Goal: Task Accomplishment & Management: Manage account settings

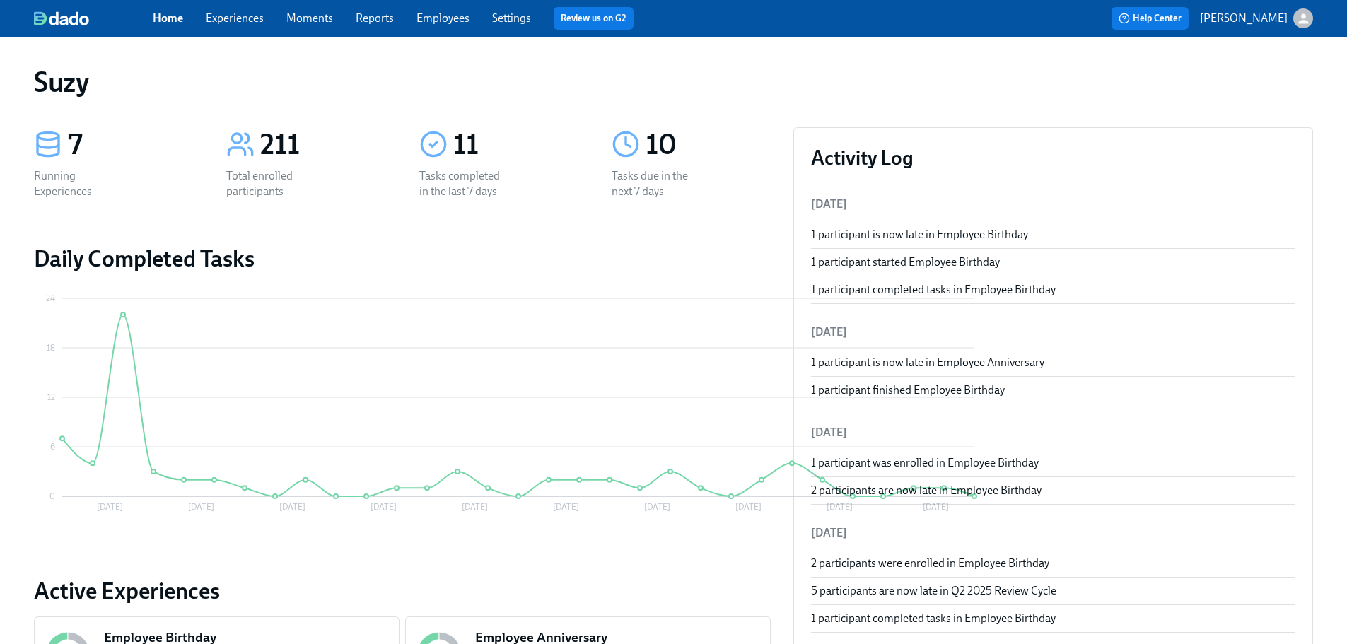
click at [448, 16] on link "Employees" at bounding box center [443, 17] width 53 height 13
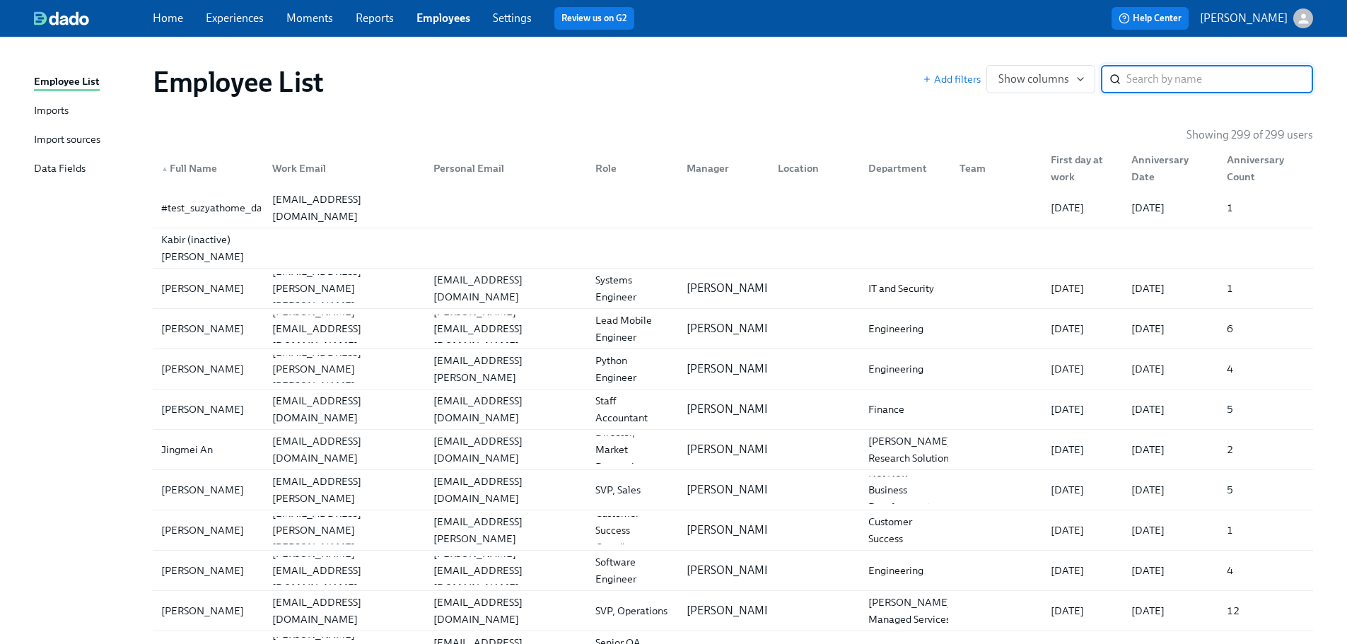
click at [1202, 77] on input "search" at bounding box center [1220, 79] width 187 height 28
click at [1140, 76] on input "search" at bounding box center [1220, 79] width 187 height 28
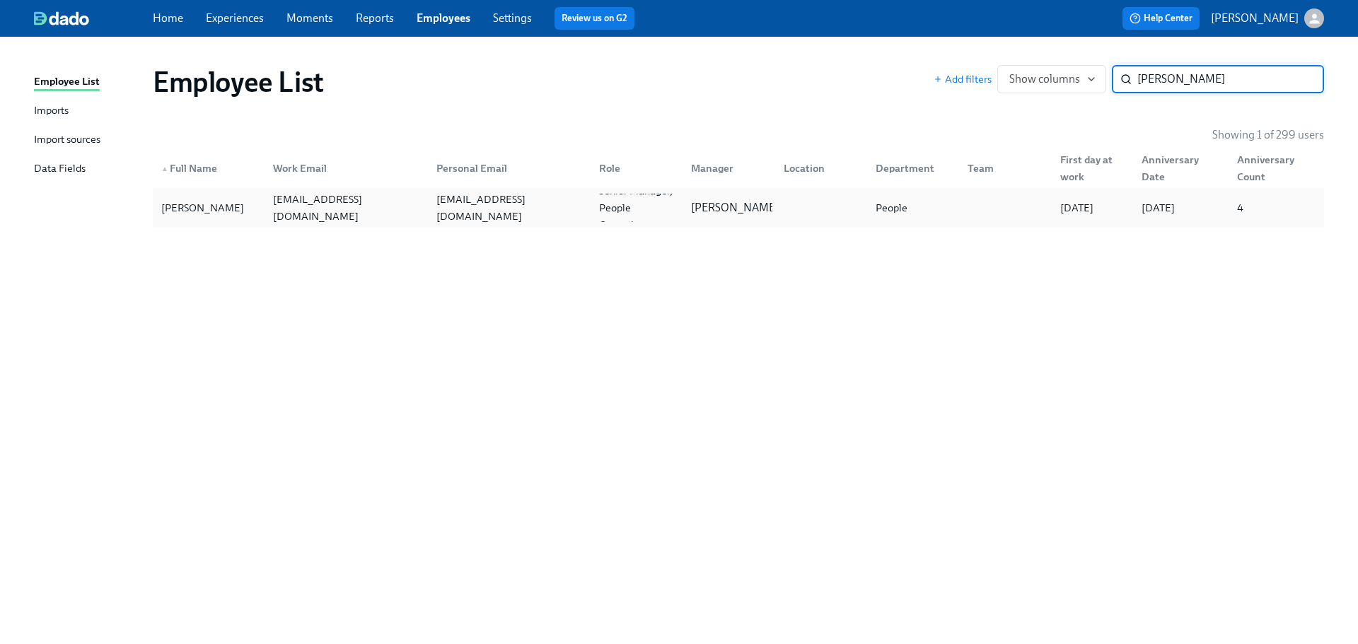
type input "[PERSON_NAME]"
click at [214, 204] on div "[PERSON_NAME]" at bounding box center [203, 207] width 94 height 17
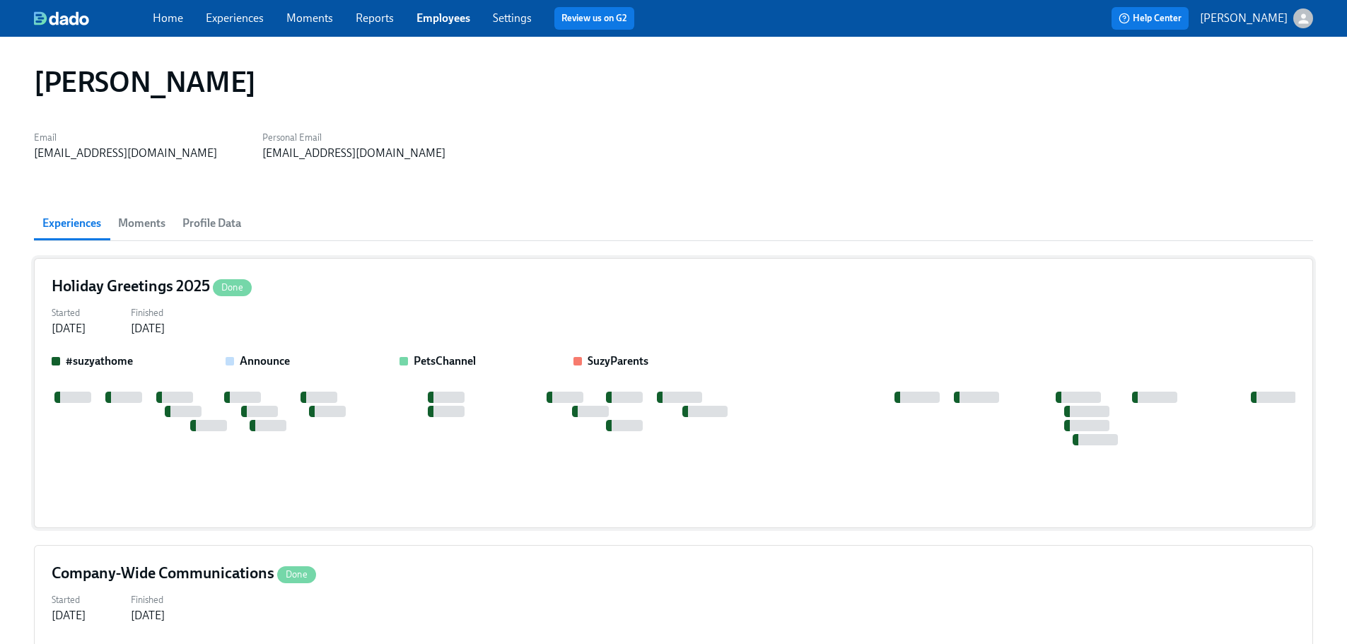
click at [462, 315] on div "Started [DATE] Finished [DATE]" at bounding box center [674, 320] width 1244 height 34
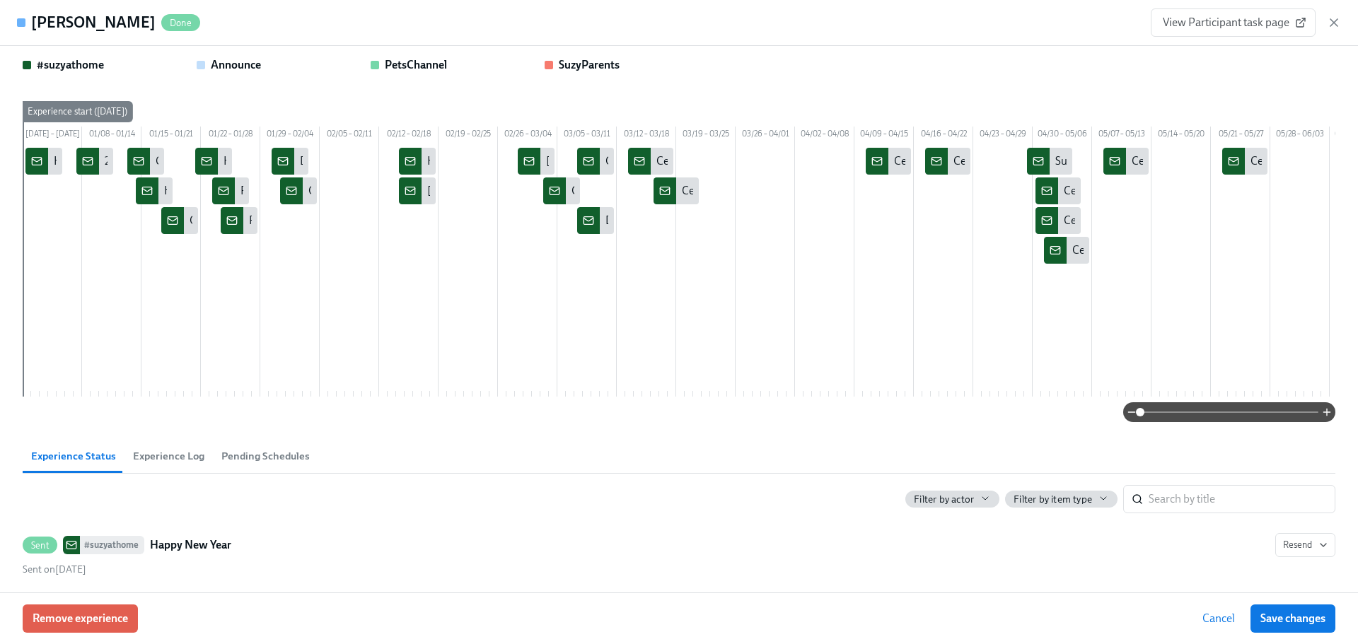
click at [1343, 23] on div "[PERSON_NAME] Done View Participant task page" at bounding box center [679, 23] width 1358 height 46
click at [1336, 23] on icon "button" at bounding box center [1334, 23] width 14 height 14
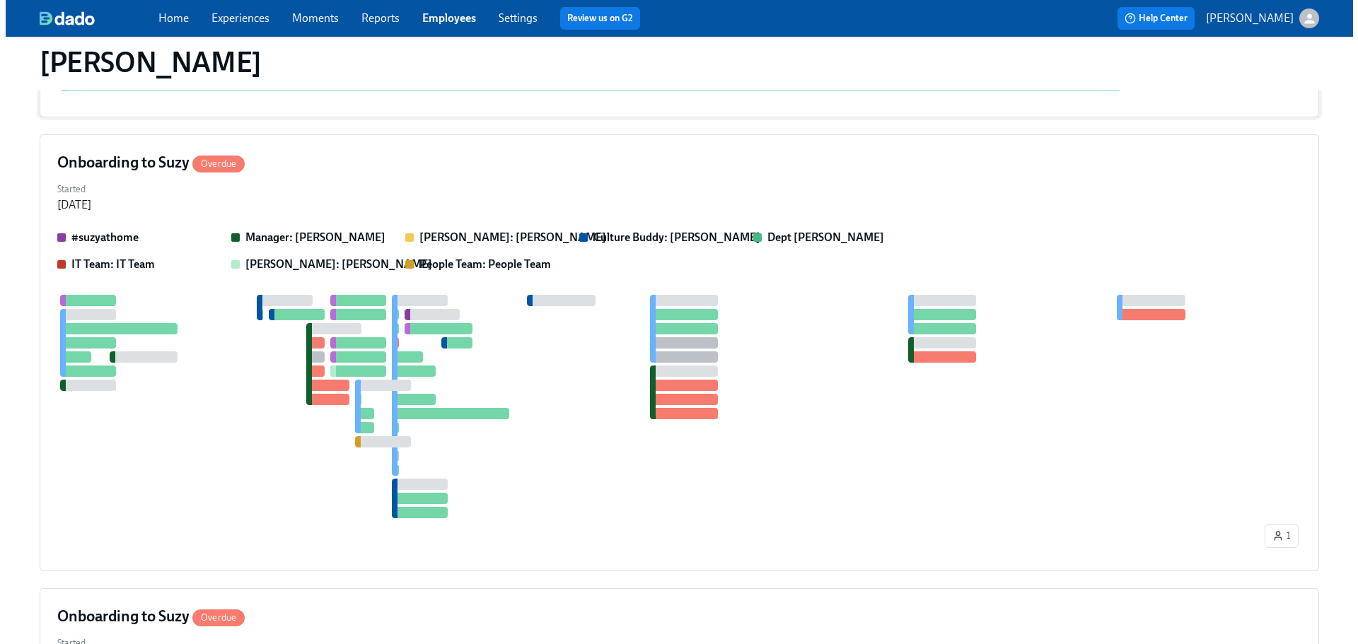
scroll to position [637, 0]
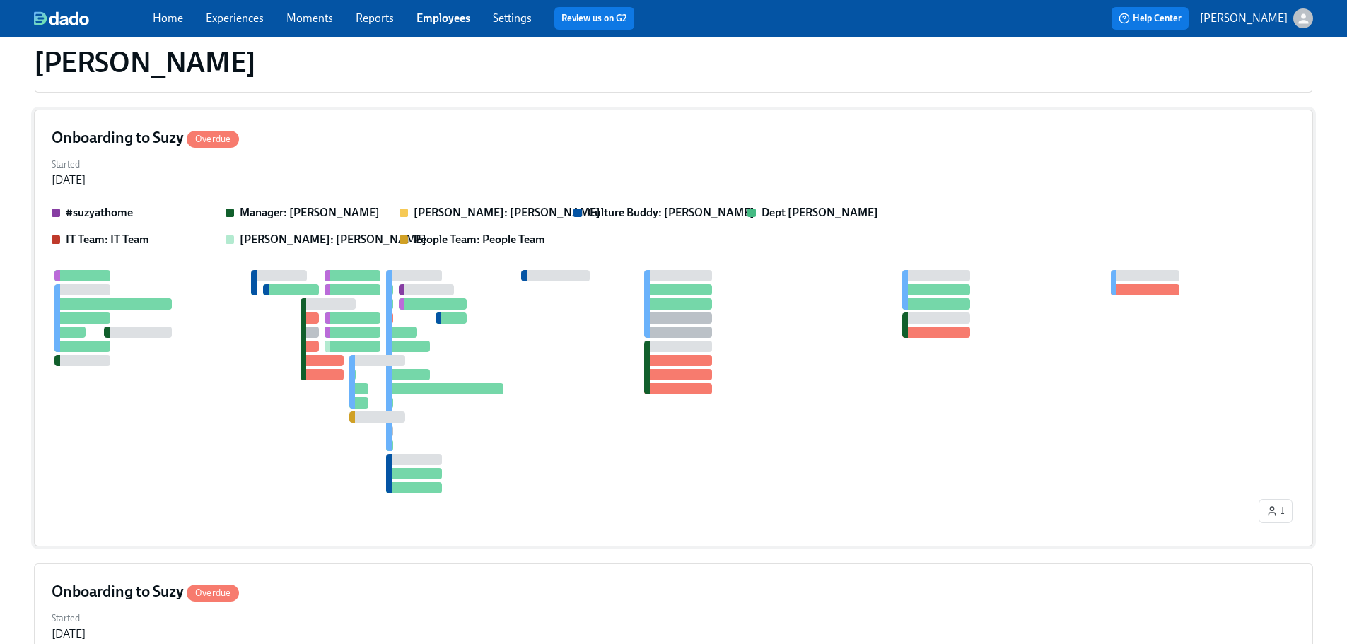
click at [584, 173] on div "Started [DATE]" at bounding box center [674, 171] width 1244 height 34
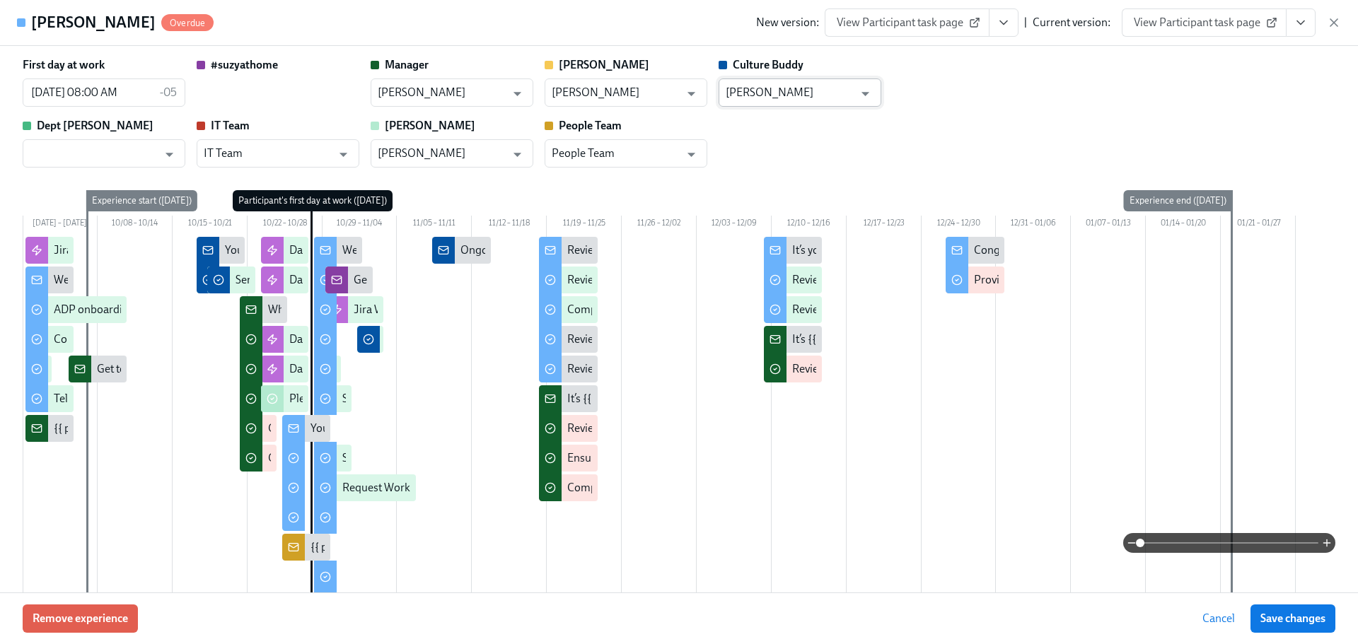
click at [880, 88] on div "[PERSON_NAME] ​" at bounding box center [800, 93] width 163 height 28
click at [866, 87] on icon "Open" at bounding box center [865, 93] width 19 height 19
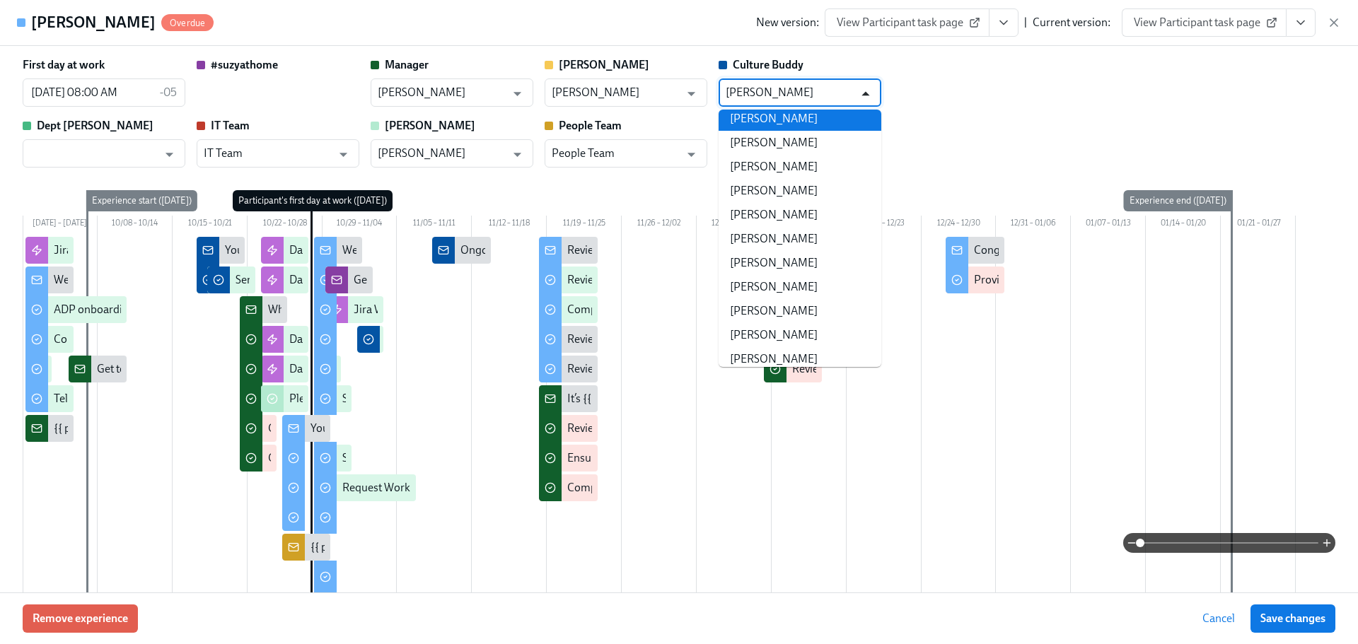
scroll to position [0, 0]
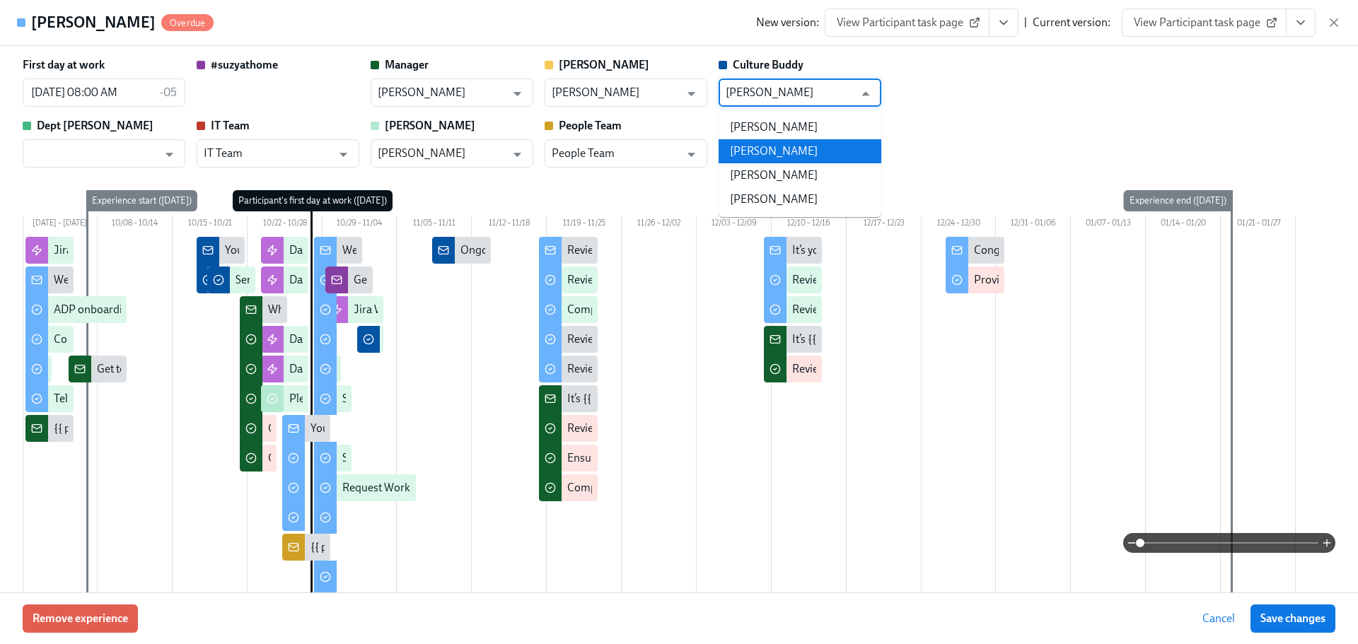
click at [818, 145] on li "[PERSON_NAME]" at bounding box center [800, 151] width 163 height 24
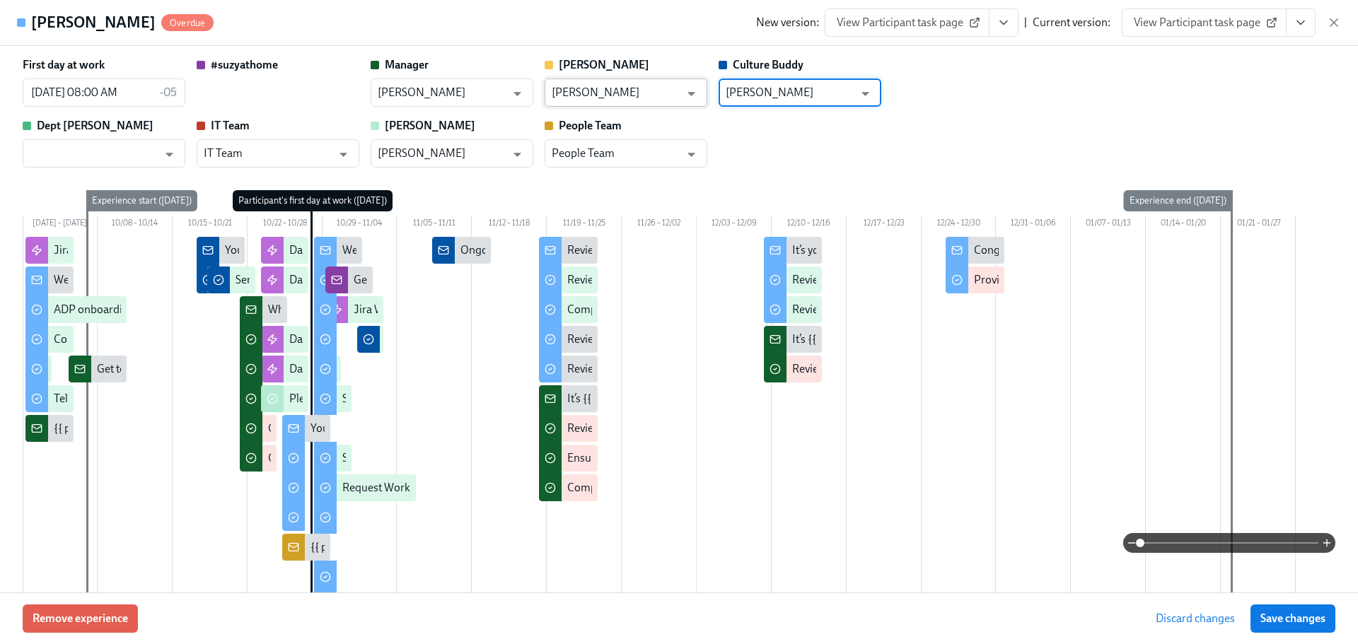
type input "[PERSON_NAME]"
click at [667, 95] on input "[PERSON_NAME]" at bounding box center [616, 93] width 128 height 28
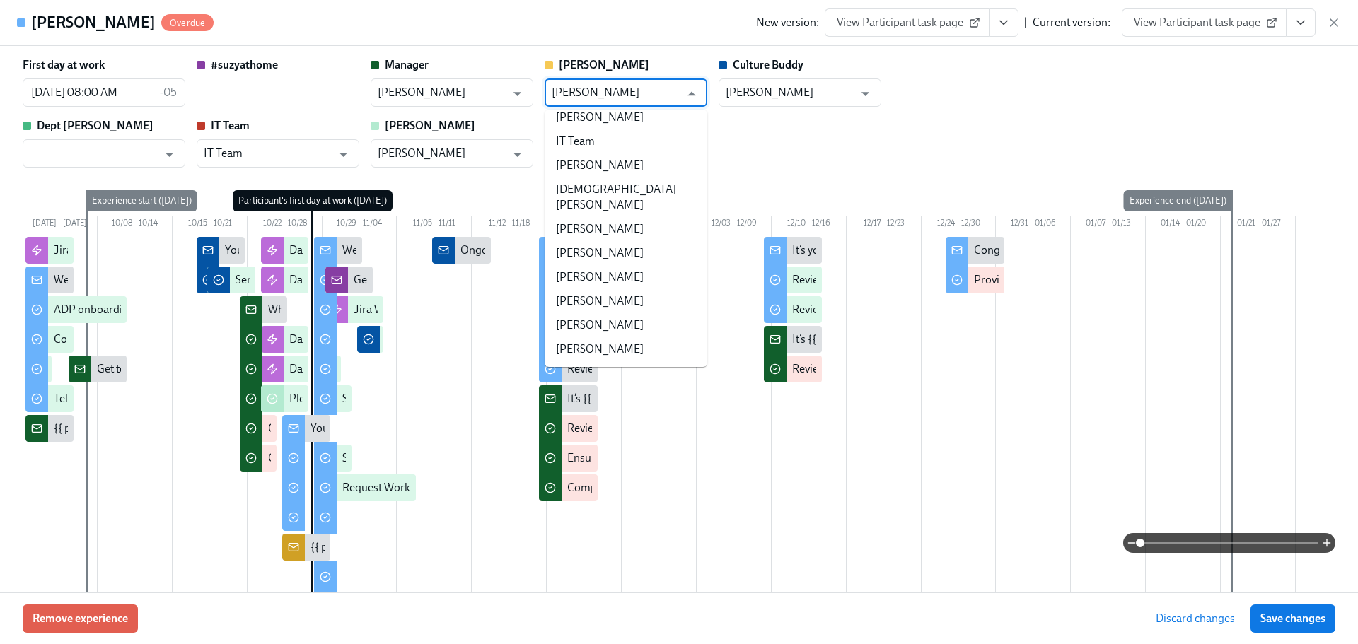
scroll to position [1318, 0]
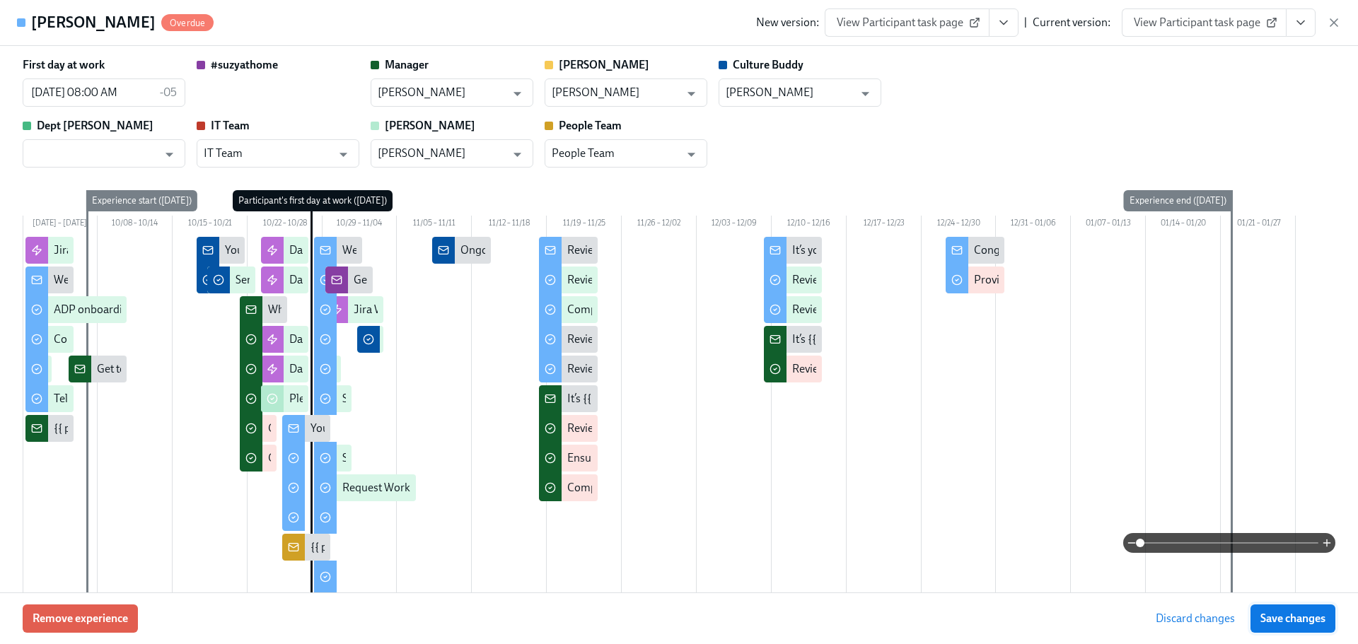
click at [1288, 625] on span "Save changes" at bounding box center [1292, 619] width 65 height 14
click at [685, 100] on icon "Open" at bounding box center [691, 93] width 19 height 19
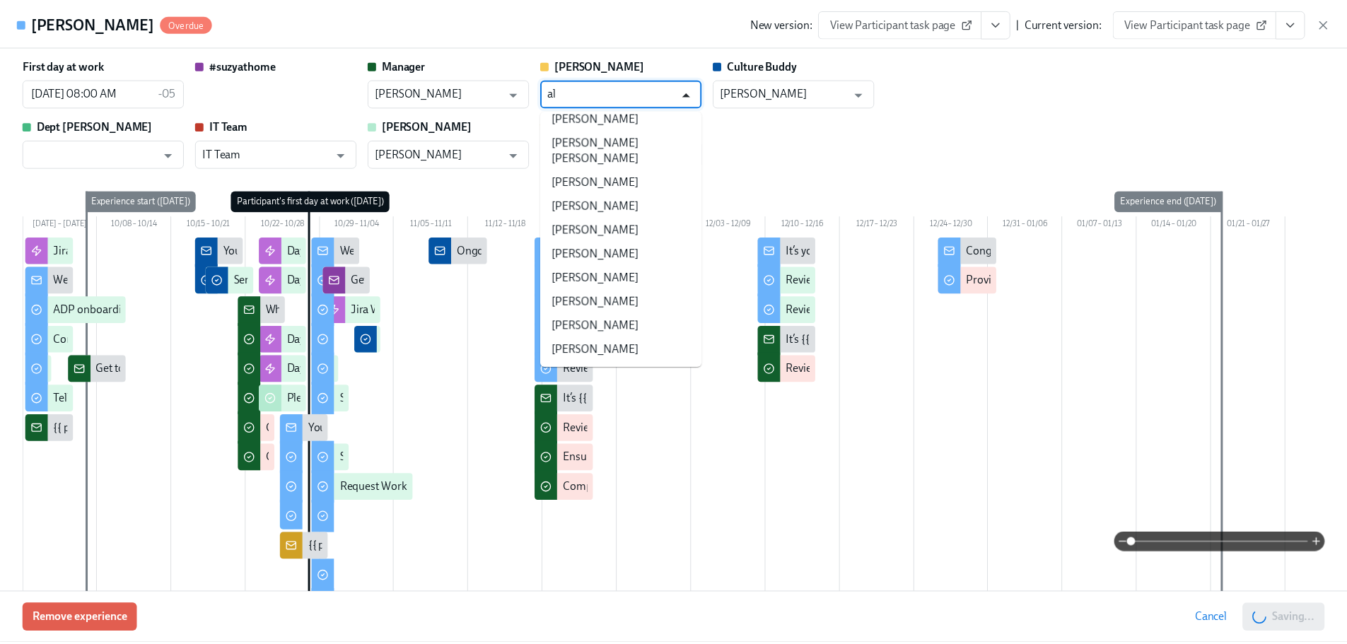
scroll to position [0, 0]
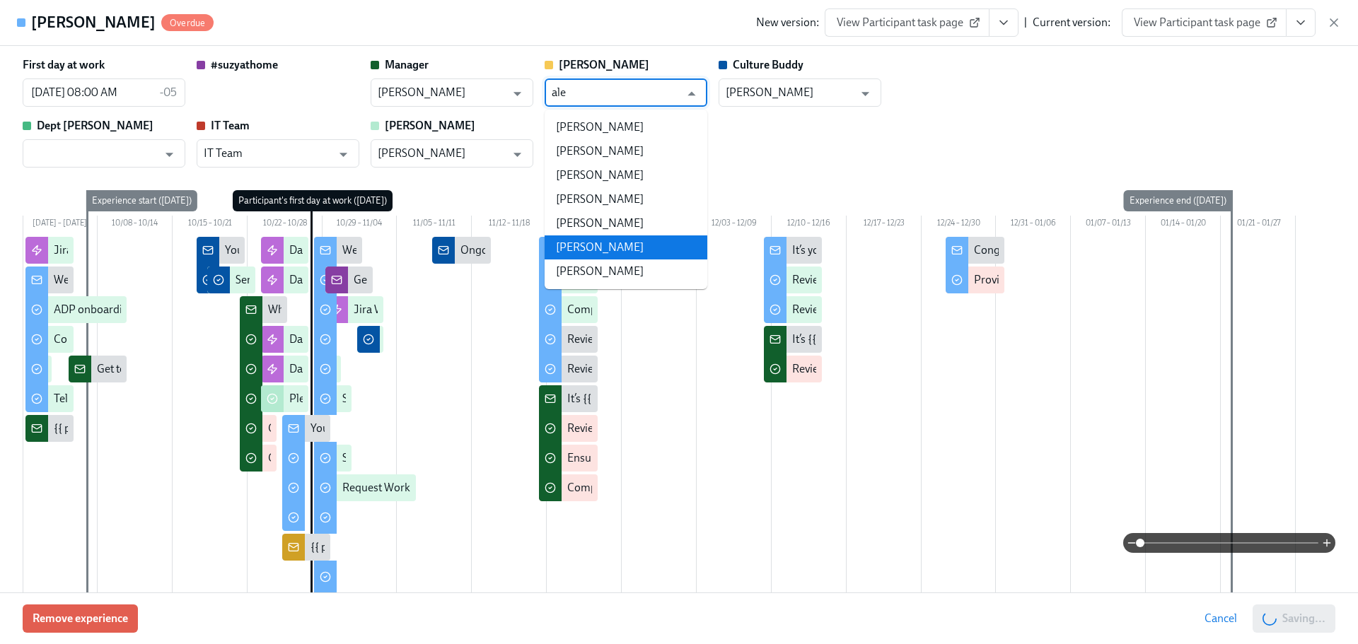
drag, startPoint x: 639, startPoint y: 253, endPoint x: 1357, endPoint y: 360, distance: 726.0
click at [639, 252] on li "[PERSON_NAME]" at bounding box center [626, 248] width 163 height 24
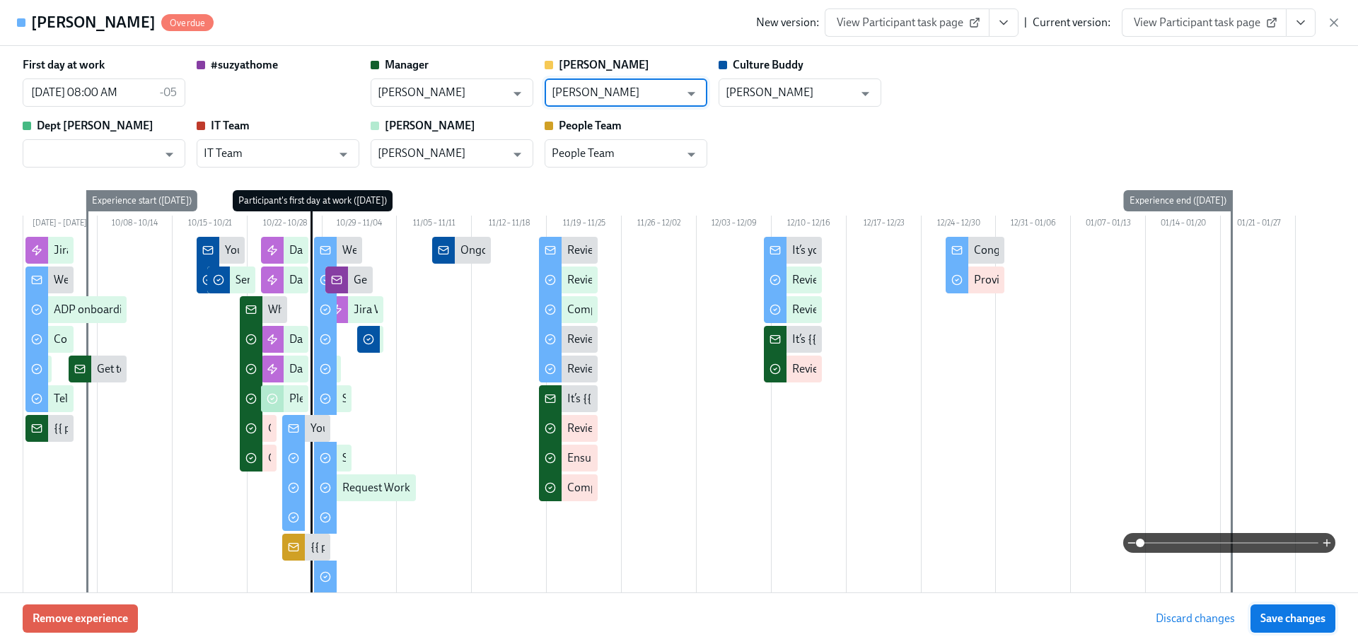
type input "[PERSON_NAME]"
click at [1317, 620] on span "Save changes" at bounding box center [1292, 619] width 65 height 14
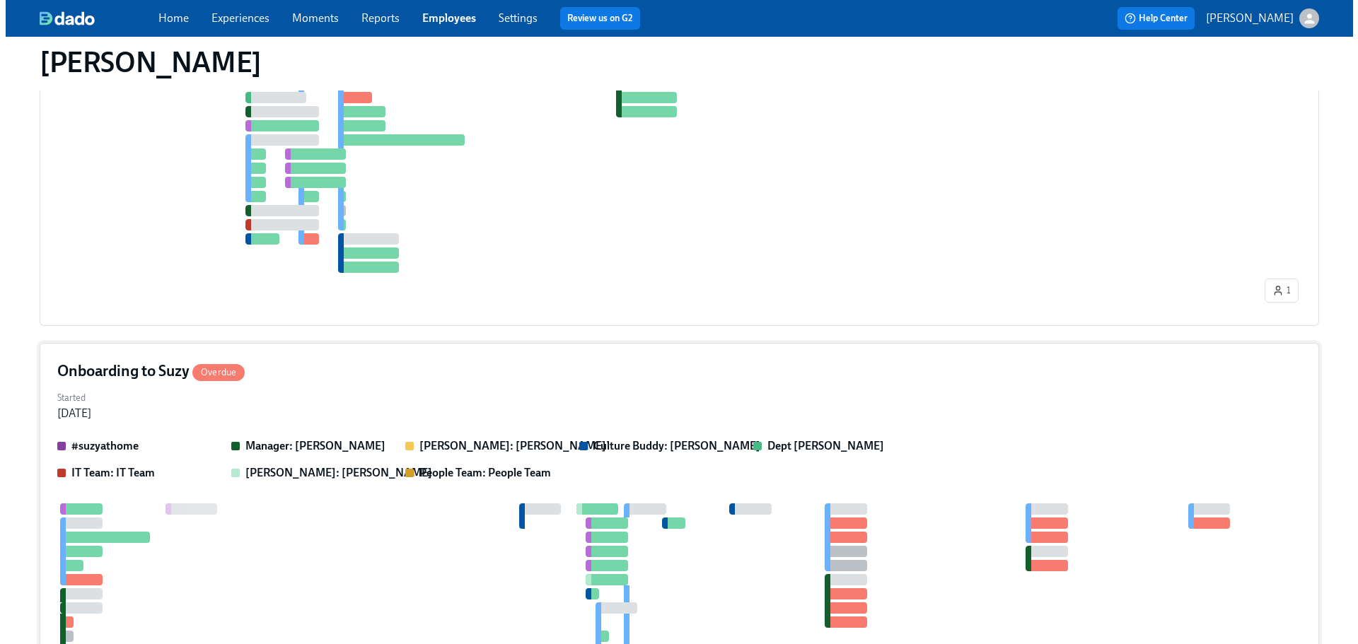
scroll to position [2122, 0]
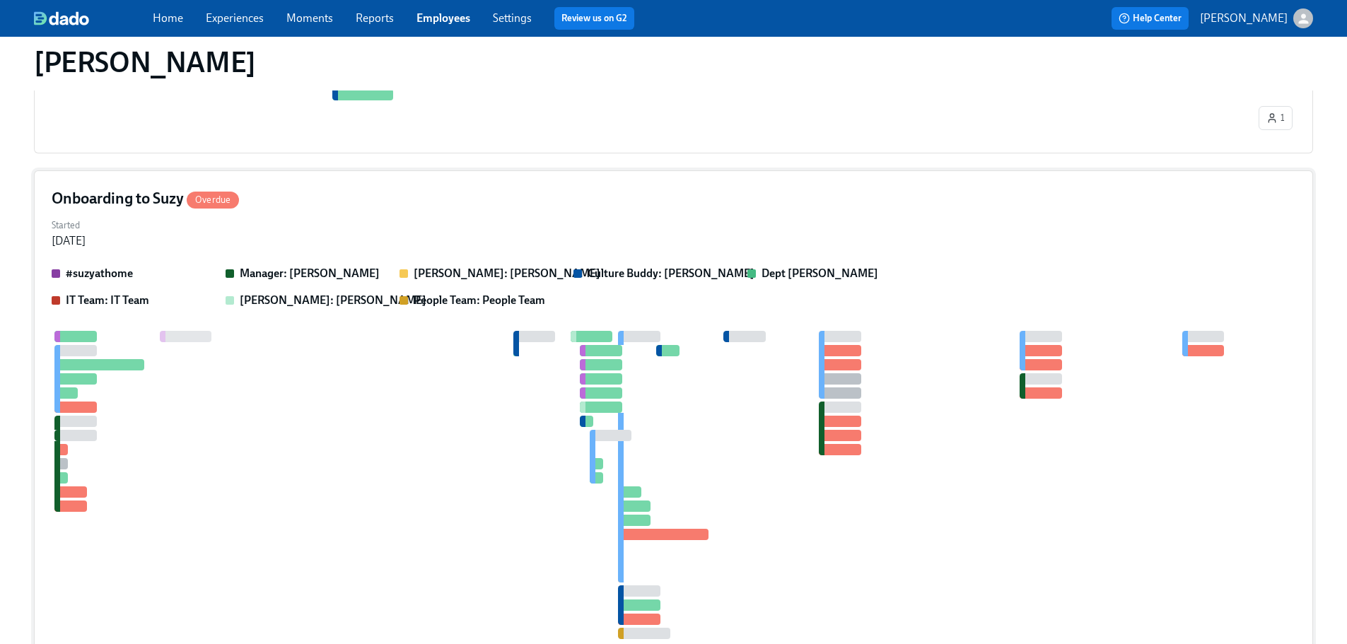
click at [395, 248] on div "Started [DATE]" at bounding box center [674, 232] width 1244 height 34
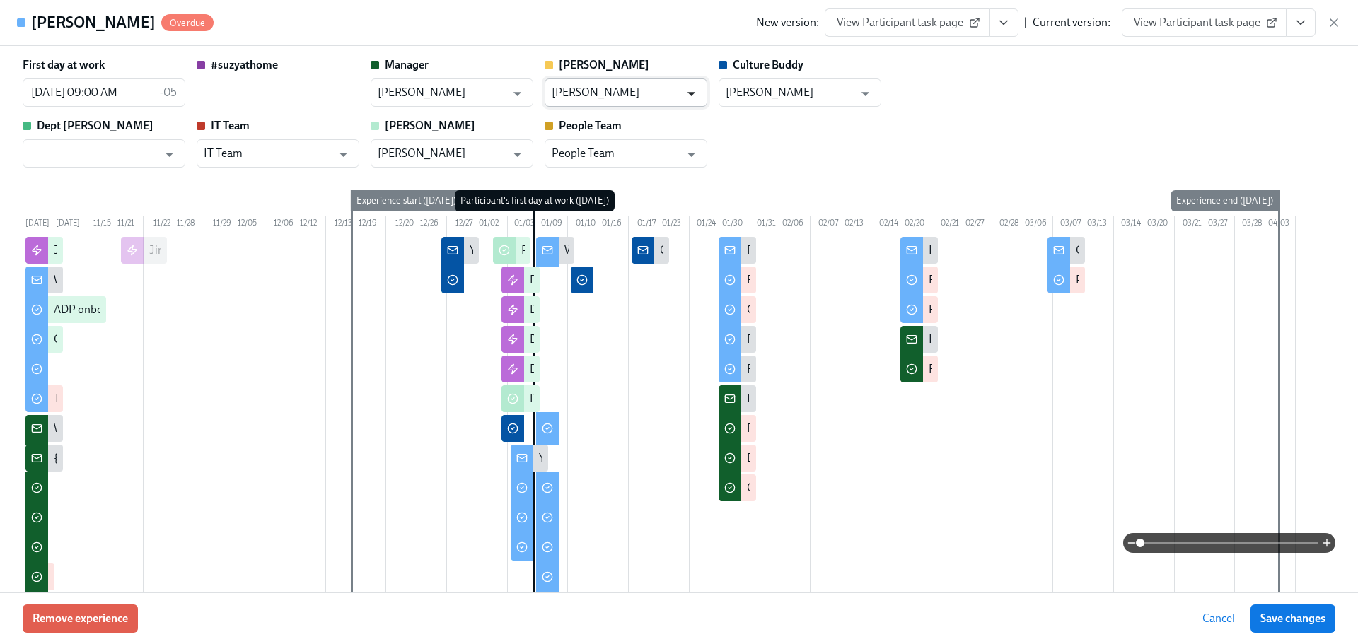
click at [692, 89] on icon "Open" at bounding box center [691, 93] width 19 height 19
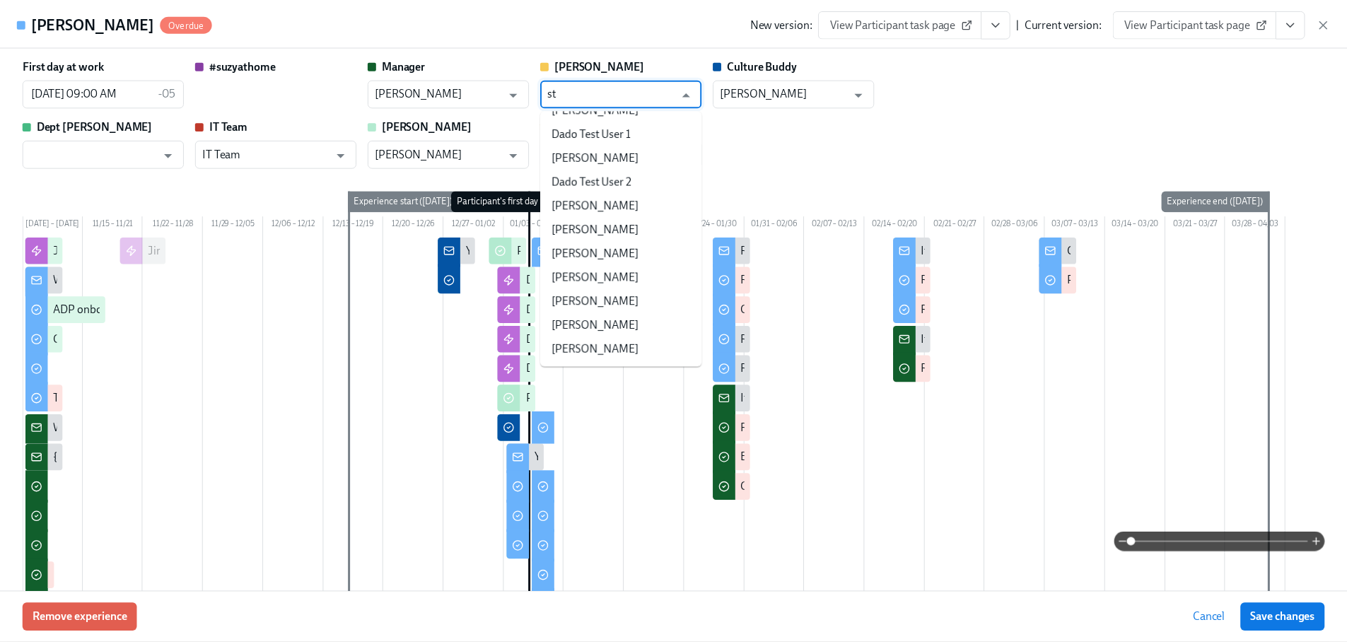
scroll to position [0, 0]
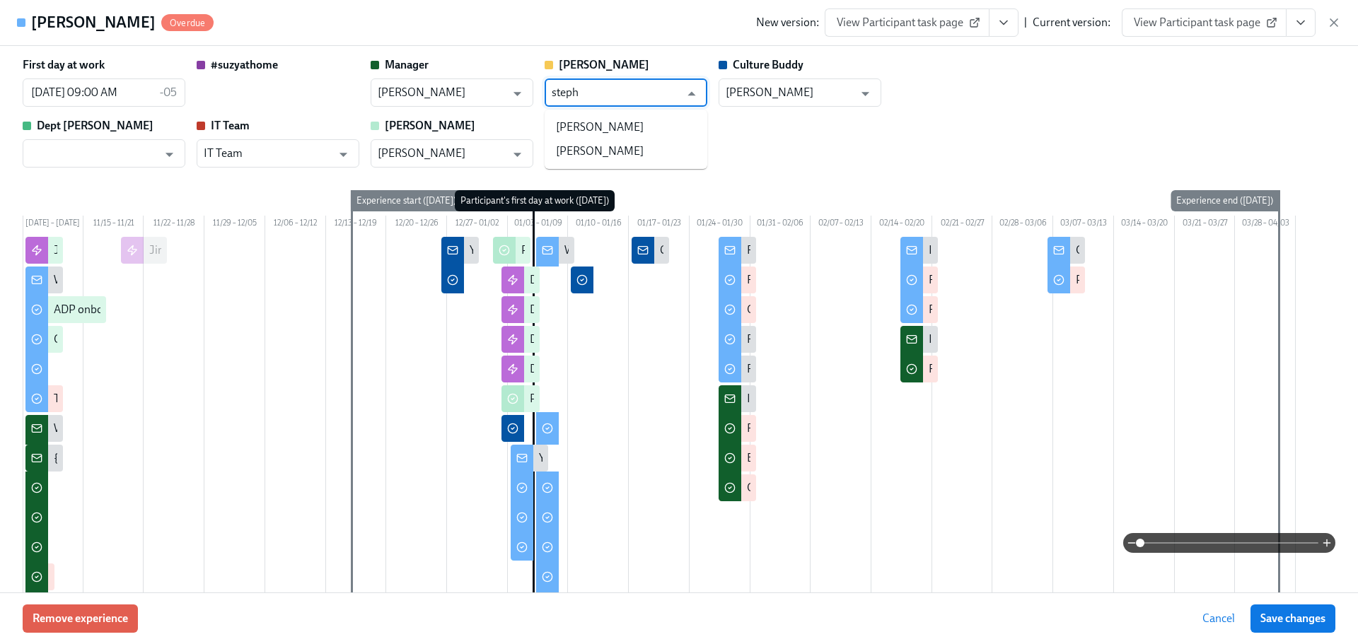
click at [642, 153] on li "[PERSON_NAME]" at bounding box center [626, 151] width 163 height 24
type input "[PERSON_NAME]"
click at [1297, 633] on div "Remove experience Discard changes Save changes" at bounding box center [679, 619] width 1358 height 52
click at [1297, 623] on span "Save changes" at bounding box center [1292, 619] width 65 height 14
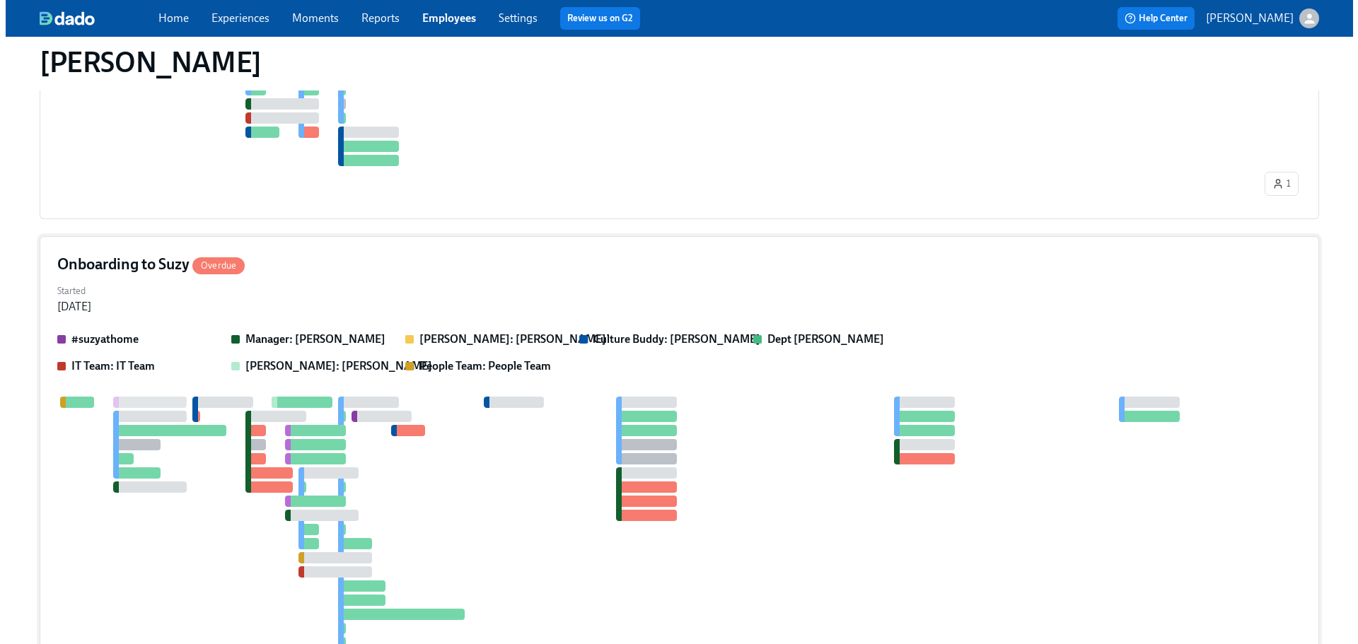
scroll to position [2051, 0]
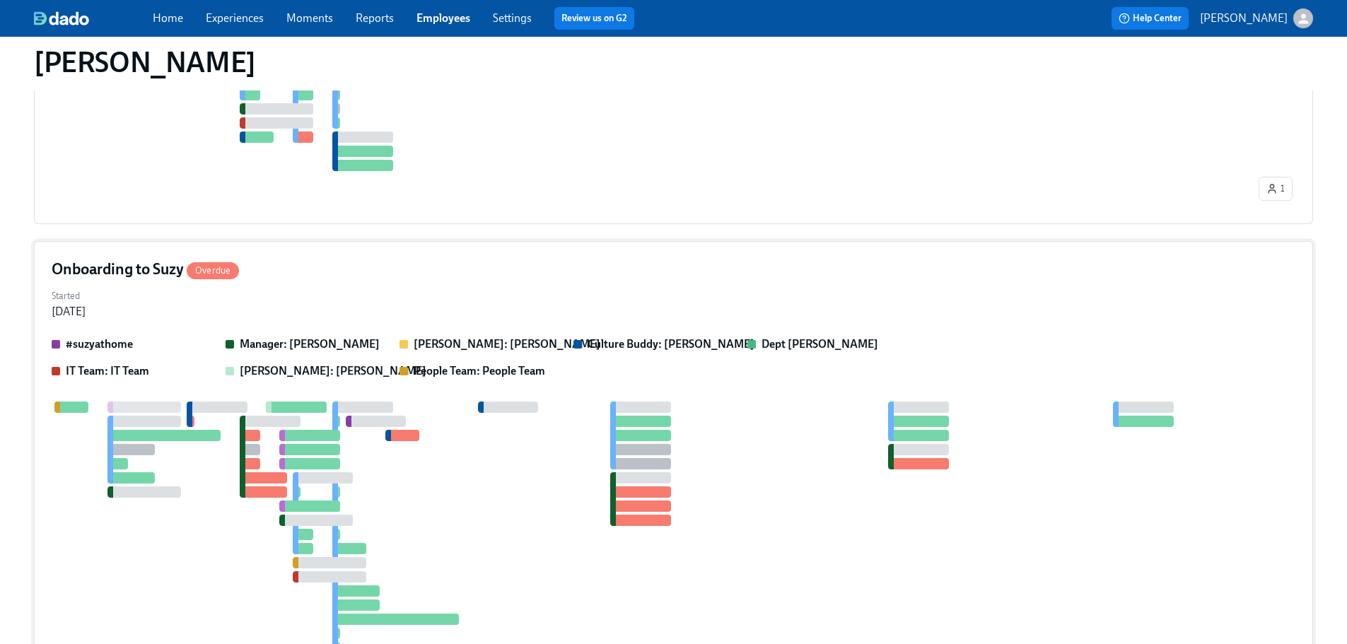
click at [619, 379] on div "#suzyathome Manager: [PERSON_NAME] [PERSON_NAME]: [PERSON_NAME] Culture Buddy: …" at bounding box center [674, 358] width 1244 height 42
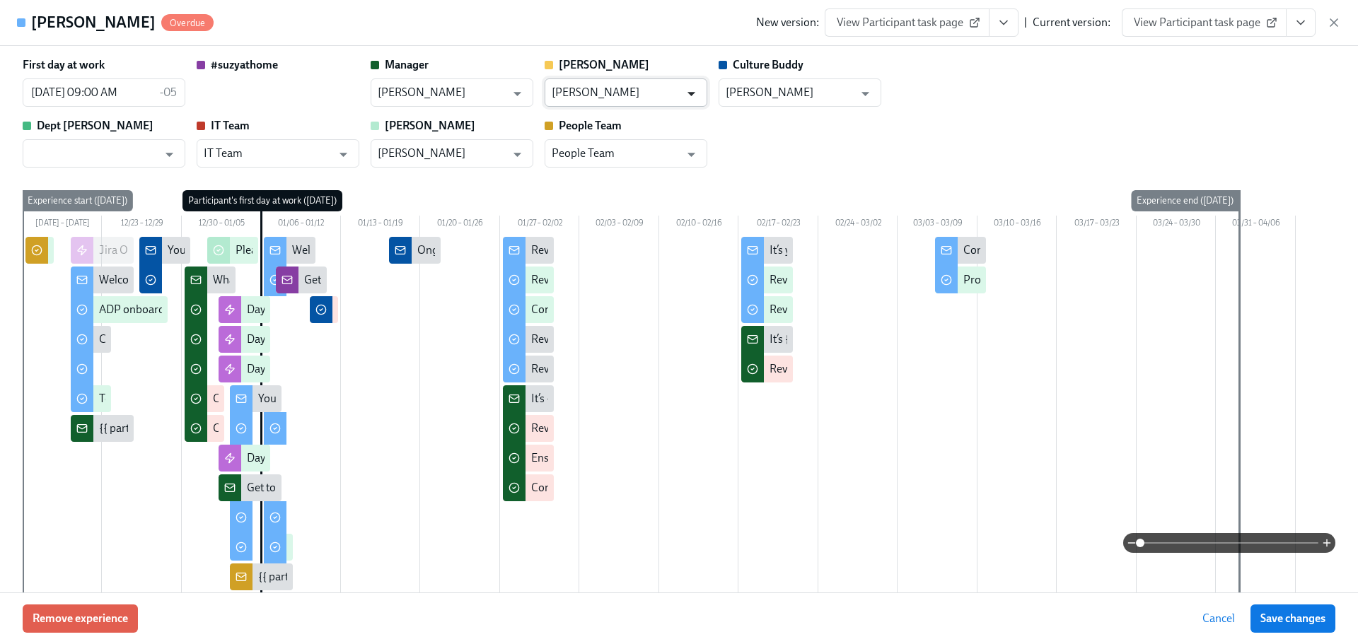
click at [692, 91] on icon "Open" at bounding box center [691, 93] width 19 height 19
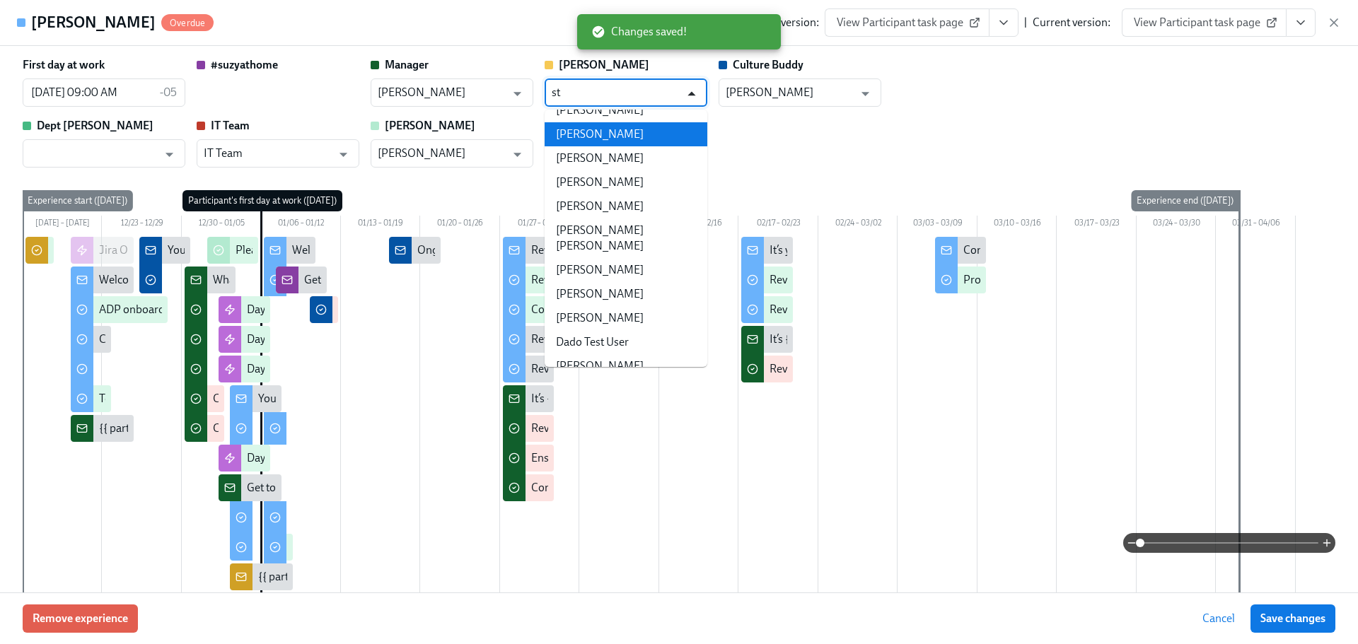
scroll to position [0, 0]
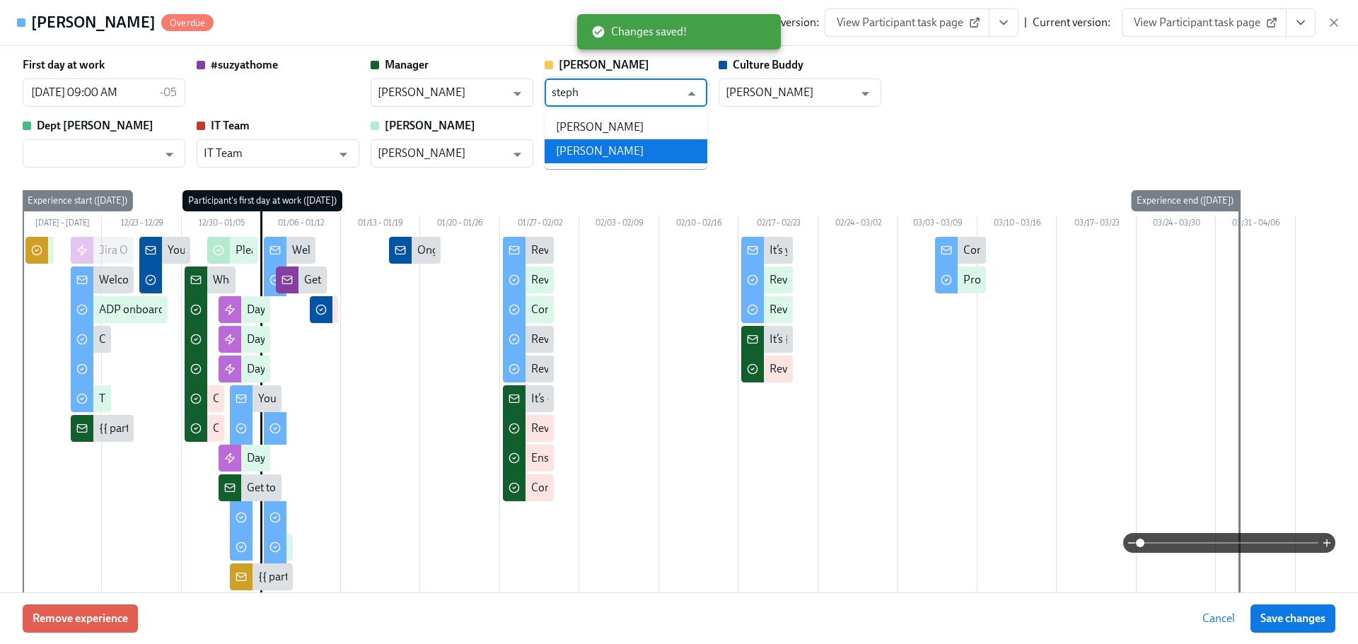
click at [662, 154] on li "[PERSON_NAME]" at bounding box center [626, 151] width 163 height 24
type input "[PERSON_NAME]"
click at [1296, 623] on span "Save changes" at bounding box center [1292, 619] width 65 height 14
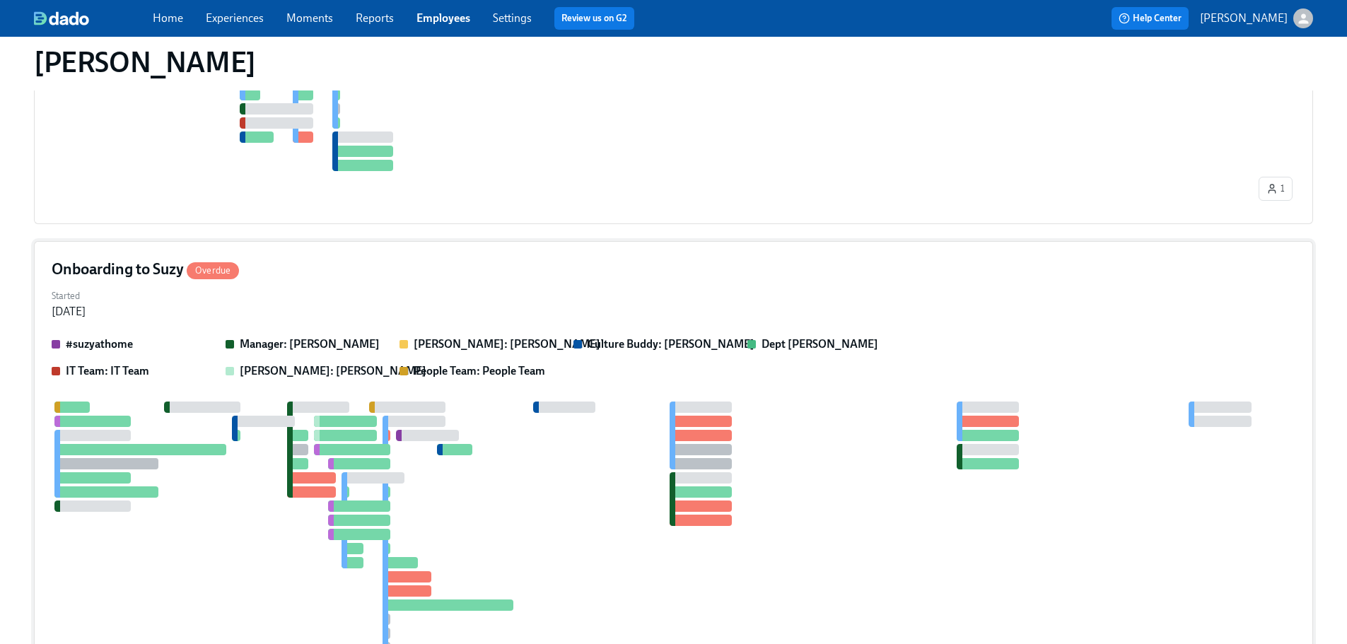
click at [483, 306] on div "Started [DATE]" at bounding box center [674, 303] width 1244 height 34
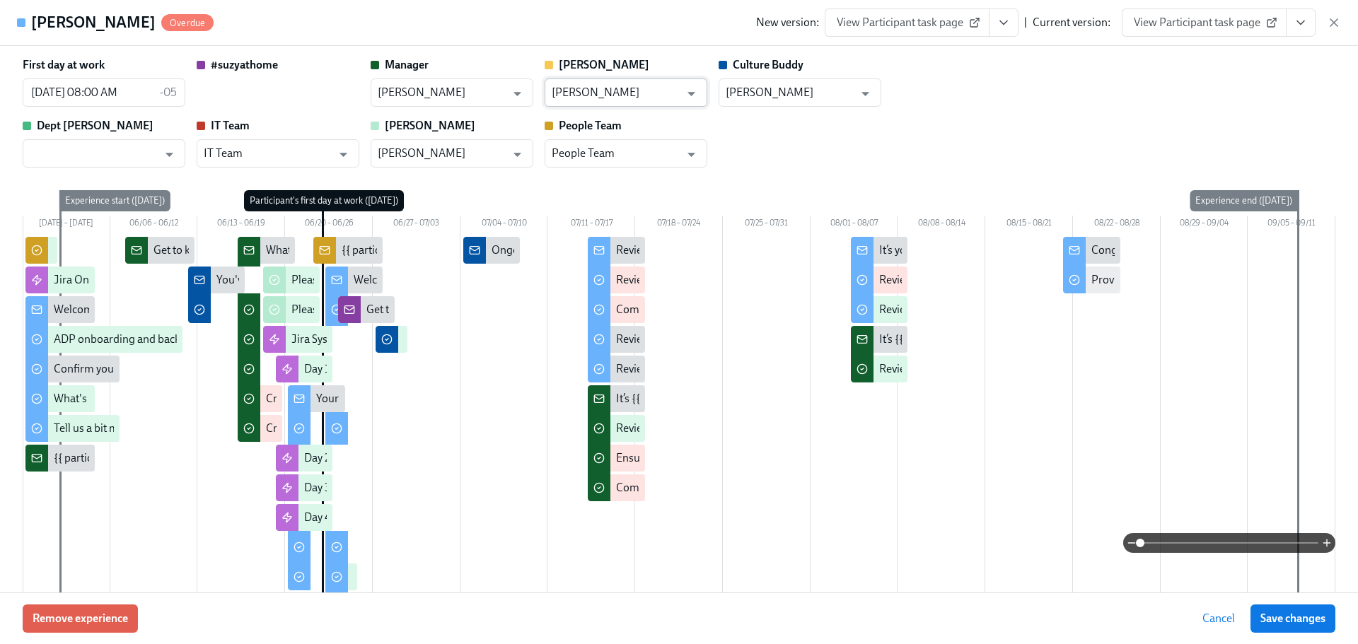
click at [646, 95] on input "[PERSON_NAME]" at bounding box center [616, 93] width 128 height 28
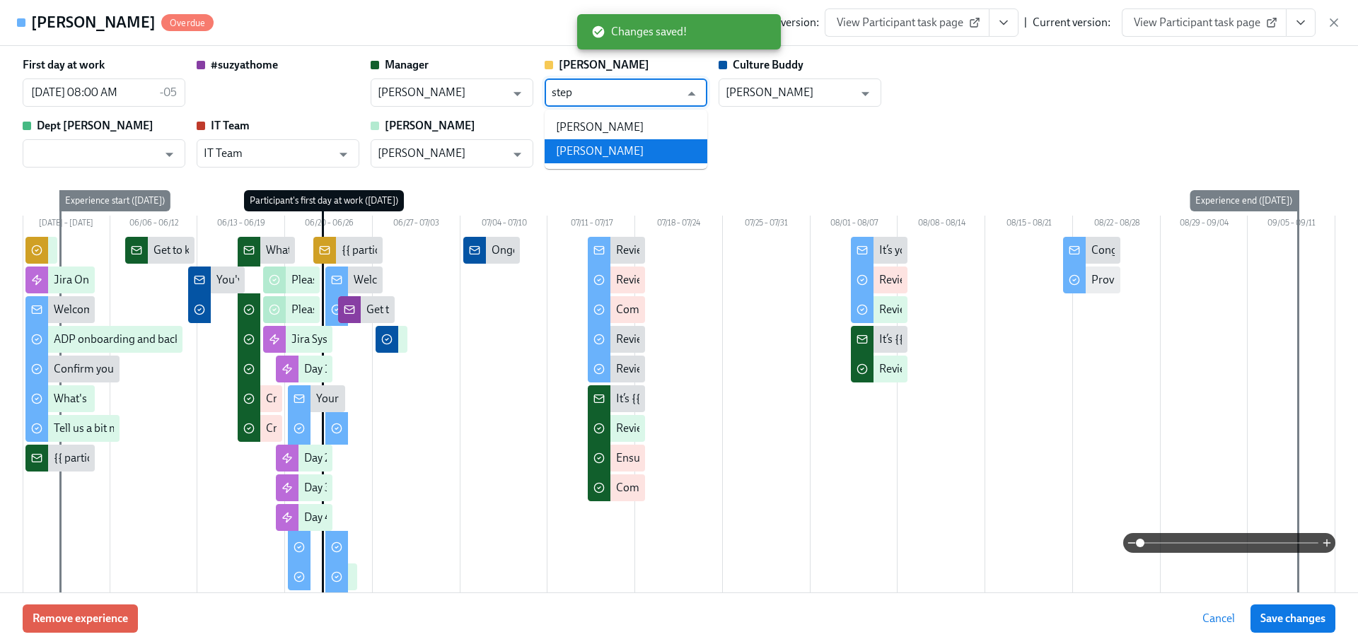
click at [641, 144] on li "[PERSON_NAME]" at bounding box center [626, 151] width 163 height 24
type input "[PERSON_NAME]"
click at [1274, 613] on span "Save changes" at bounding box center [1292, 619] width 65 height 14
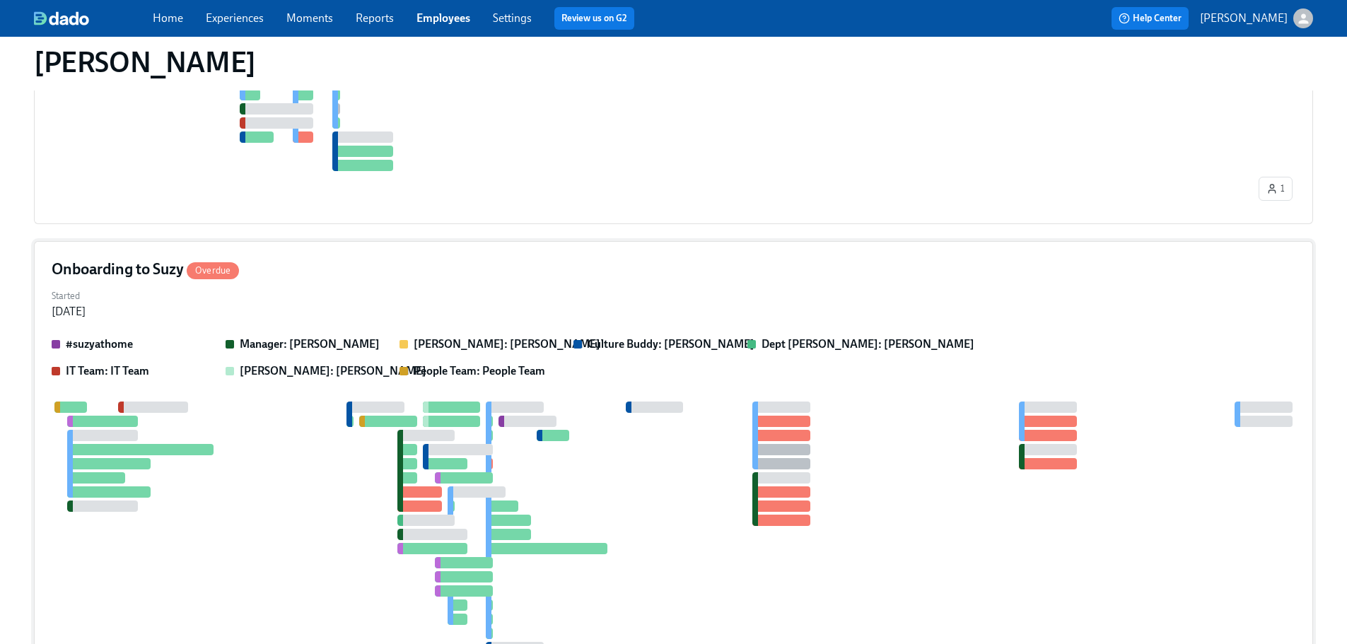
click at [685, 305] on div "Started [DATE]" at bounding box center [674, 303] width 1244 height 34
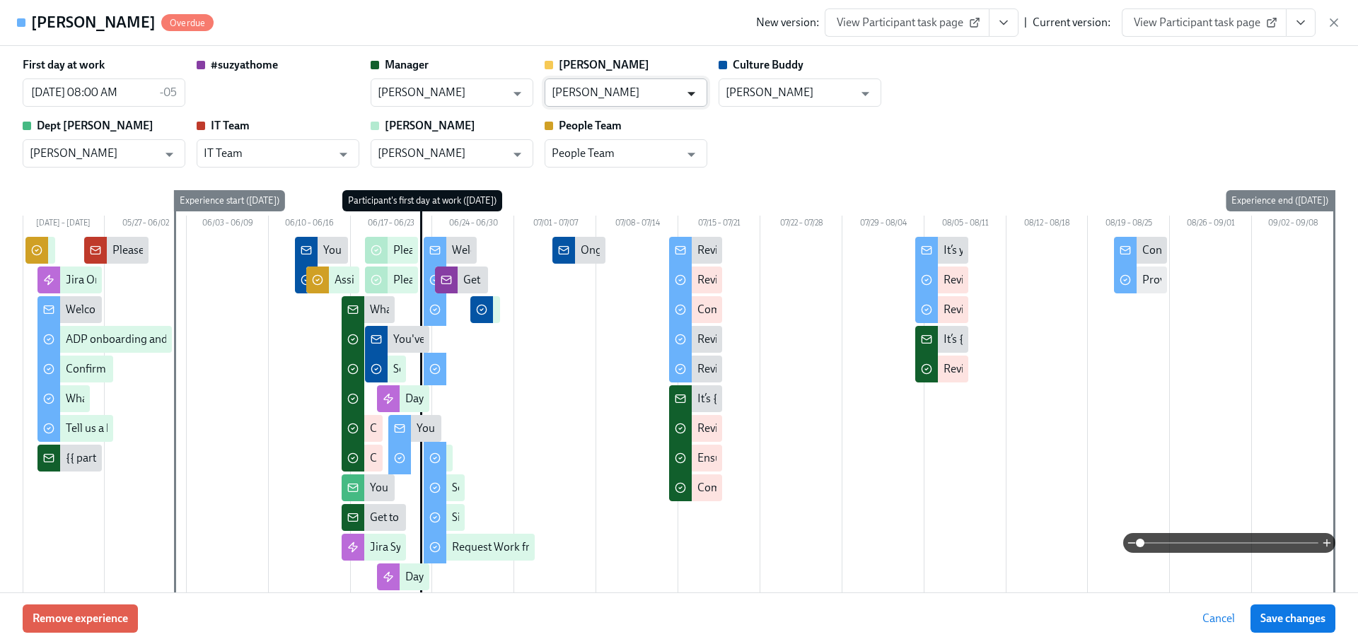
click at [680, 96] on button "Open" at bounding box center [691, 94] width 22 height 22
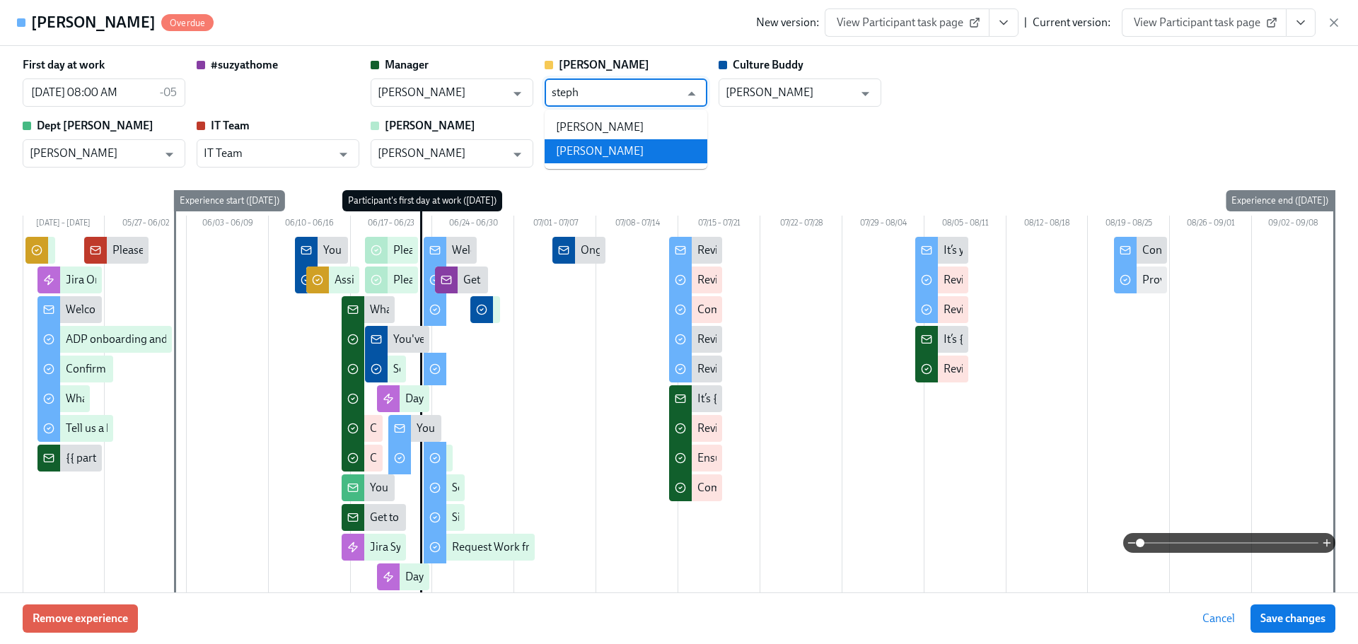
drag, startPoint x: 649, startPoint y: 154, endPoint x: 1128, endPoint y: 434, distance: 554.4
click at [649, 154] on li "[PERSON_NAME]" at bounding box center [626, 151] width 163 height 24
type input "[PERSON_NAME]"
click at [1278, 627] on button "Save changes" at bounding box center [1293, 619] width 85 height 28
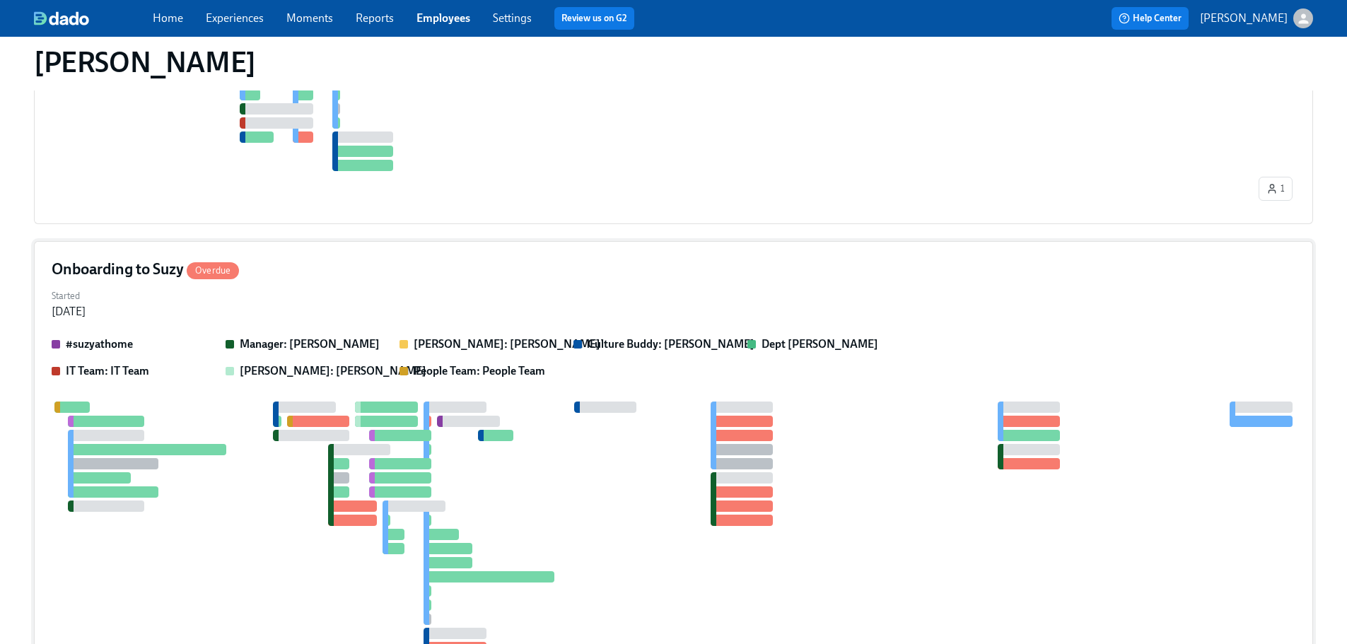
click at [471, 341] on div "Onboarding to Suzy Overdue Started [DATE] #suzyathome Manager: [PERSON_NAME] [P…" at bounding box center [674, 502] width 1280 height 522
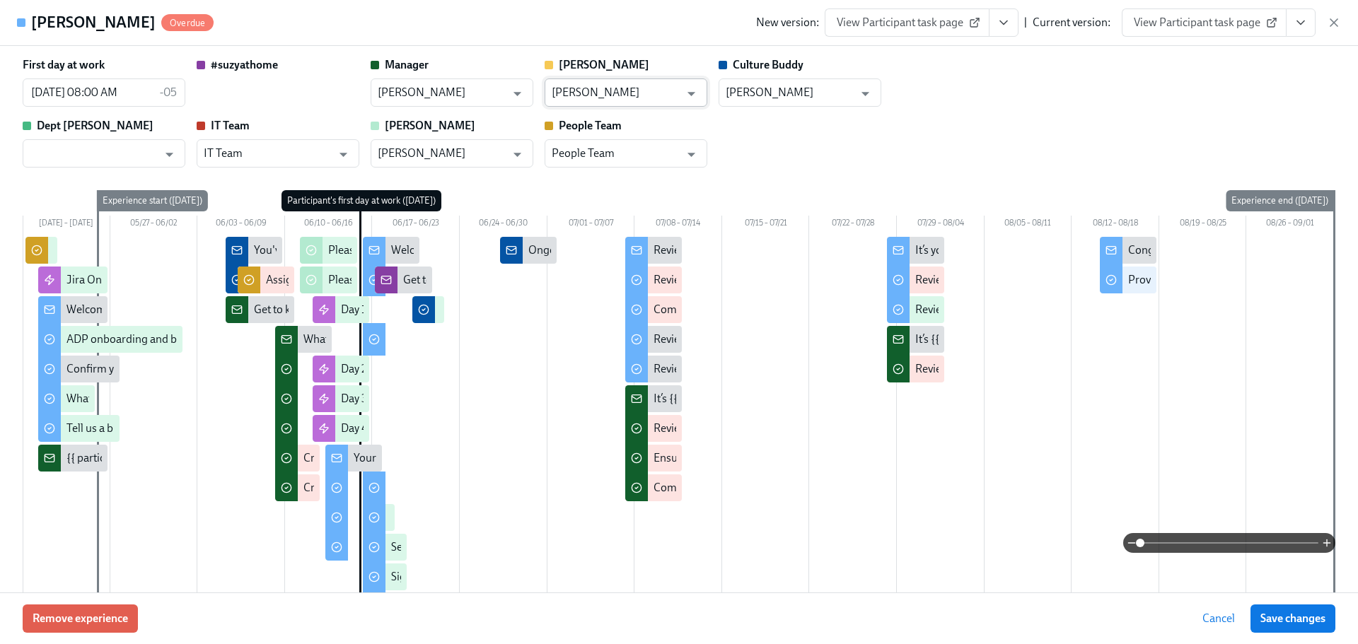
click at [658, 93] on input "[PERSON_NAME]" at bounding box center [616, 93] width 128 height 28
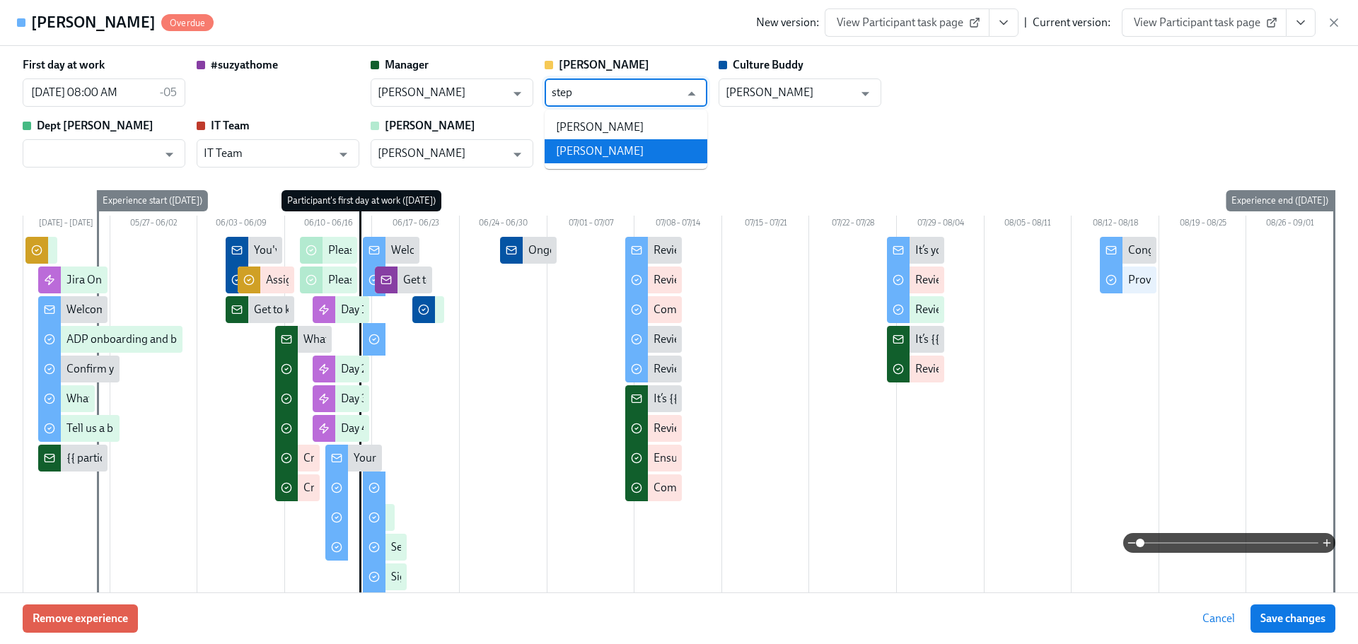
click at [605, 149] on li "[PERSON_NAME]" at bounding box center [626, 151] width 163 height 24
type input "[PERSON_NAME]"
click at [1275, 630] on button "Save changes" at bounding box center [1293, 619] width 85 height 28
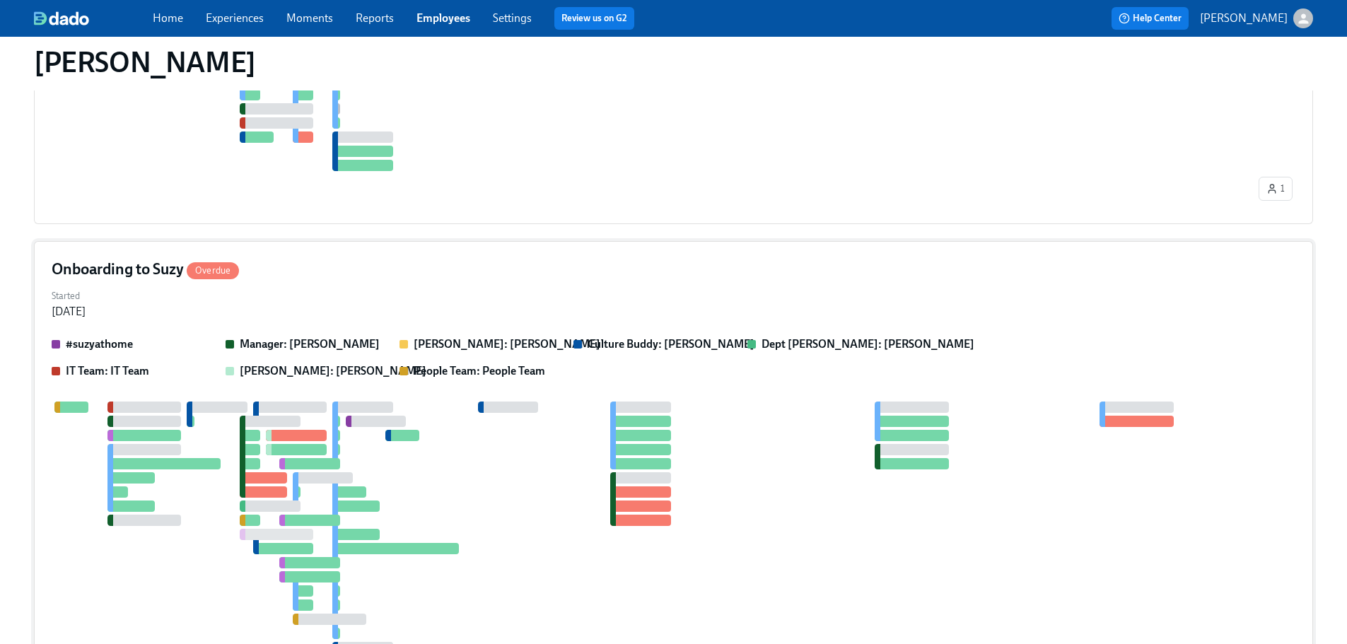
click at [487, 292] on div "Started [DATE]" at bounding box center [674, 303] width 1244 height 34
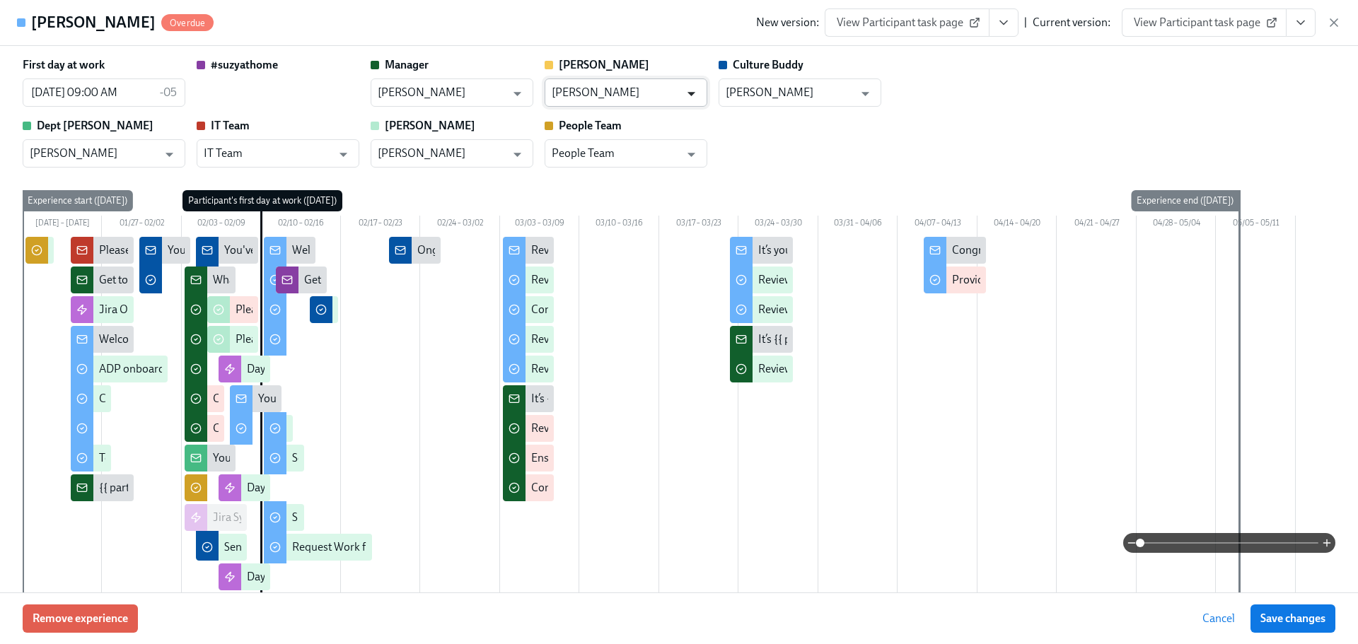
click at [687, 91] on icon "Open" at bounding box center [691, 93] width 19 height 19
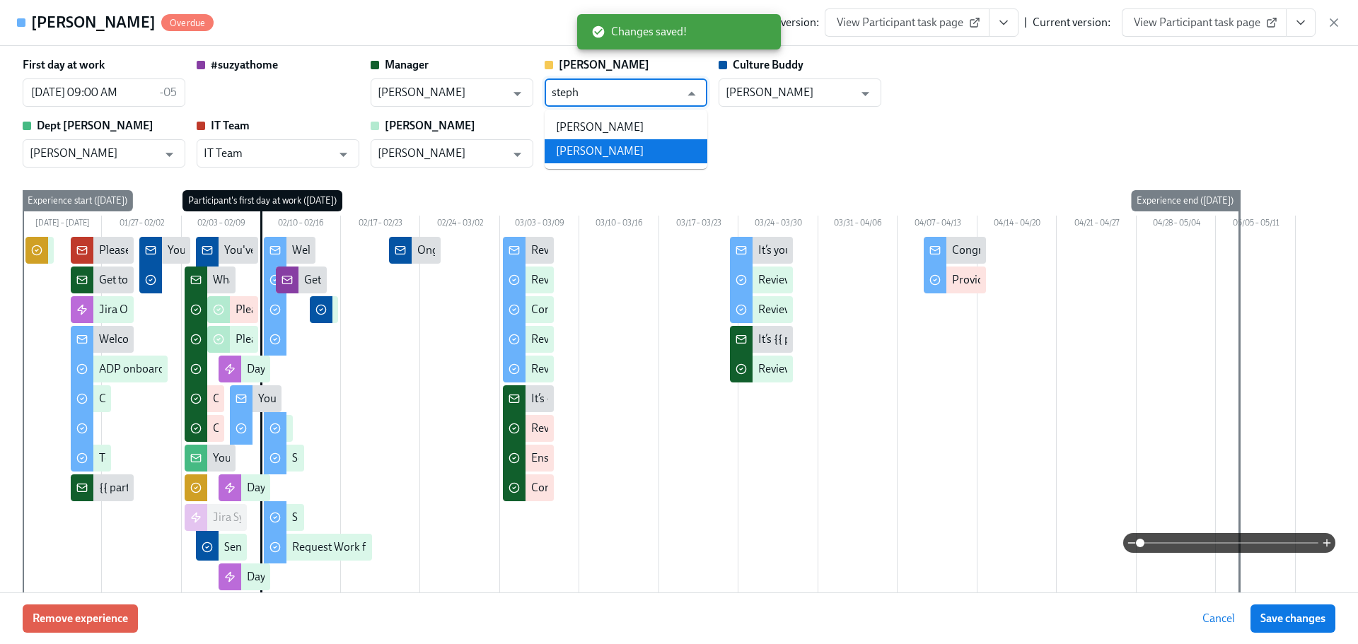
drag, startPoint x: 676, startPoint y: 156, endPoint x: 879, endPoint y: 273, distance: 234.5
click at [675, 156] on li "[PERSON_NAME]" at bounding box center [626, 151] width 163 height 24
type input "[PERSON_NAME]"
click at [1275, 617] on span "Save changes" at bounding box center [1292, 619] width 65 height 14
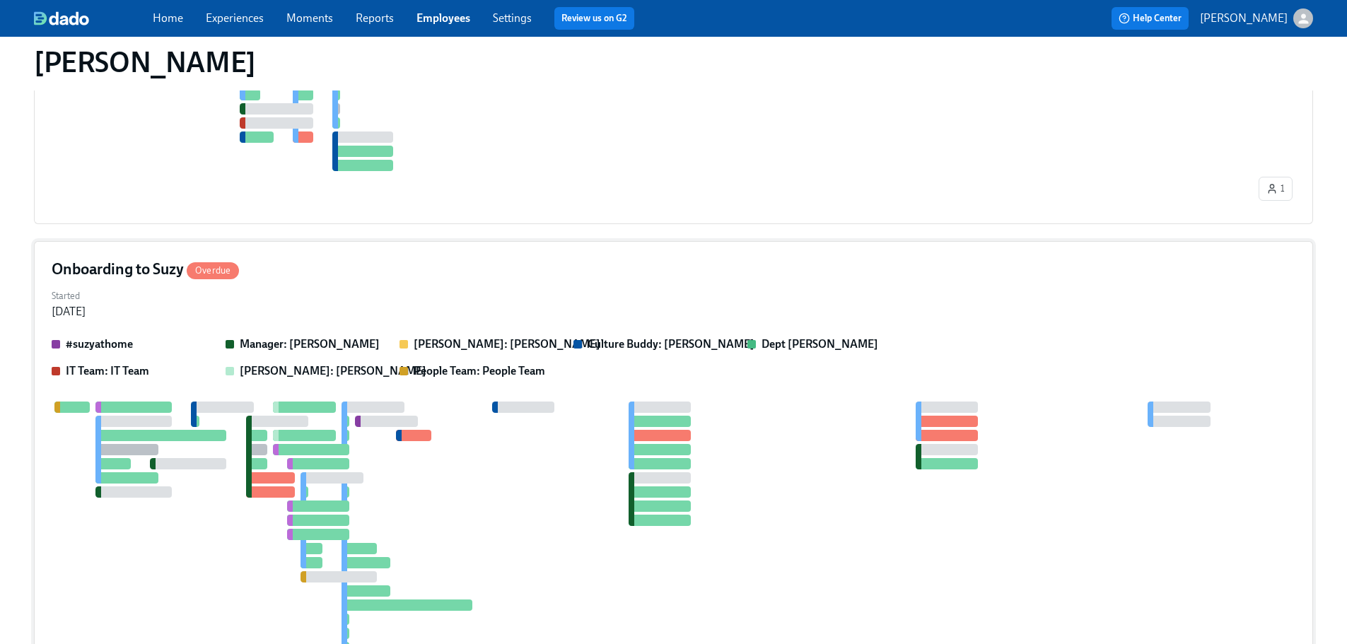
click at [352, 310] on div "Started [DATE]" at bounding box center [674, 303] width 1244 height 34
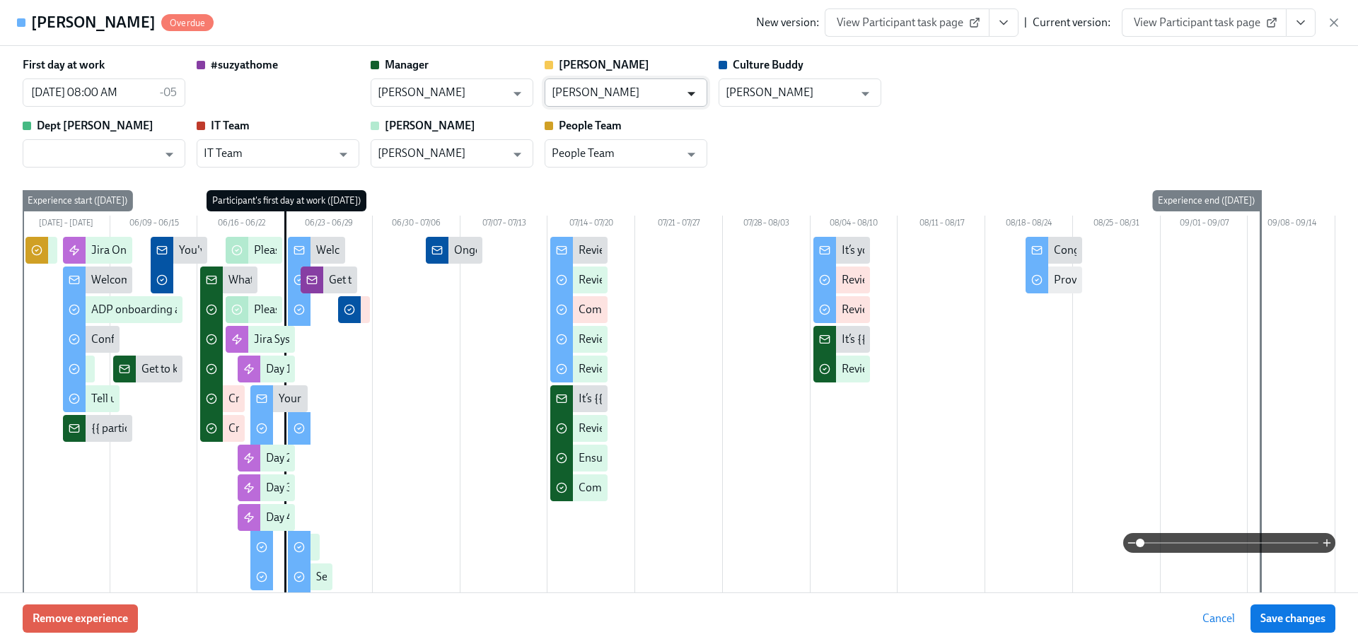
click at [680, 93] on button "Open" at bounding box center [691, 94] width 22 height 22
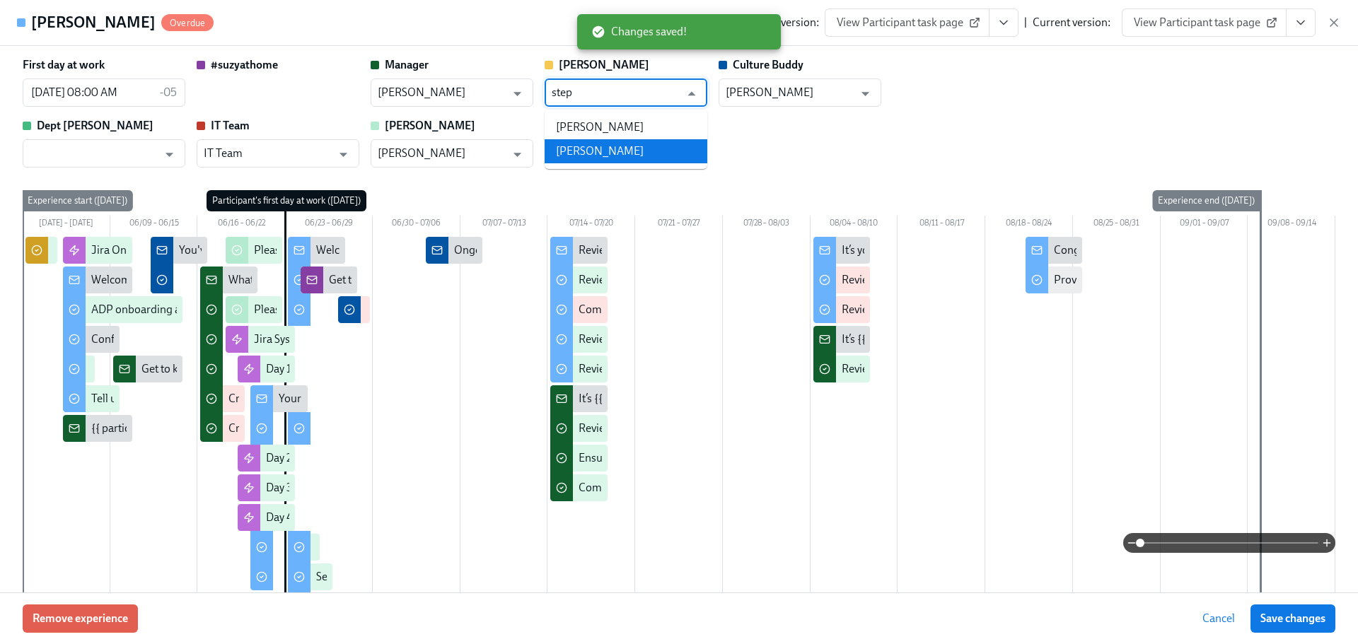
click at [649, 149] on li "[PERSON_NAME]" at bounding box center [626, 151] width 163 height 24
type input "[PERSON_NAME]"
click at [1262, 625] on span "Save changes" at bounding box center [1292, 619] width 65 height 14
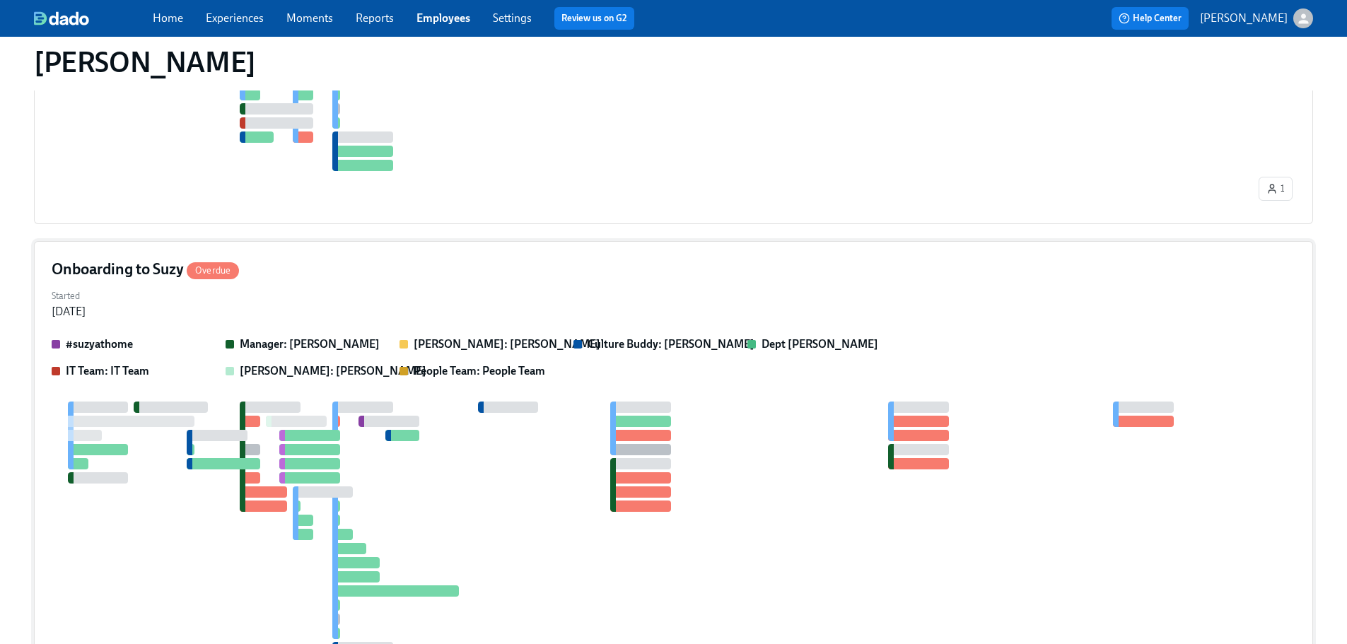
click at [461, 291] on div "Started [DATE]" at bounding box center [674, 303] width 1244 height 34
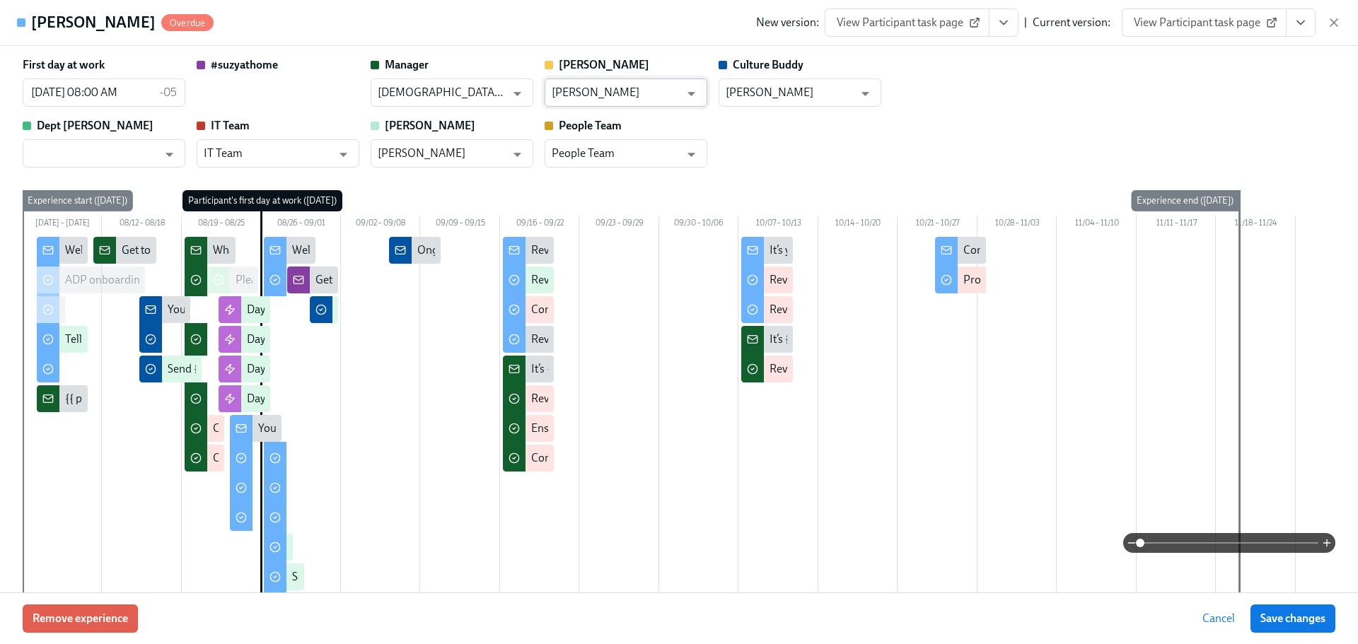
click at [676, 95] on input "[PERSON_NAME]" at bounding box center [616, 93] width 128 height 28
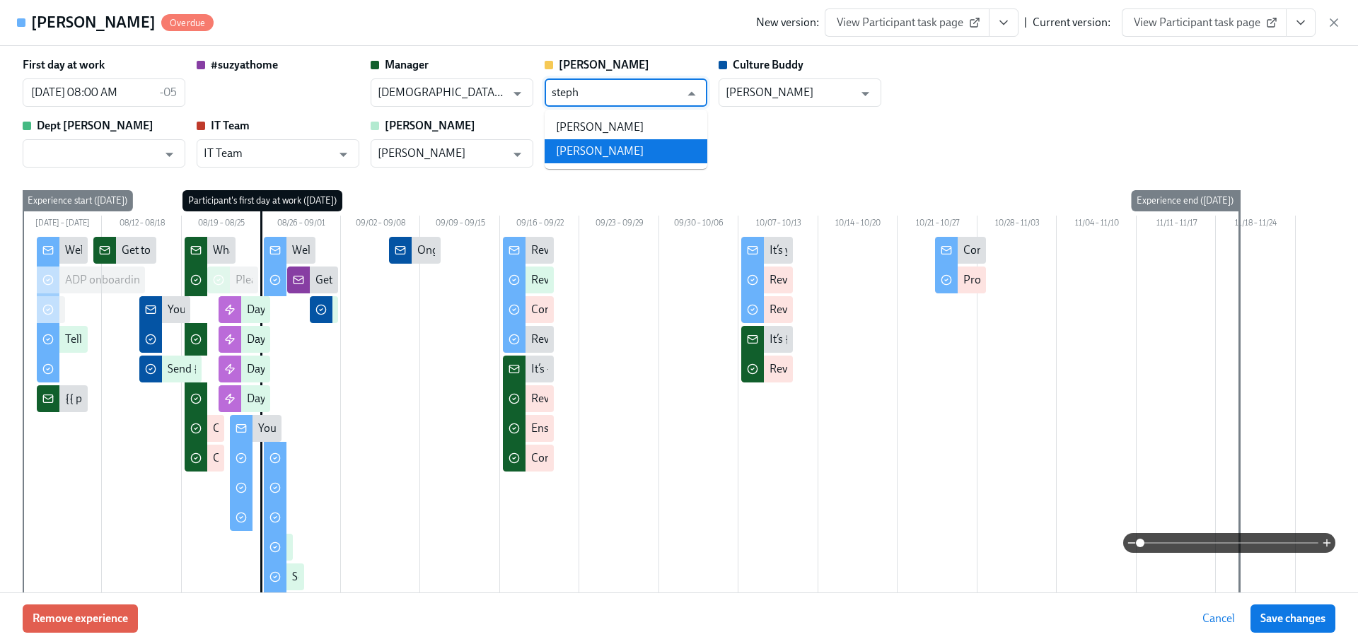
click at [630, 146] on li "[PERSON_NAME]" at bounding box center [626, 151] width 163 height 24
type input "[PERSON_NAME]"
click at [1269, 618] on span "Save changes" at bounding box center [1292, 619] width 65 height 14
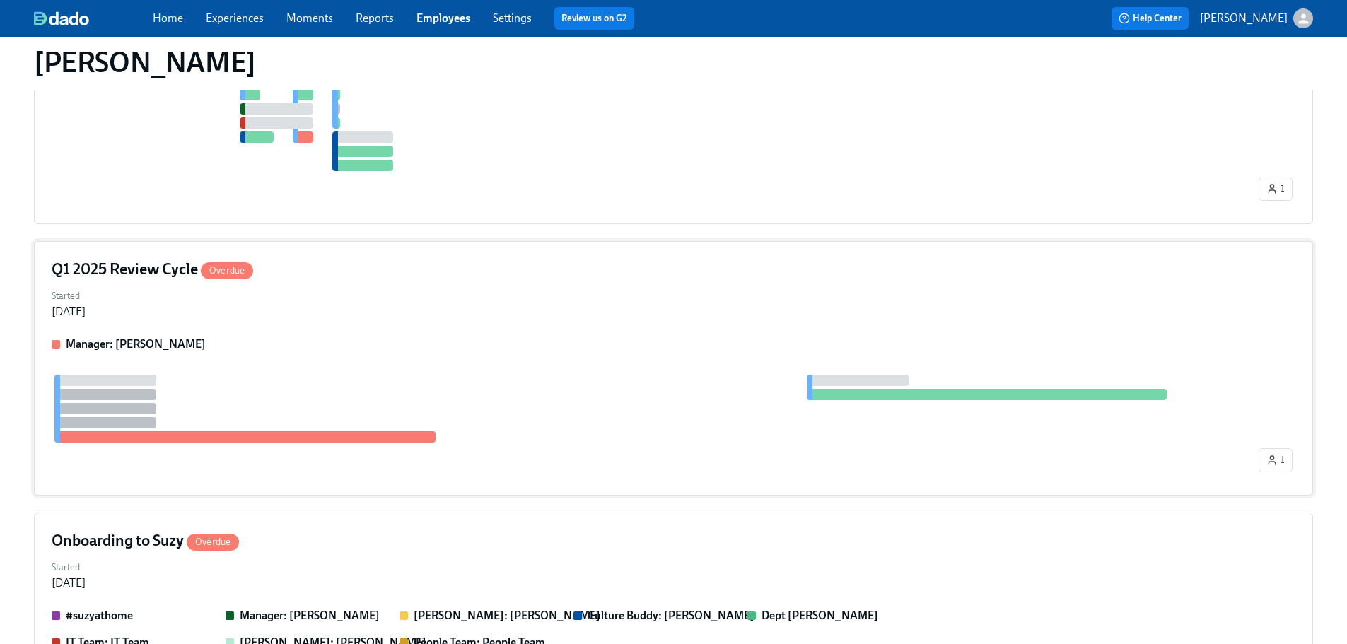
click at [397, 334] on div "Q1 2025 Review Cycle Overdue Started [DATE] Manager: [PERSON_NAME] 1" at bounding box center [674, 368] width 1280 height 255
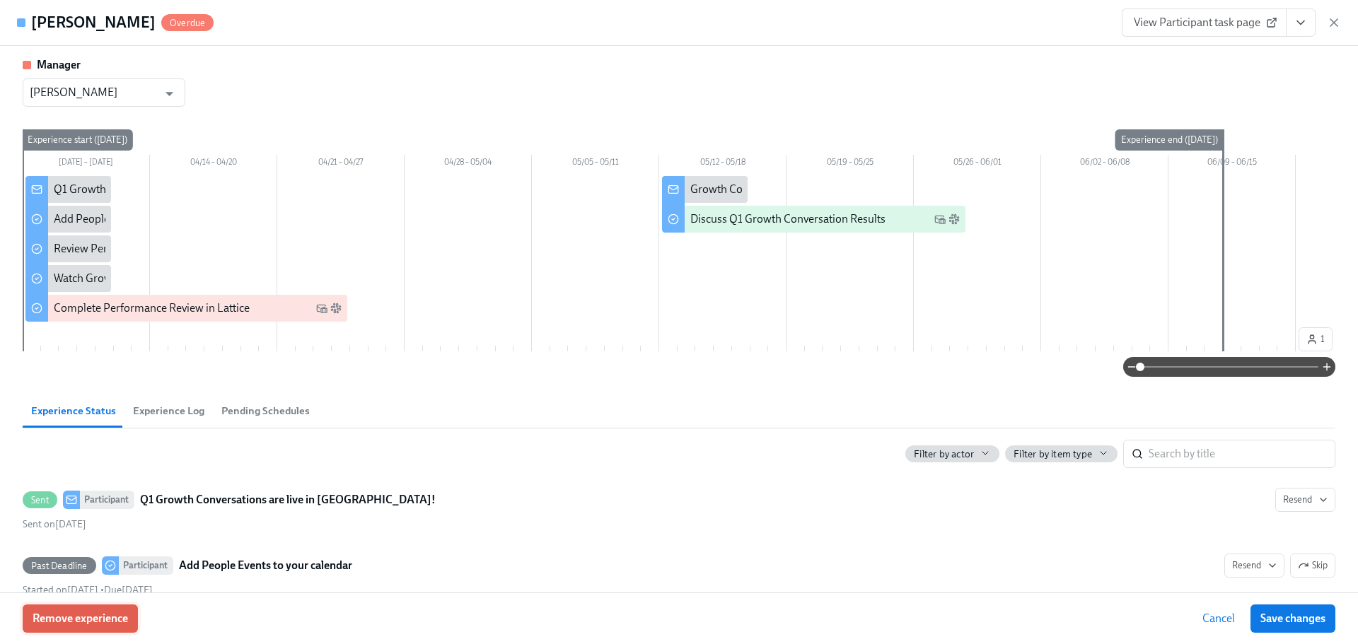
click at [113, 624] on span "Remove experience" at bounding box center [80, 619] width 95 height 14
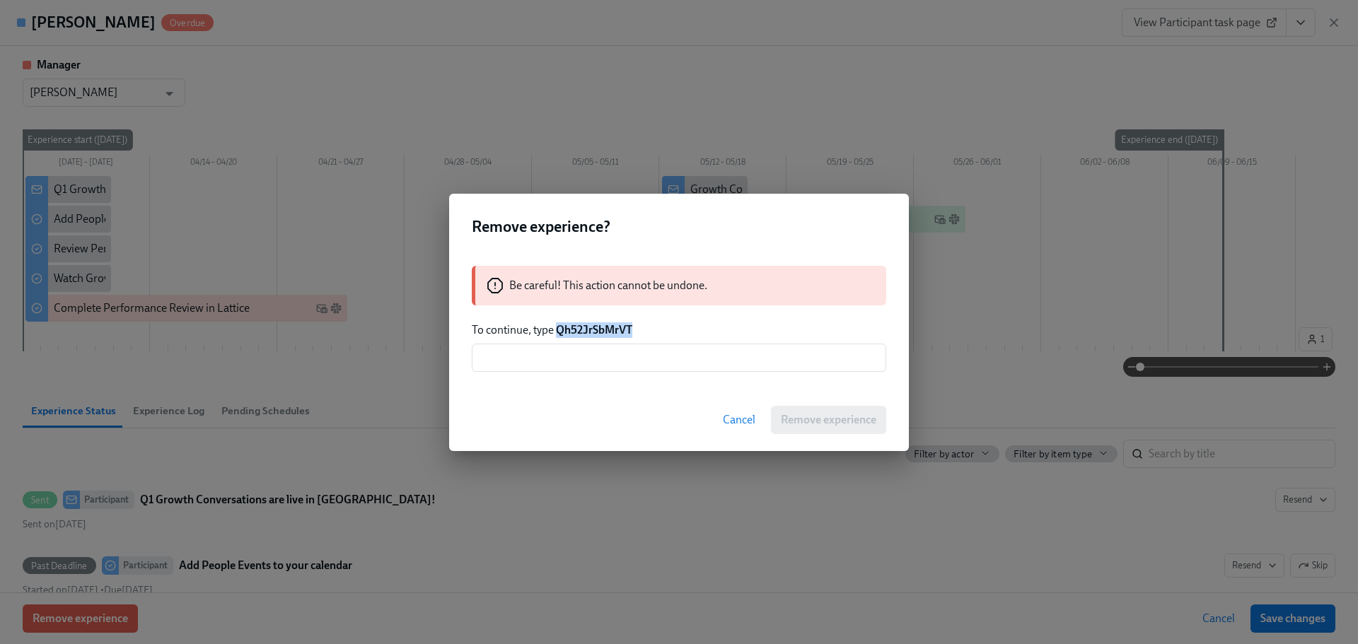
drag, startPoint x: 658, startPoint y: 328, endPoint x: 555, endPoint y: 336, distance: 102.9
click at [555, 336] on p "To continue, type Qh52JrSbMrVT" at bounding box center [679, 331] width 414 height 16
copy strong "Qh52JrSbMrVT"
click at [616, 358] on input "text" at bounding box center [679, 358] width 414 height 28
paste input "Qh52JrSbMrVT"
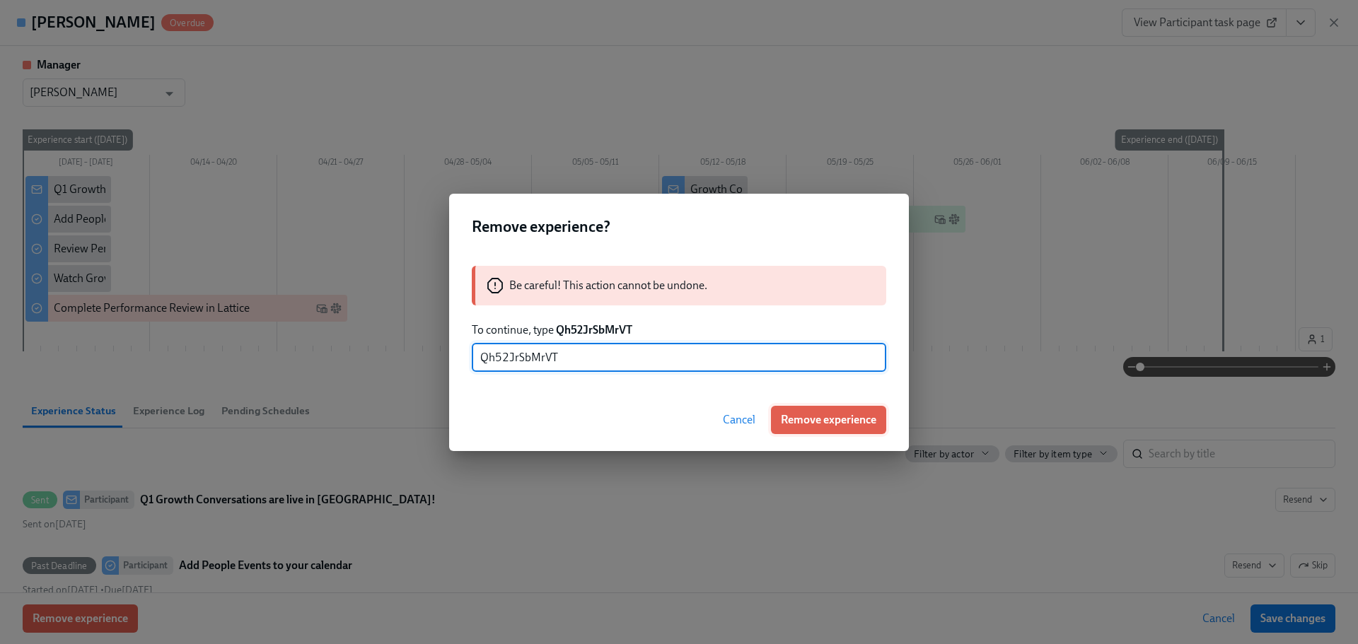
type input "Qh52JrSbMrVT"
click at [830, 420] on span "Remove experience" at bounding box center [828, 420] width 95 height 14
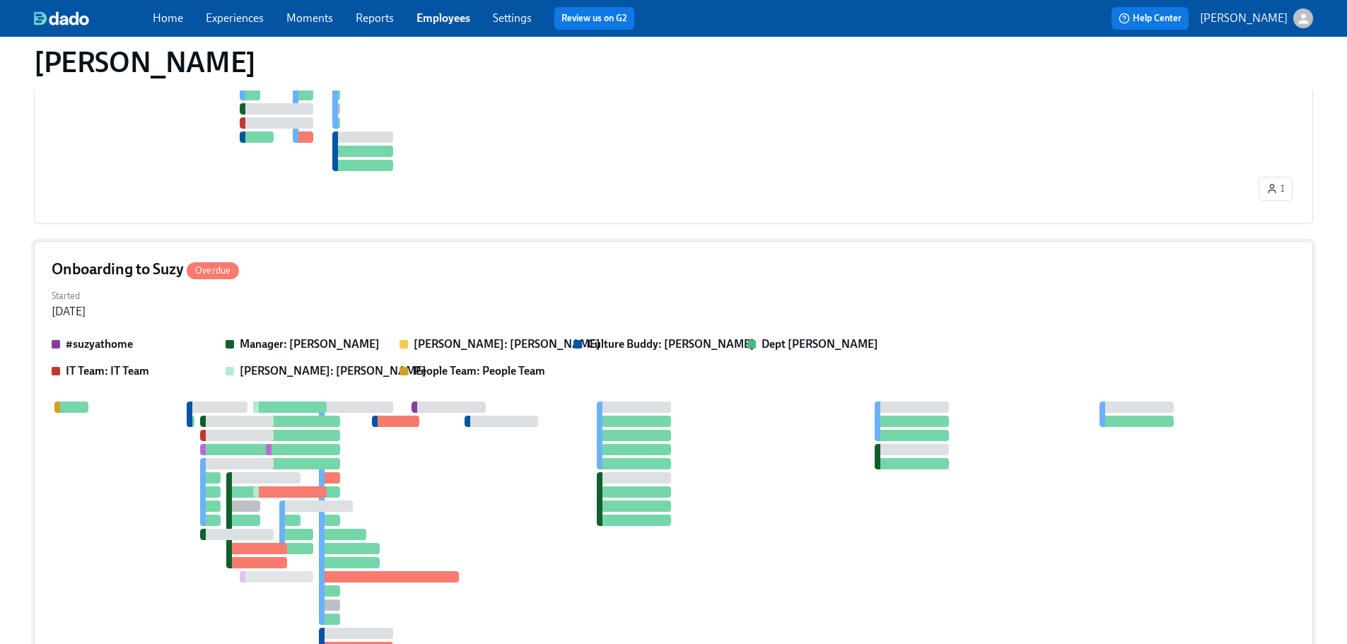
click at [313, 300] on div "Started [DATE]" at bounding box center [674, 303] width 1244 height 34
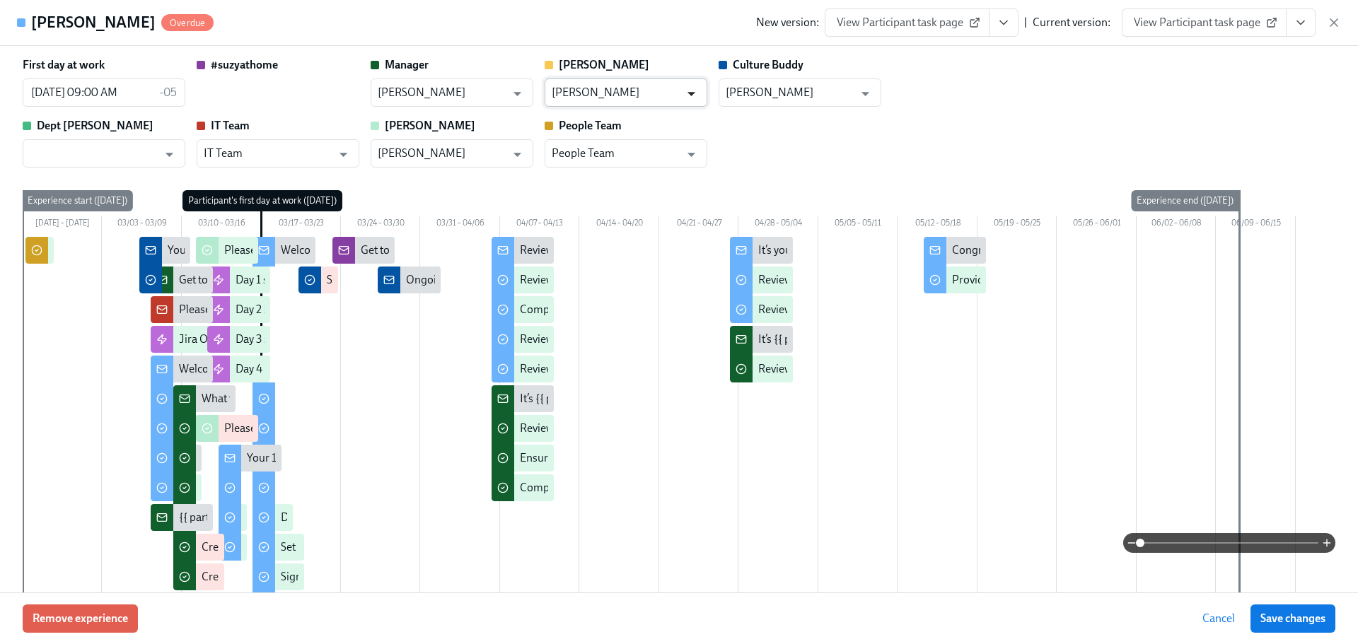
click at [695, 84] on icon "Open" at bounding box center [691, 93] width 19 height 19
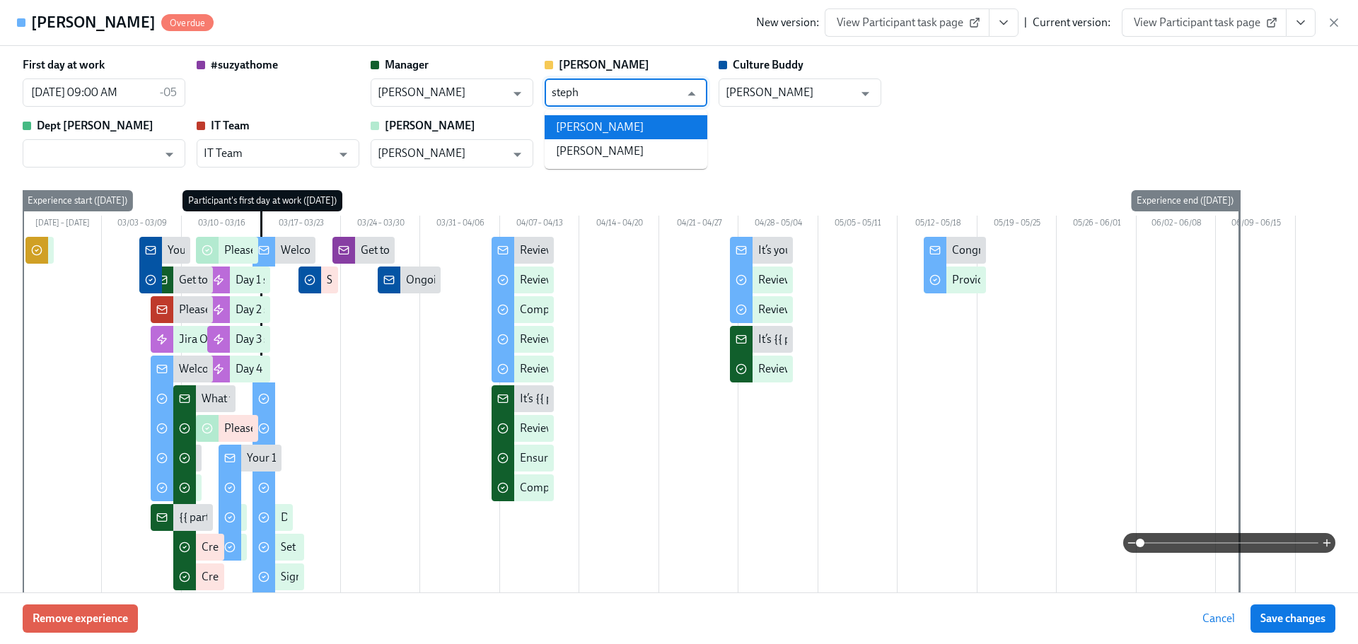
click at [597, 148] on li "[PERSON_NAME]" at bounding box center [626, 151] width 163 height 24
type input "[PERSON_NAME]"
click at [1292, 614] on span "Save changes" at bounding box center [1292, 619] width 65 height 14
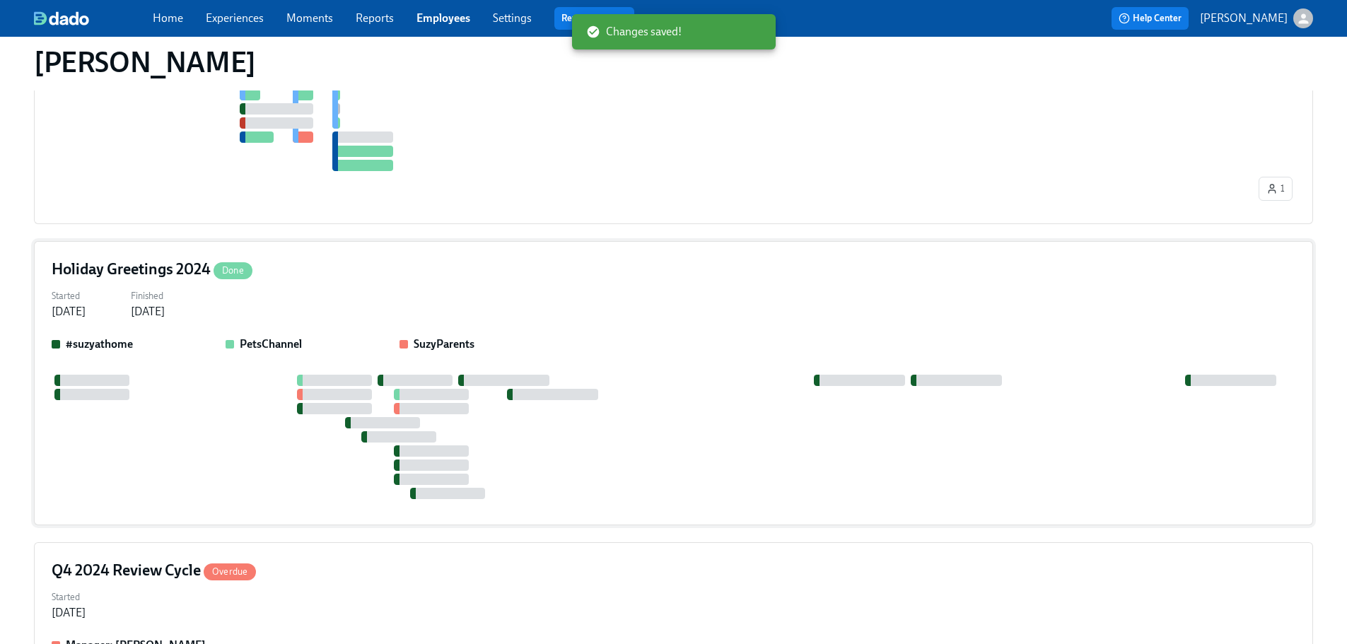
click at [422, 280] on div "Holiday Greetings 2024 Done" at bounding box center [674, 269] width 1244 height 21
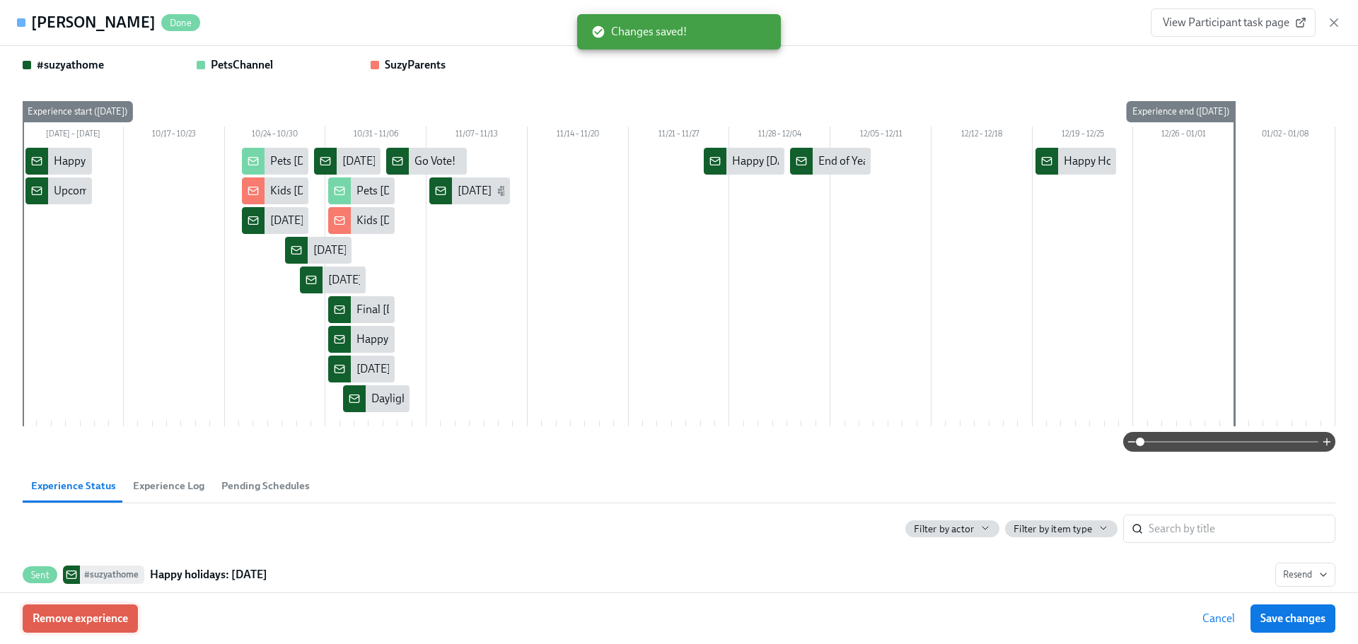
click at [95, 626] on button "Remove experience" at bounding box center [80, 619] width 115 height 28
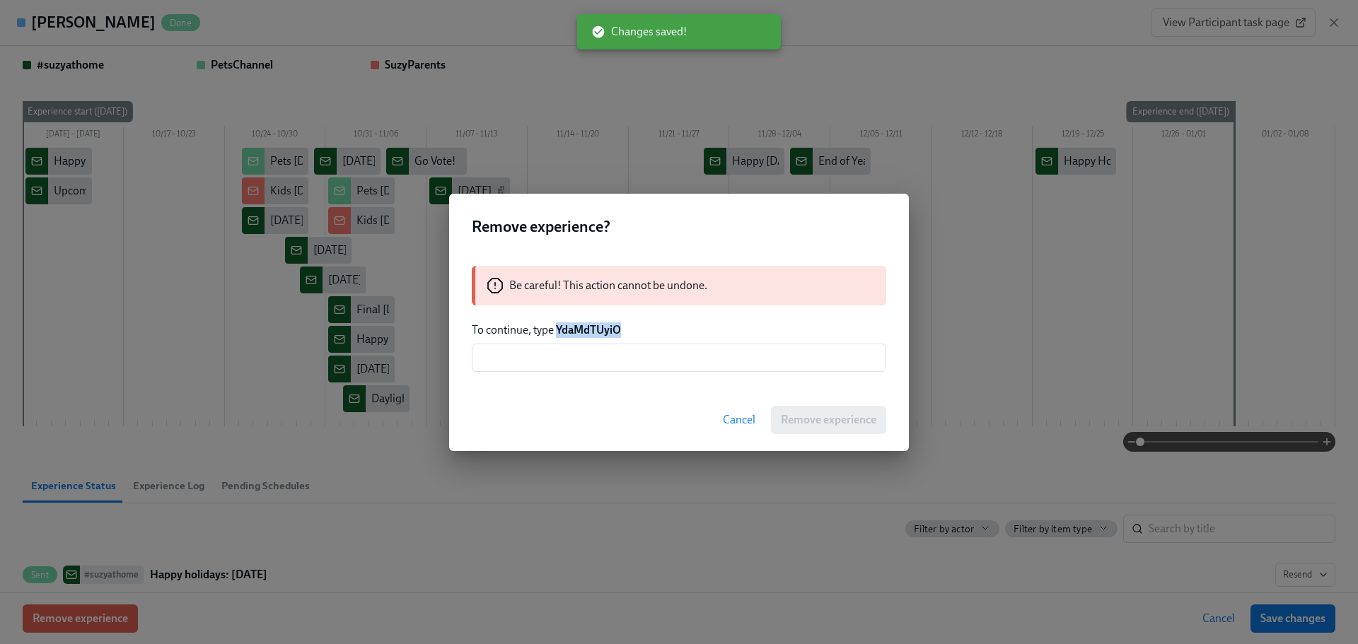
drag, startPoint x: 595, startPoint y: 330, endPoint x: 557, endPoint y: 327, distance: 38.4
click at [557, 327] on p "To continue, type YdaMdTUyiO" at bounding box center [679, 331] width 414 height 16
copy strong "YdaMdTUyiO"
click at [588, 349] on input "text" at bounding box center [679, 358] width 414 height 28
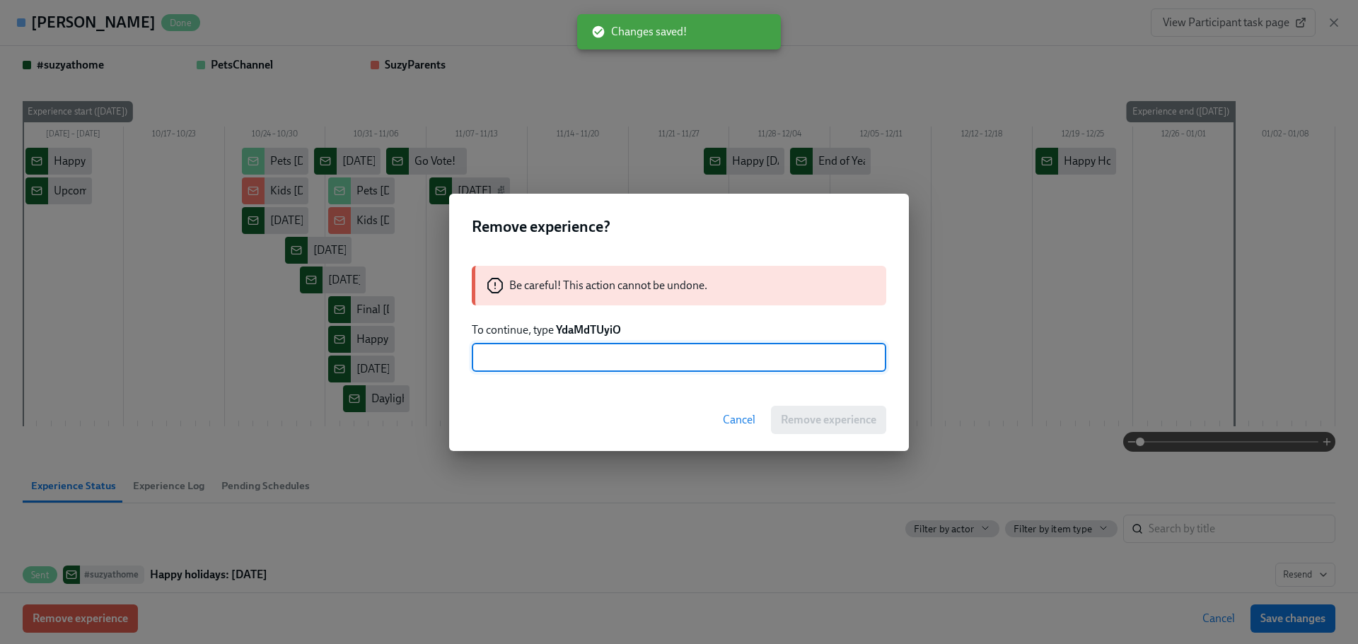
paste input "YdaMdTUyiO"
type input "YdaMdTUyiO"
click at [805, 439] on div "Cancel Remove experience" at bounding box center [679, 420] width 460 height 62
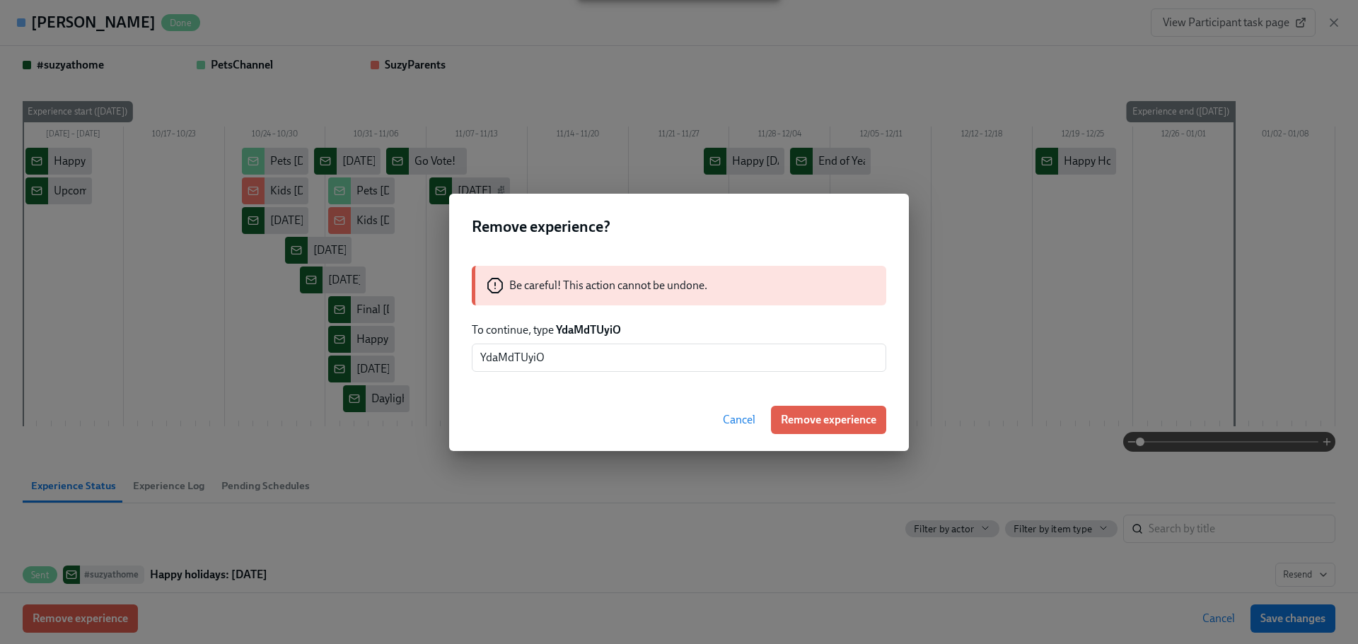
click at [802, 418] on span "Remove experience" at bounding box center [828, 420] width 95 height 14
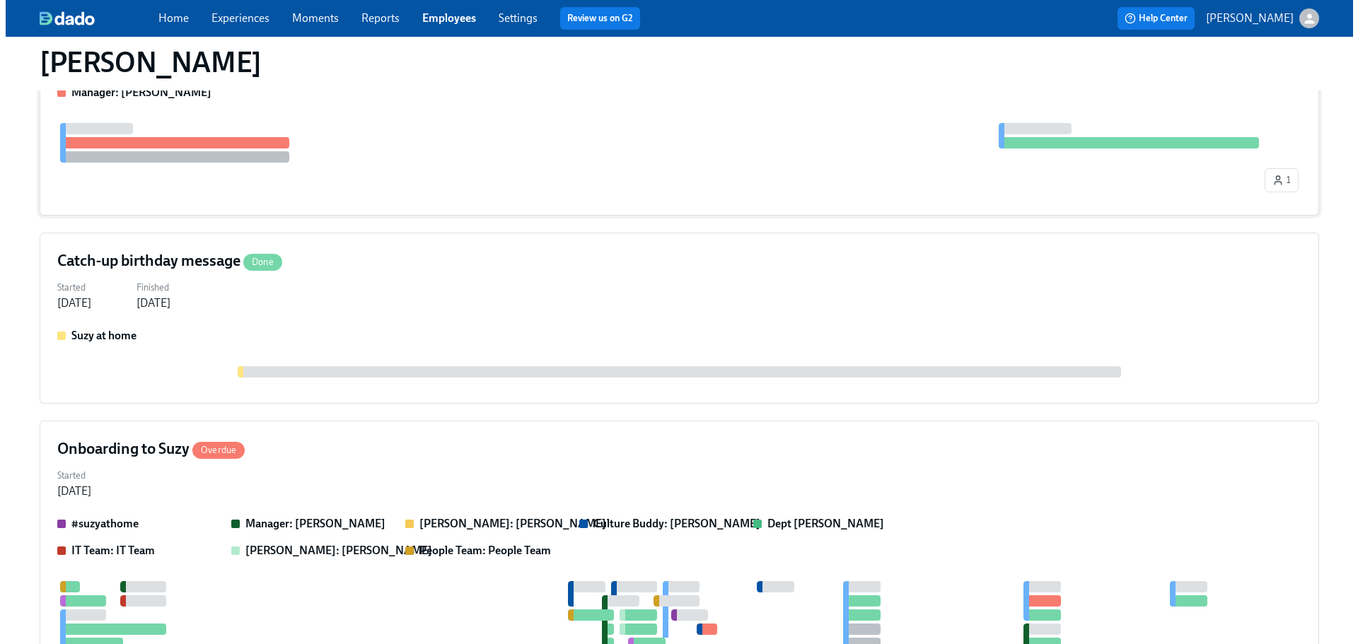
scroll to position [2122, 0]
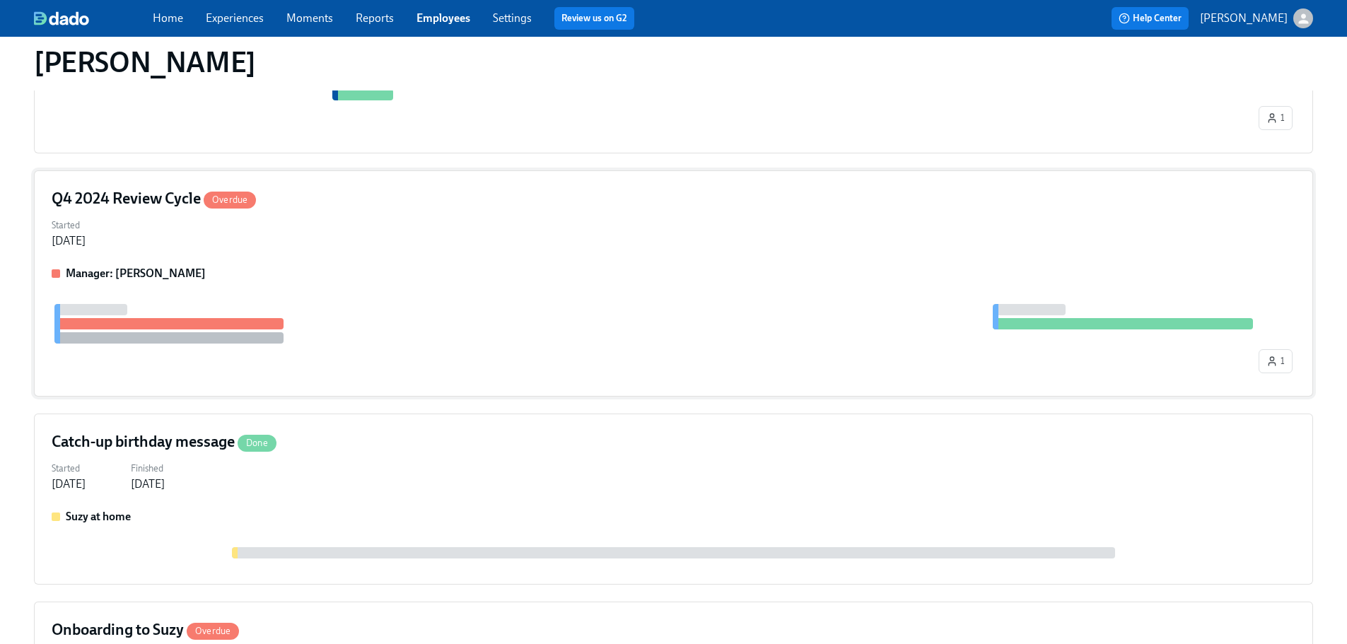
click at [427, 238] on div "Started [DATE]" at bounding box center [674, 232] width 1244 height 34
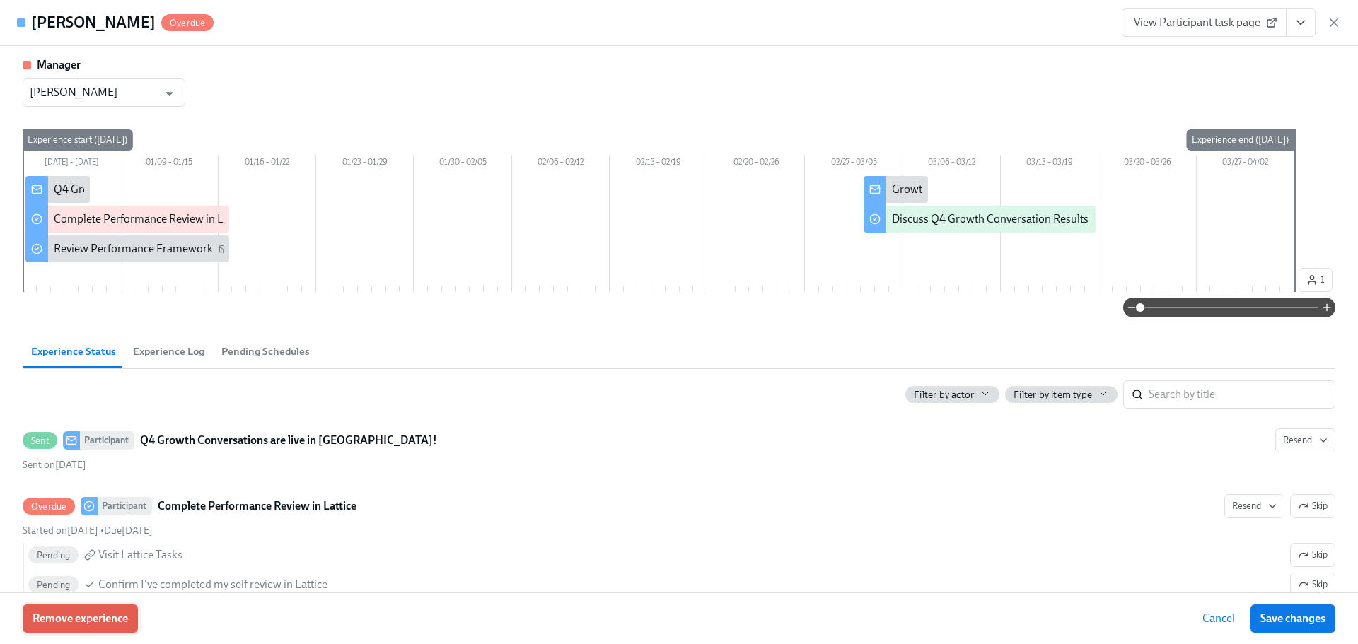
click at [115, 617] on span "Remove experience" at bounding box center [80, 619] width 95 height 14
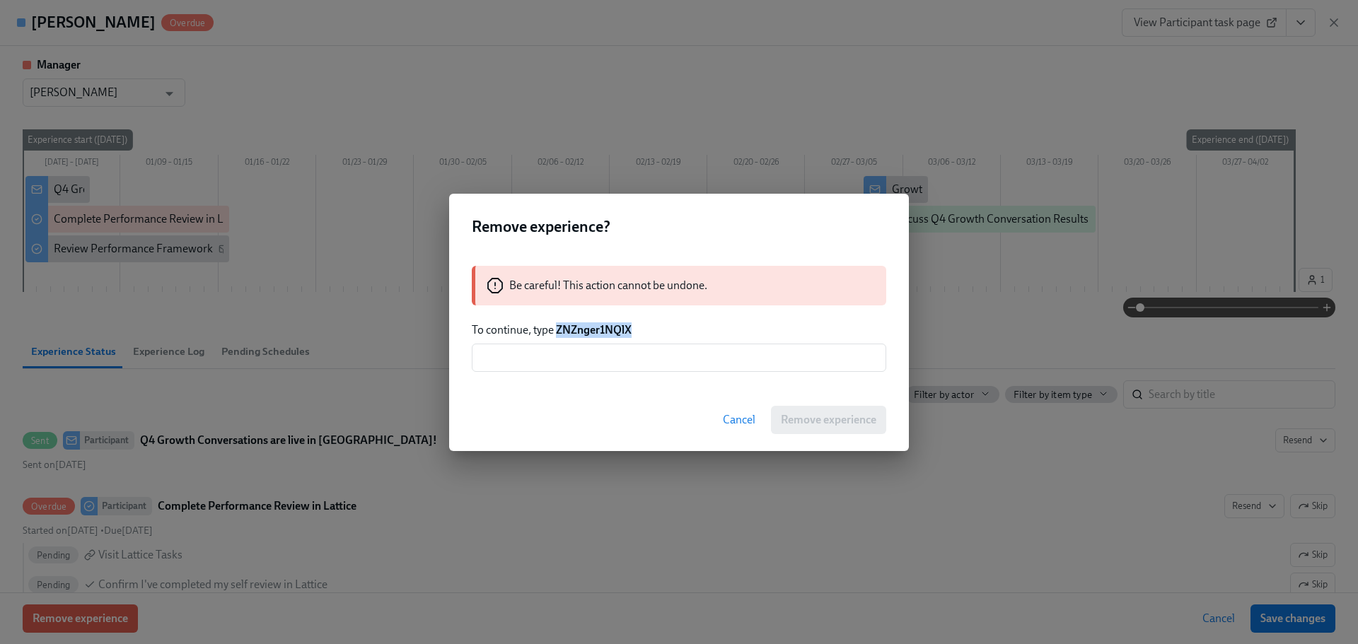
drag, startPoint x: 646, startPoint y: 334, endPoint x: 557, endPoint y: 334, distance: 88.4
click at [557, 334] on p "To continue, type ZNZnger1NQlX" at bounding box center [679, 331] width 414 height 16
copy strong "ZNZnger1NQlX"
click at [564, 352] on input "text" at bounding box center [679, 358] width 414 height 28
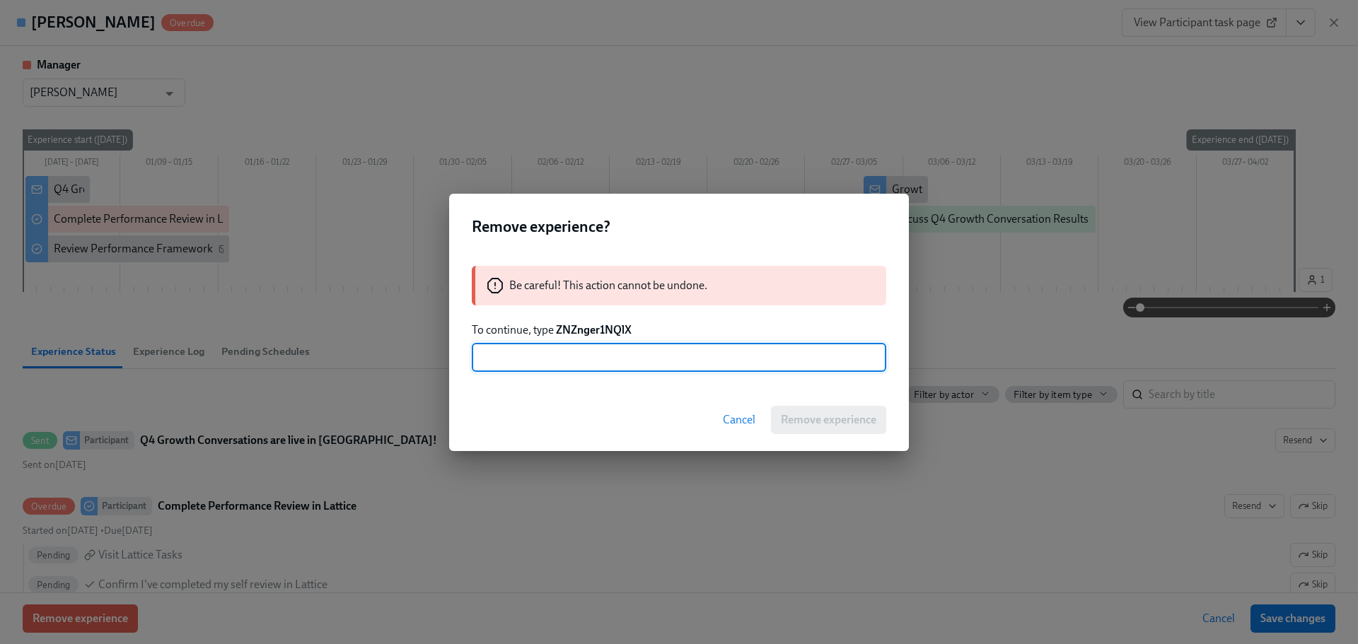
paste input "ZNZnger1NQlX"
type input "ZNZnger1NQlX"
click at [775, 417] on button "Remove experience" at bounding box center [828, 420] width 115 height 28
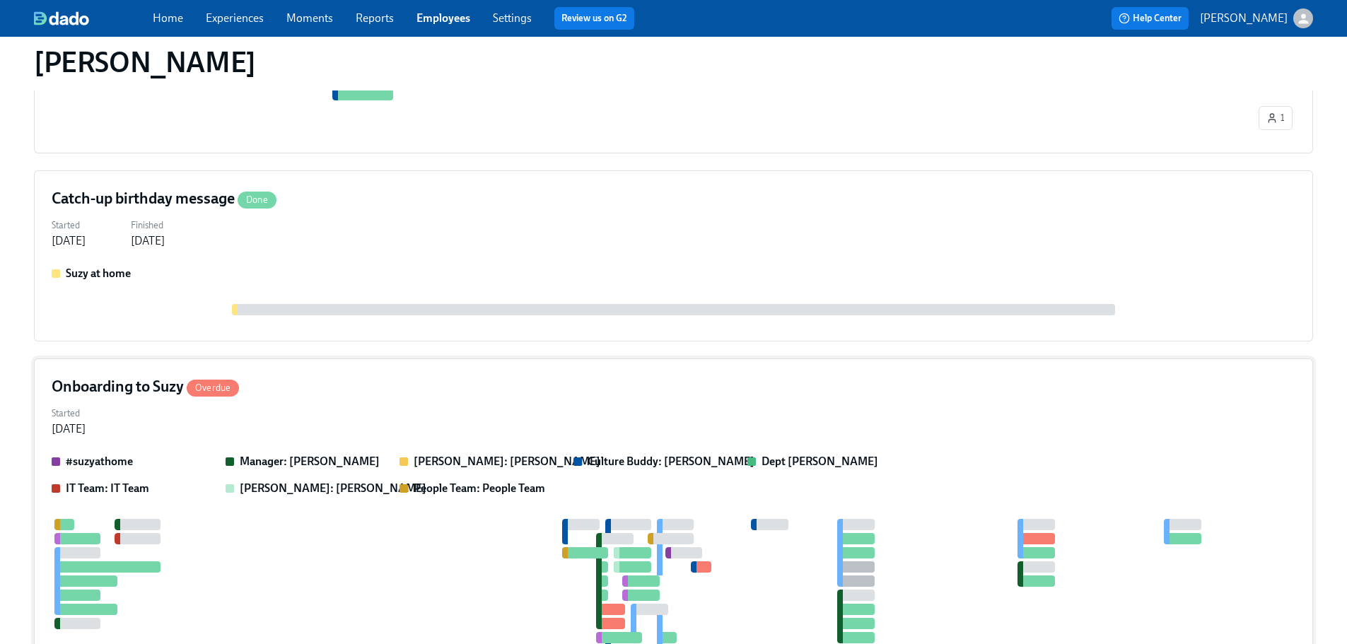
click at [456, 423] on div "Started [DATE]" at bounding box center [674, 420] width 1244 height 34
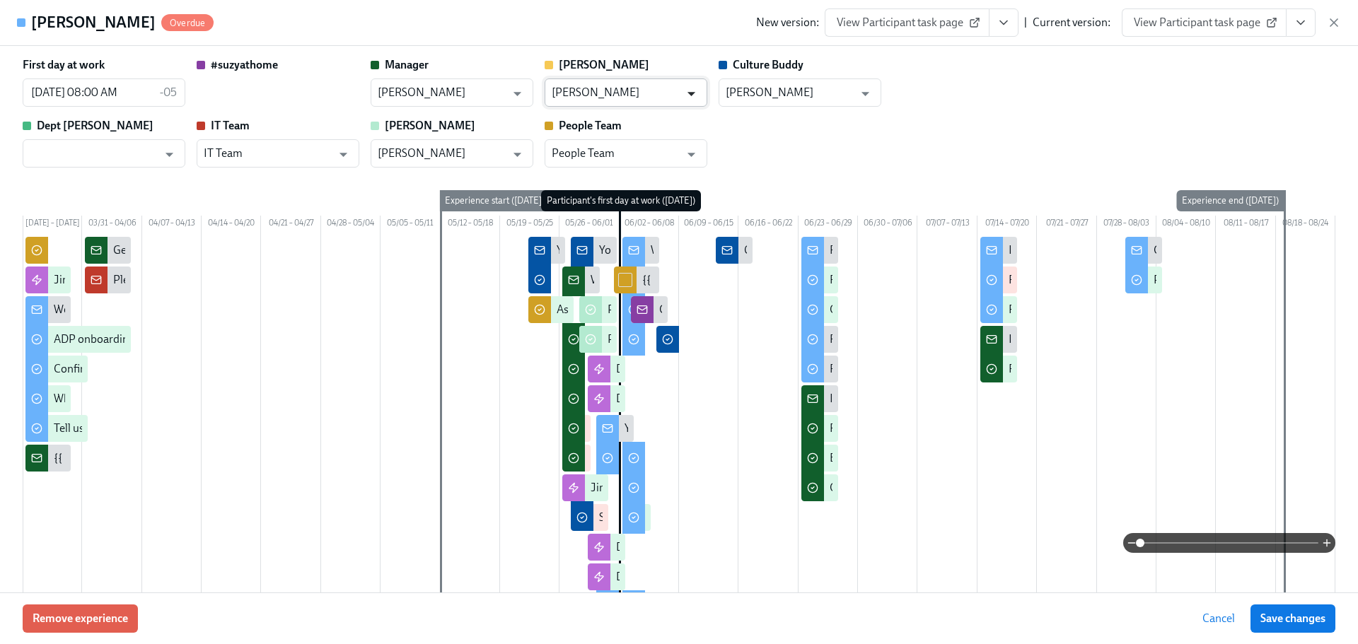
click at [699, 93] on icon "Open" at bounding box center [691, 93] width 19 height 19
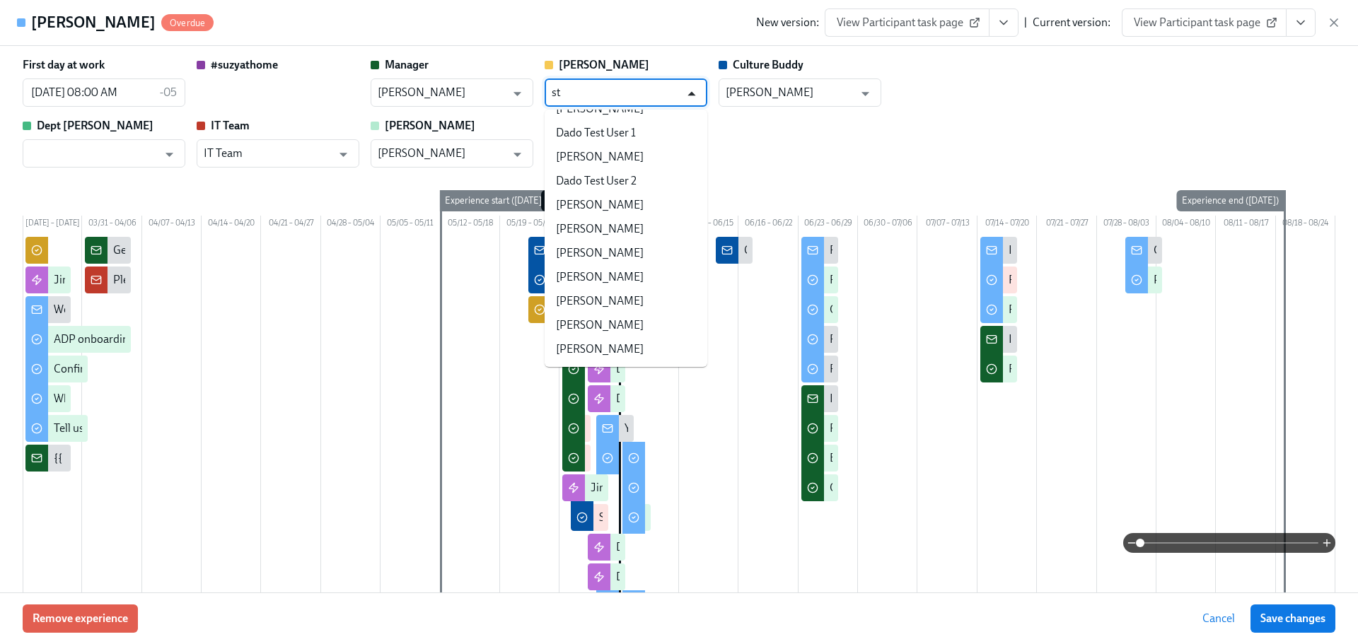
scroll to position [0, 0]
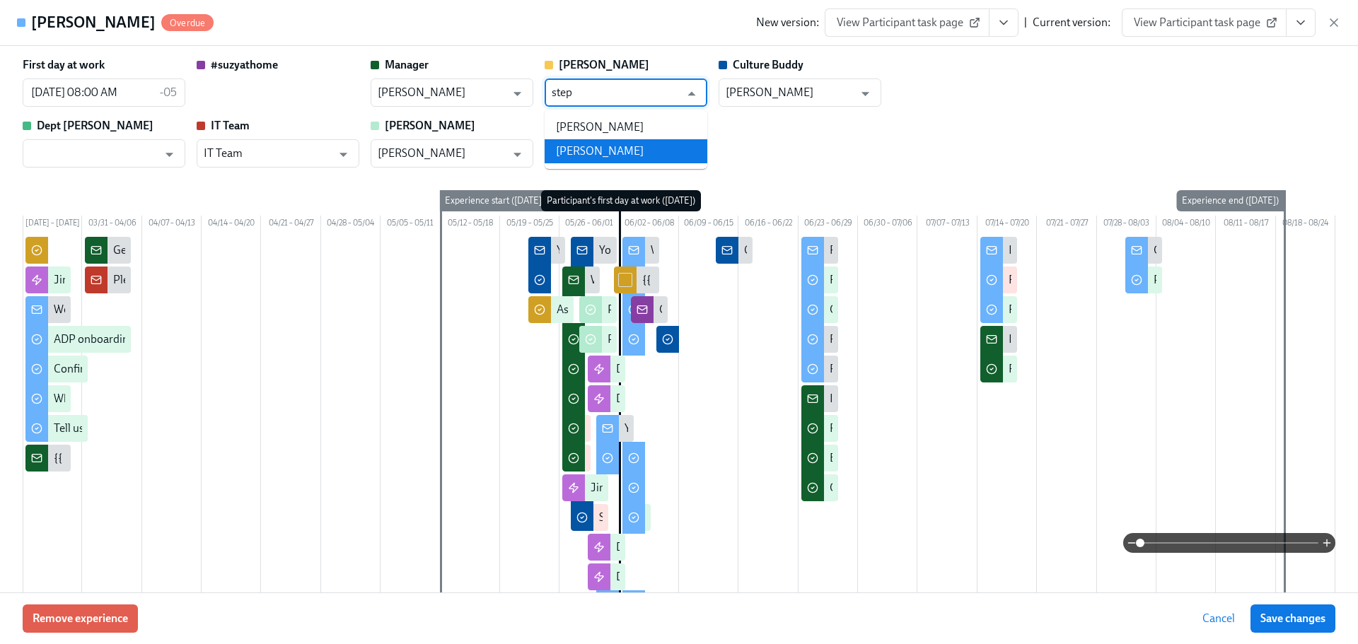
click at [642, 146] on li "[PERSON_NAME]" at bounding box center [626, 151] width 163 height 24
type input "[PERSON_NAME]"
click at [1275, 620] on span "Save changes" at bounding box center [1292, 619] width 65 height 14
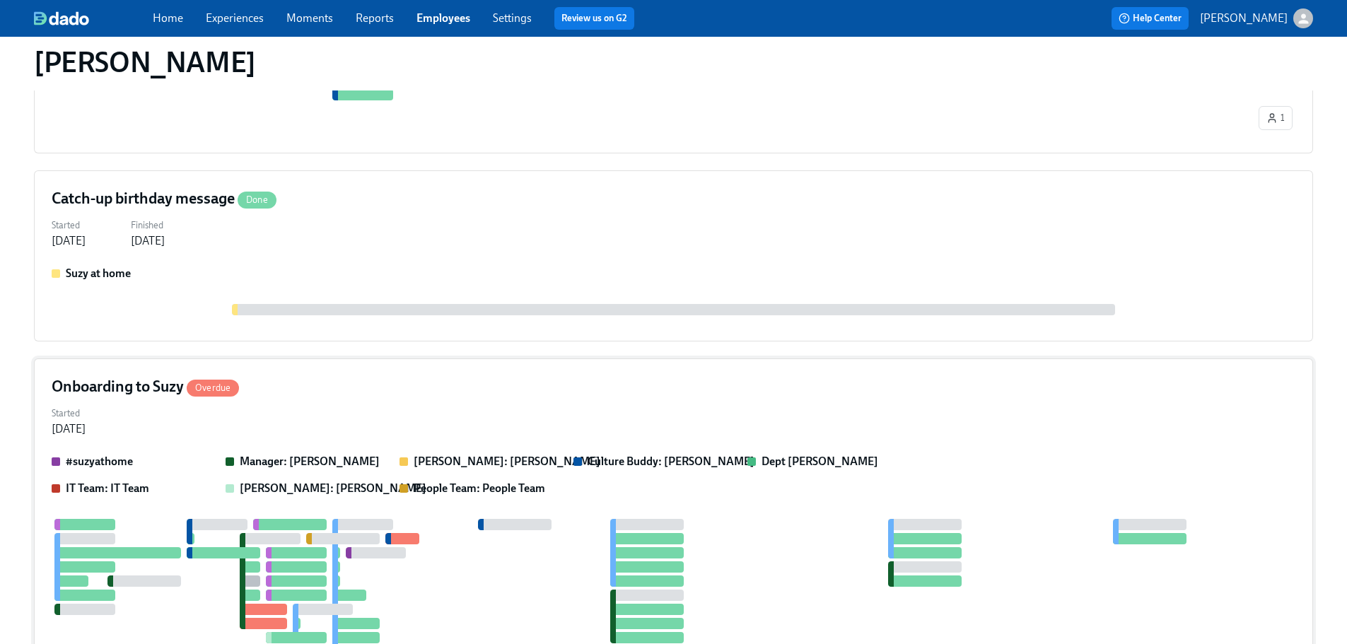
click at [400, 428] on div "Started [DATE]" at bounding box center [674, 420] width 1244 height 34
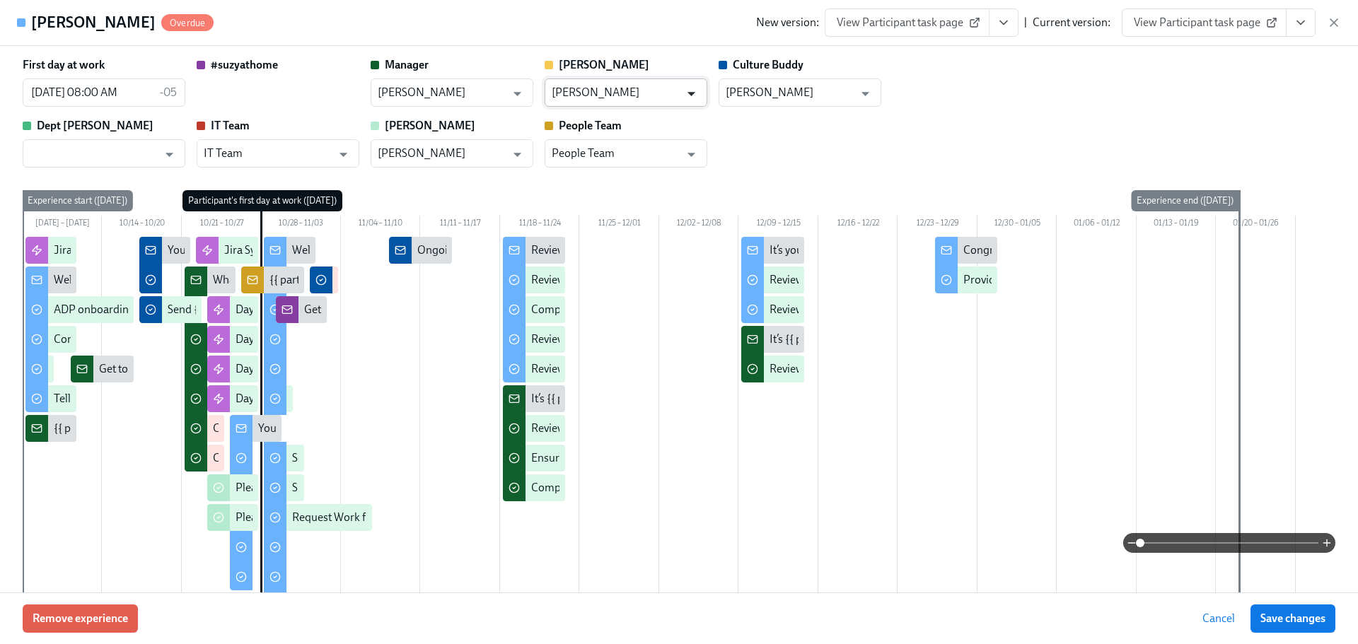
click at [694, 103] on icon "Open" at bounding box center [691, 93] width 19 height 19
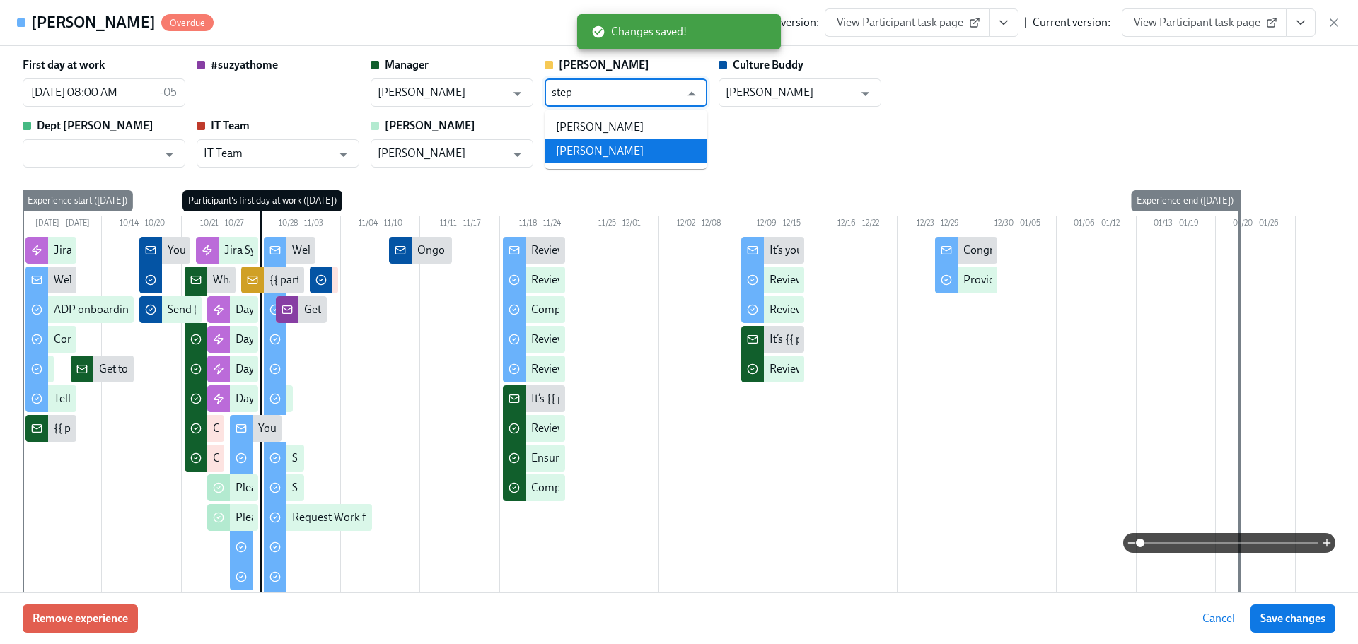
drag, startPoint x: 659, startPoint y: 142, endPoint x: 1011, endPoint y: 344, distance: 405.9
click at [658, 142] on li "[PERSON_NAME]" at bounding box center [626, 151] width 163 height 24
type input "[PERSON_NAME]"
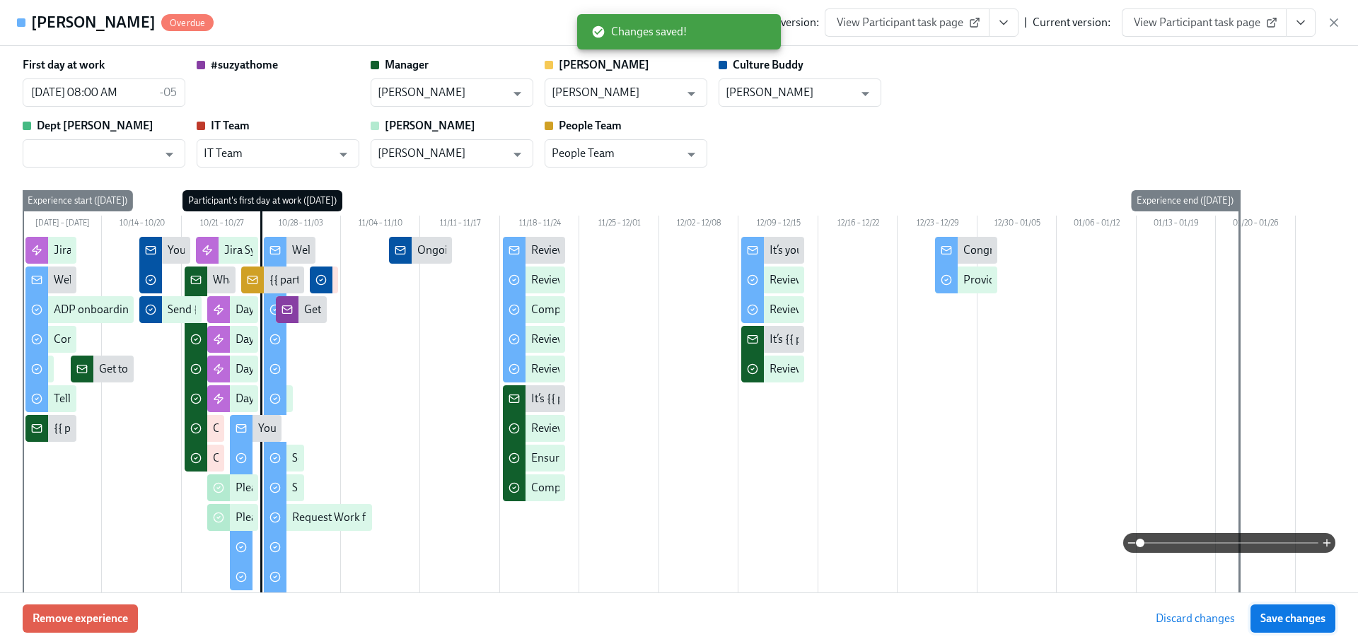
click at [1287, 619] on span "Save changes" at bounding box center [1292, 619] width 65 height 14
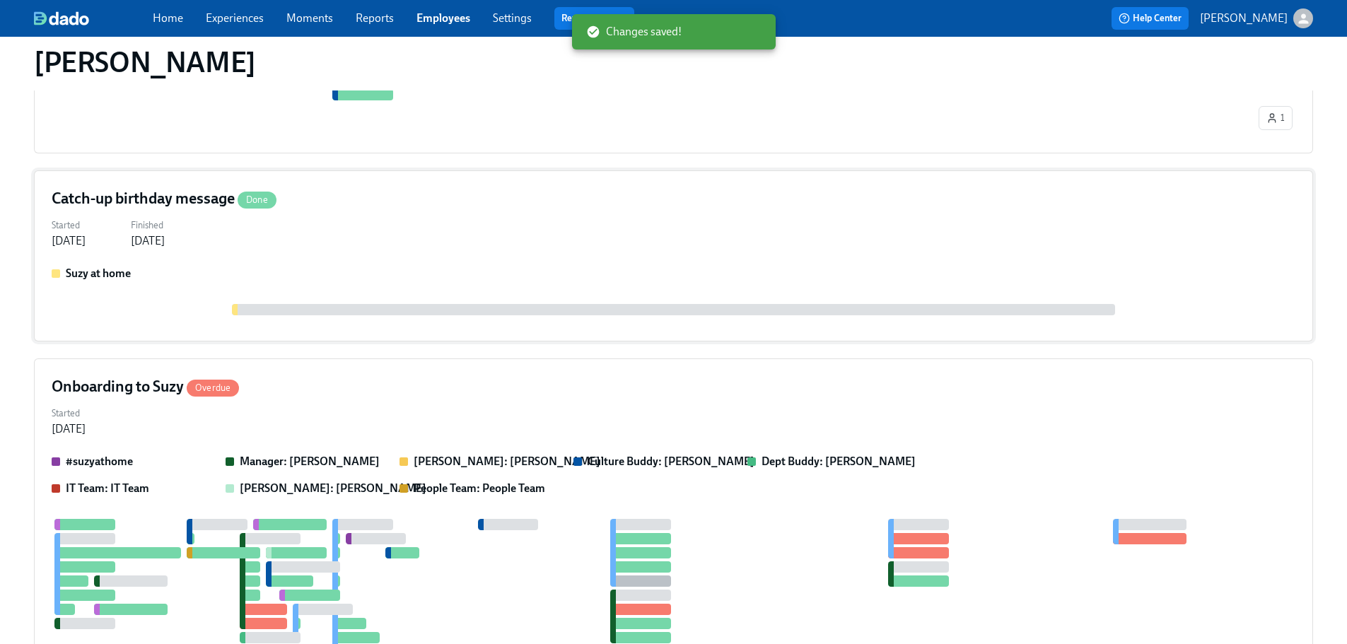
click at [427, 249] on div "Started [DATE] Finished [DATE]" at bounding box center [674, 232] width 1244 height 34
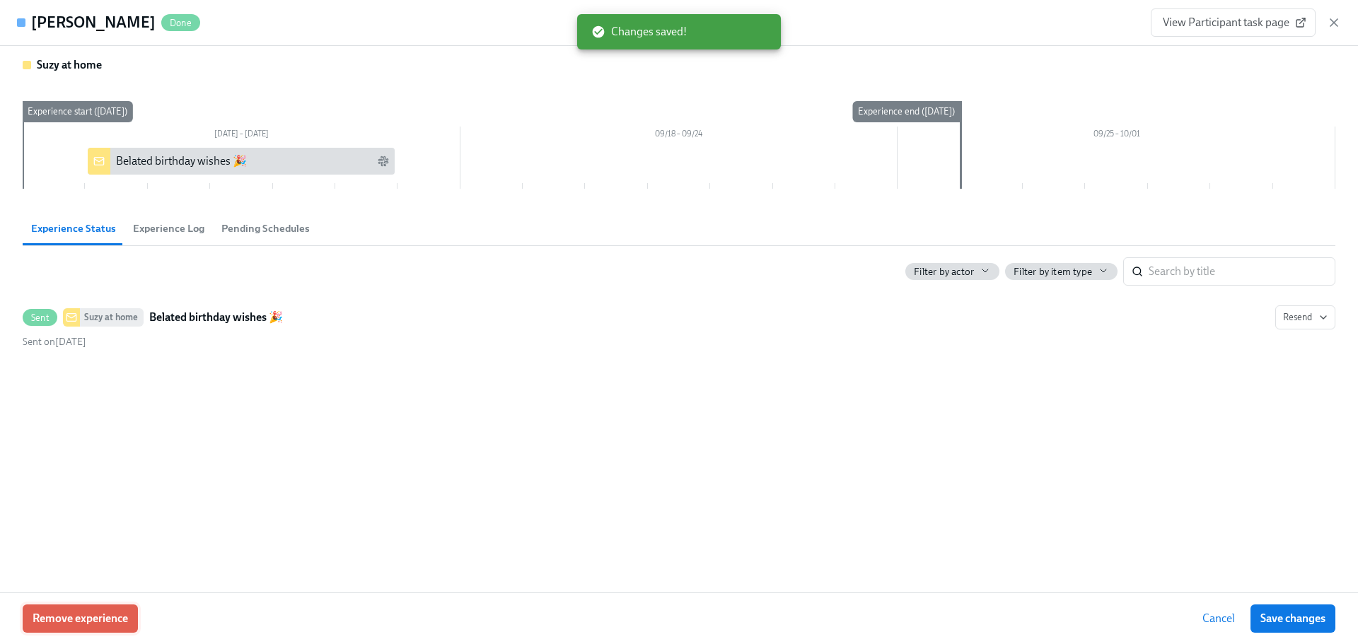
click at [83, 615] on span "Remove experience" at bounding box center [80, 619] width 95 height 14
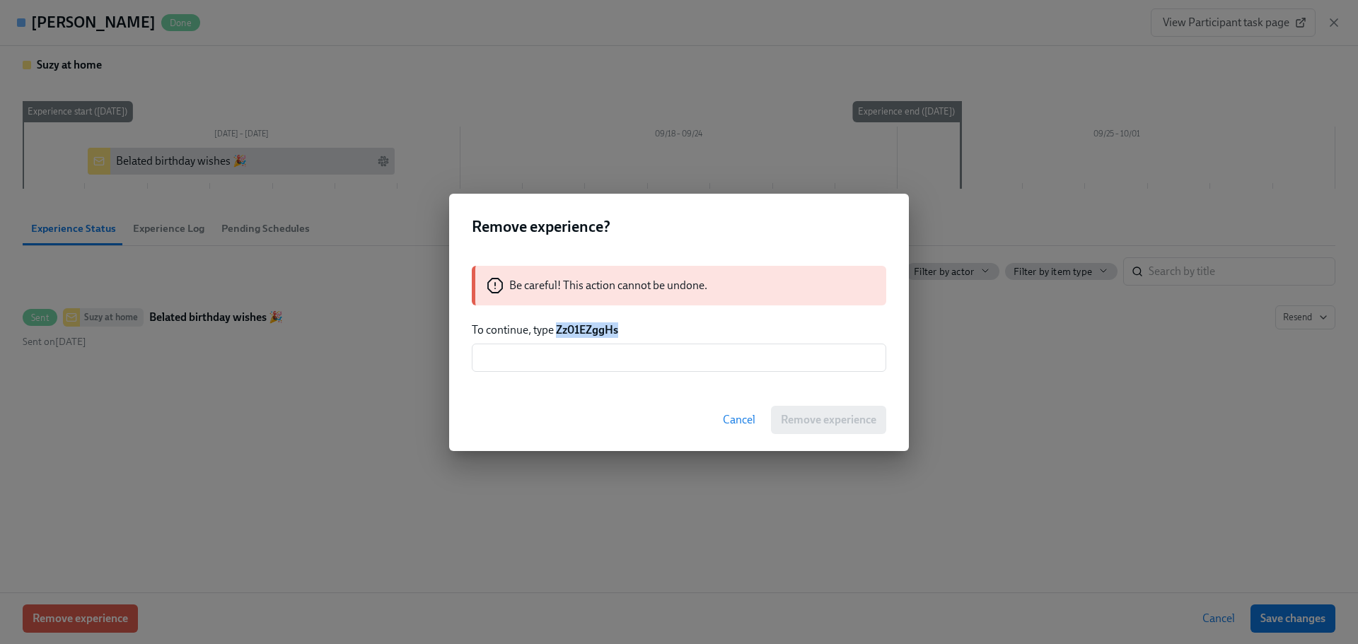
drag, startPoint x: 620, startPoint y: 330, endPoint x: 557, endPoint y: 330, distance: 63.7
click at [557, 330] on p "To continue, type Zz01EZggHs" at bounding box center [679, 331] width 414 height 16
copy strong "Zz01EZggHs"
click at [575, 357] on input "text" at bounding box center [679, 358] width 414 height 28
paste input "Zz01EZggHs"
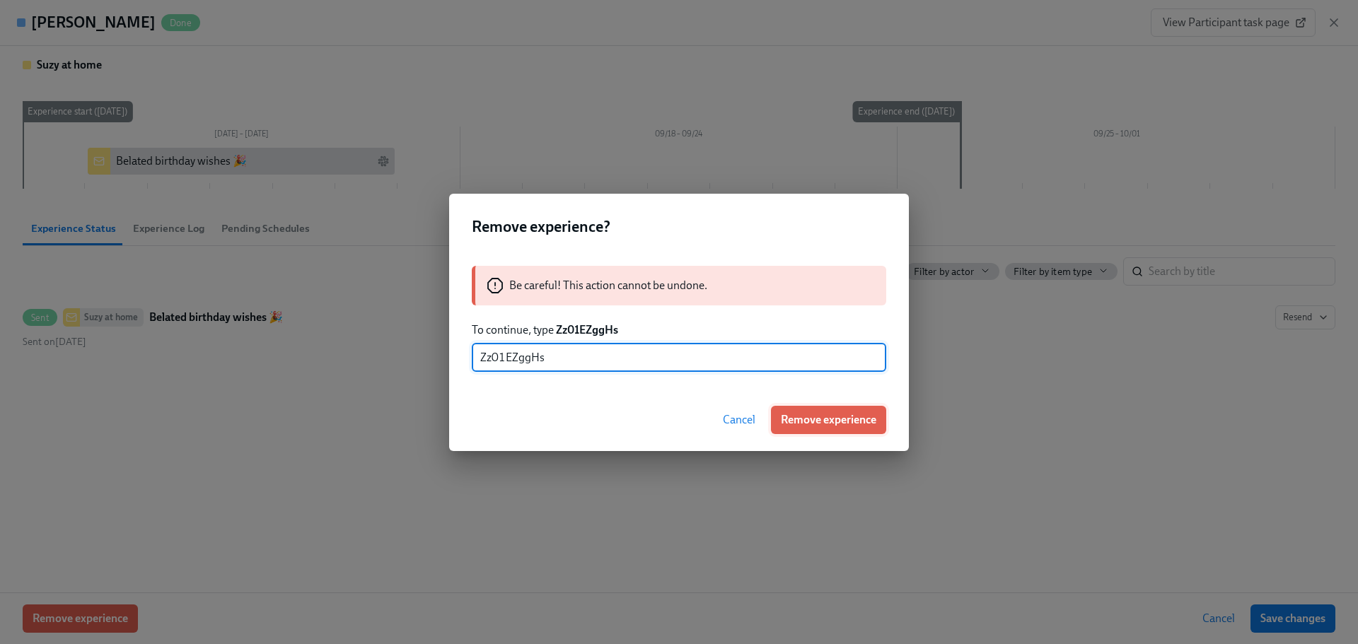
type input "Zz01EZggHs"
click at [822, 410] on button "Remove experience" at bounding box center [828, 420] width 115 height 28
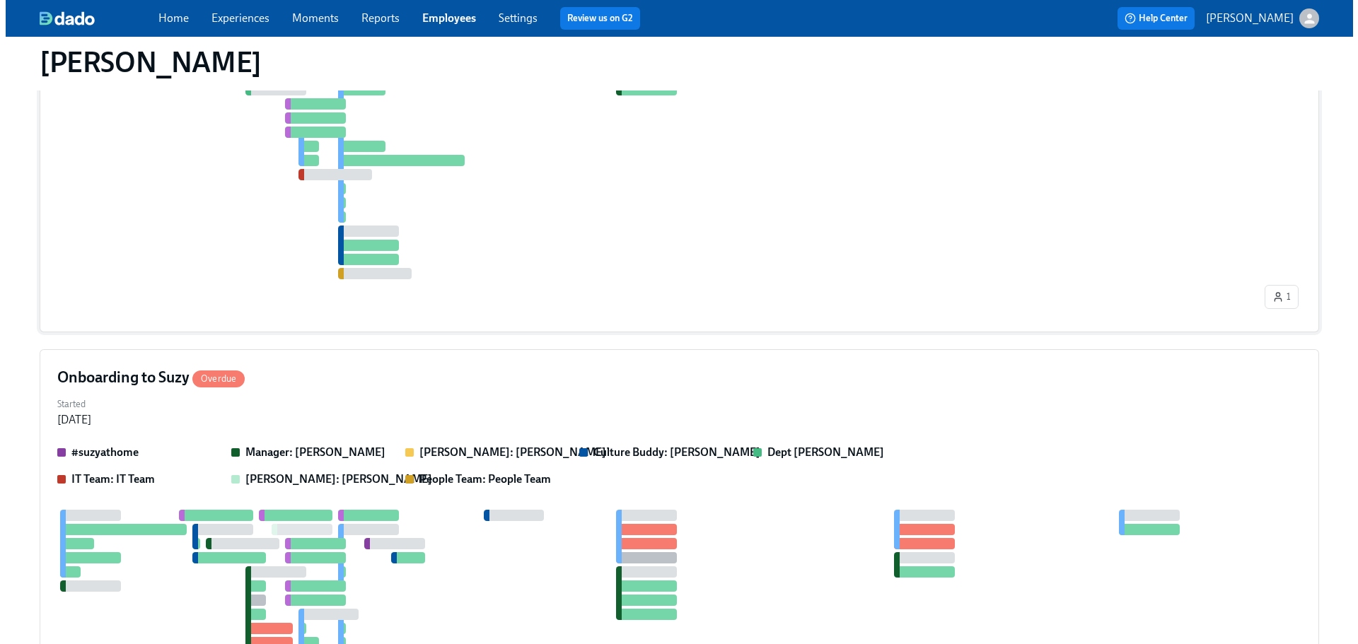
scroll to position [2617, 0]
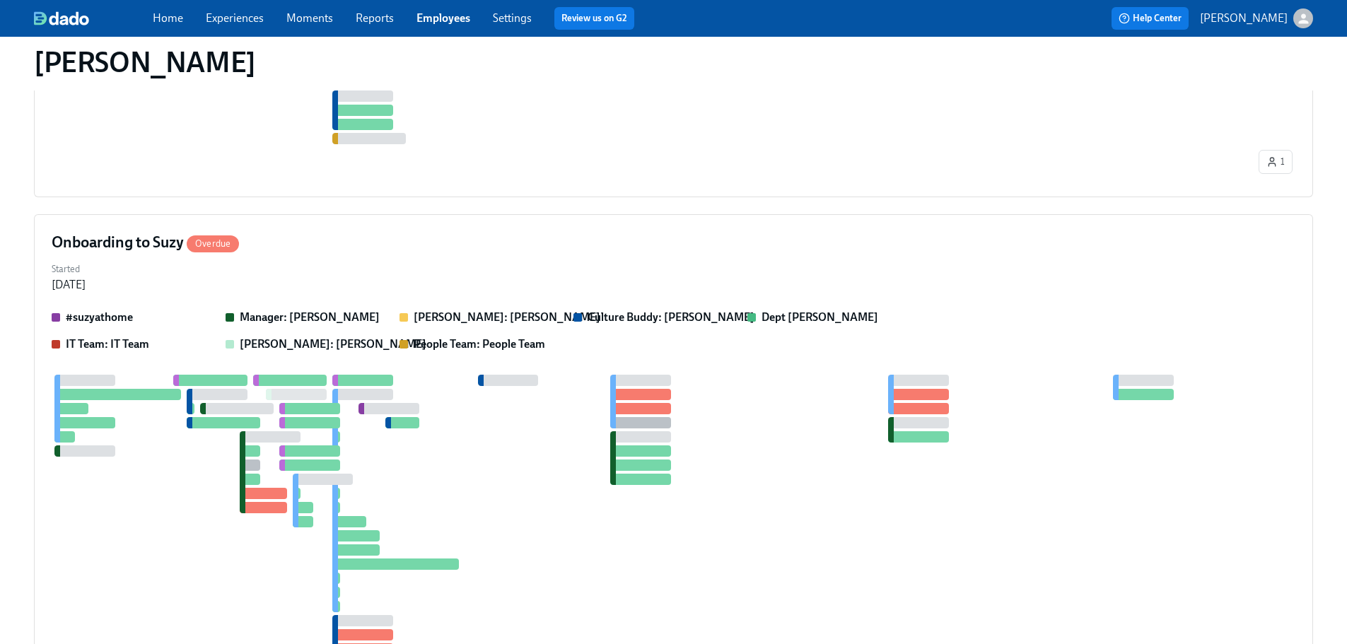
click at [405, 243] on div "Onboarding to Suzy Overdue" at bounding box center [674, 242] width 1244 height 21
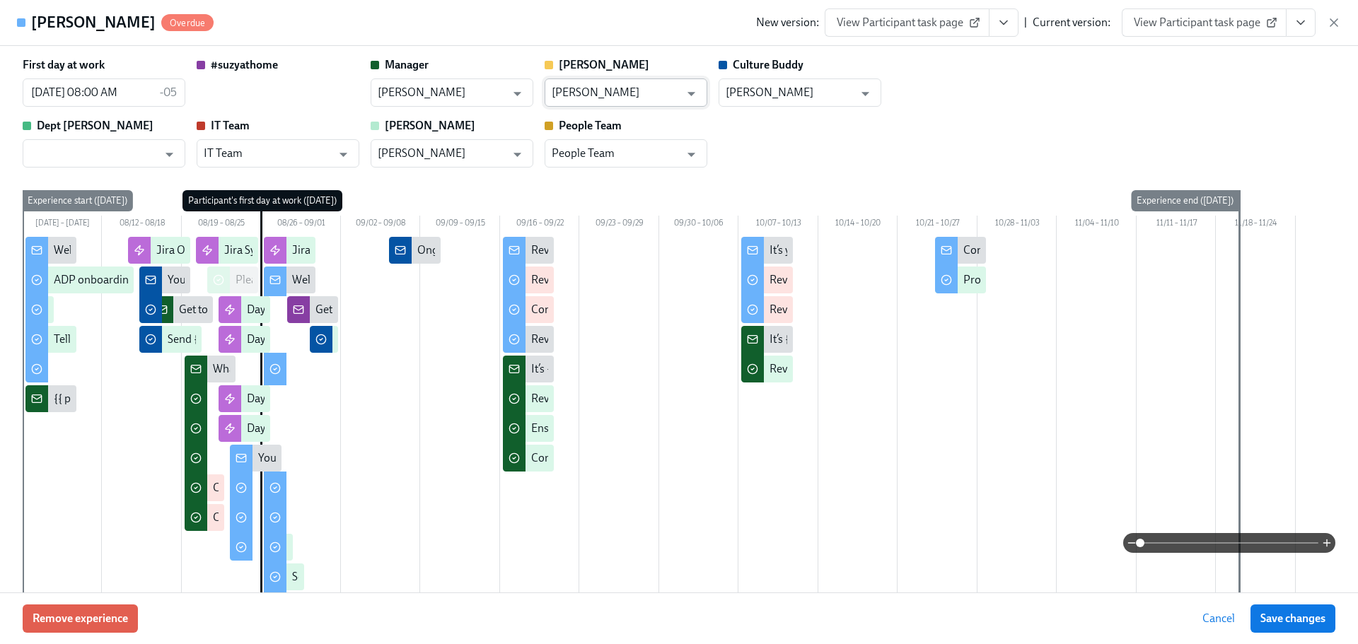
click at [651, 101] on input "[PERSON_NAME]" at bounding box center [616, 93] width 128 height 28
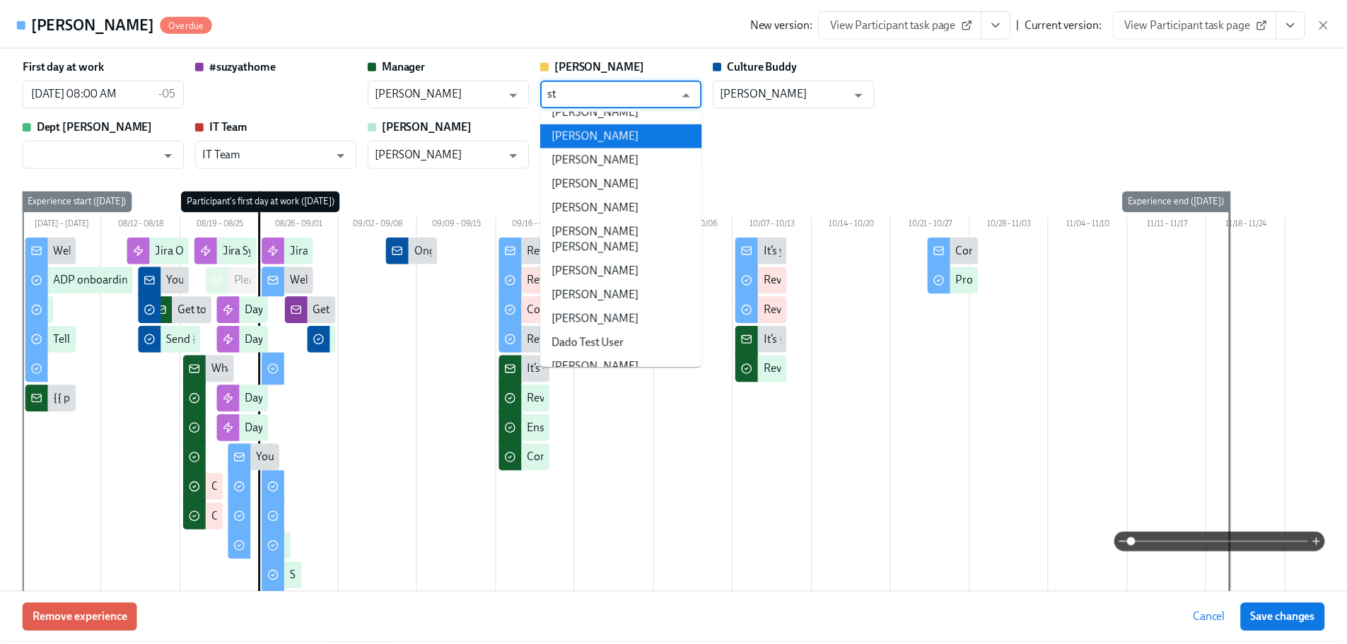
scroll to position [0, 0]
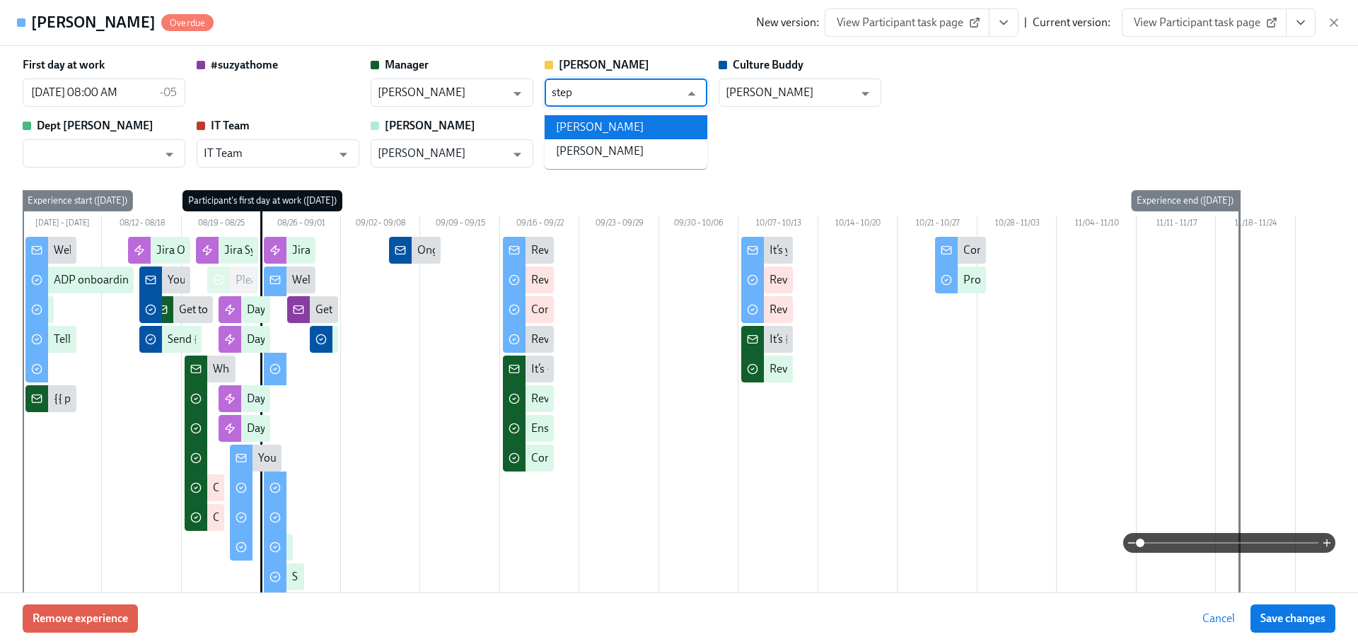
click at [664, 147] on li "[PERSON_NAME]" at bounding box center [626, 151] width 163 height 24
type input "[PERSON_NAME]"
click at [1262, 626] on button "Save changes" at bounding box center [1293, 619] width 85 height 28
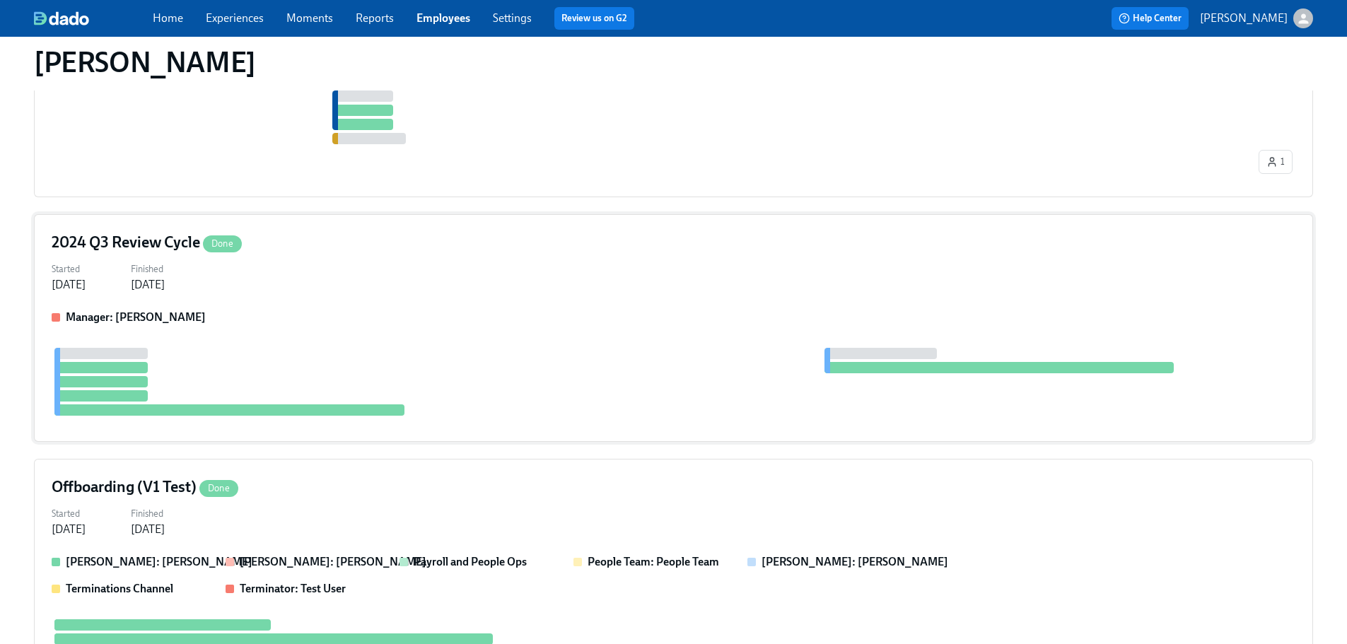
click at [451, 300] on div "2024 Q3 Review Cycle Done Started [DATE] Finished [DATE] Manager: [PERSON_NAME]" at bounding box center [674, 328] width 1280 height 228
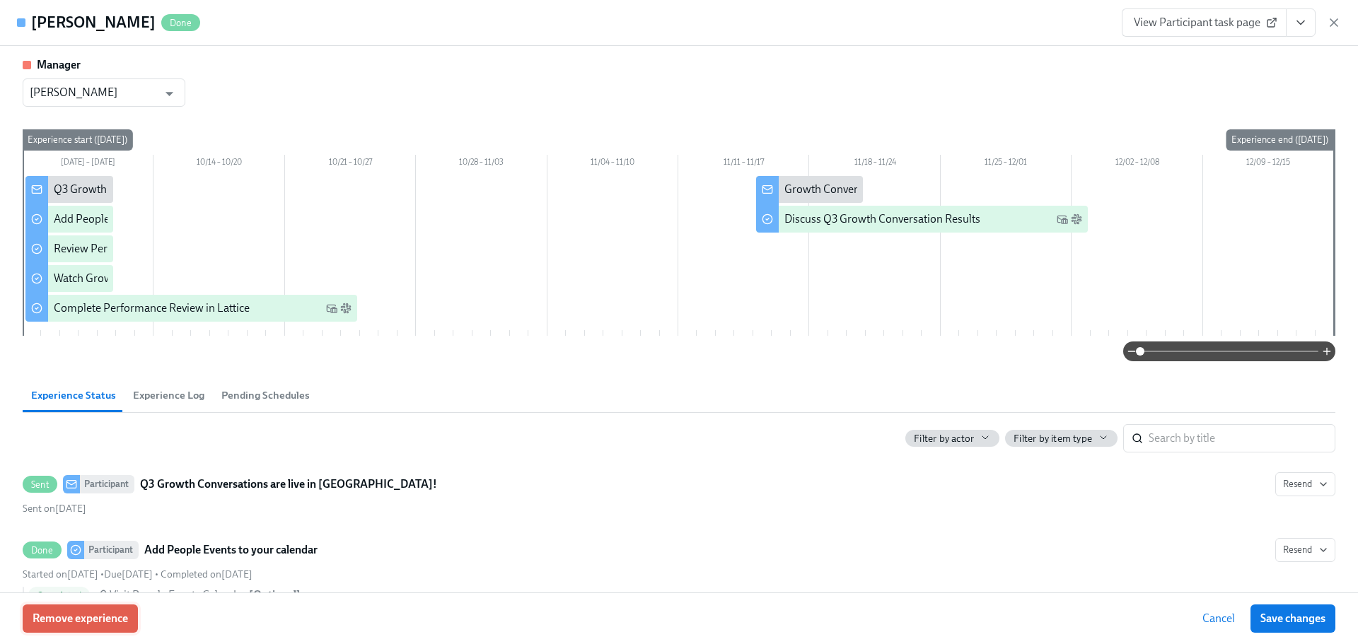
click at [112, 616] on span "Remove experience" at bounding box center [80, 619] width 95 height 14
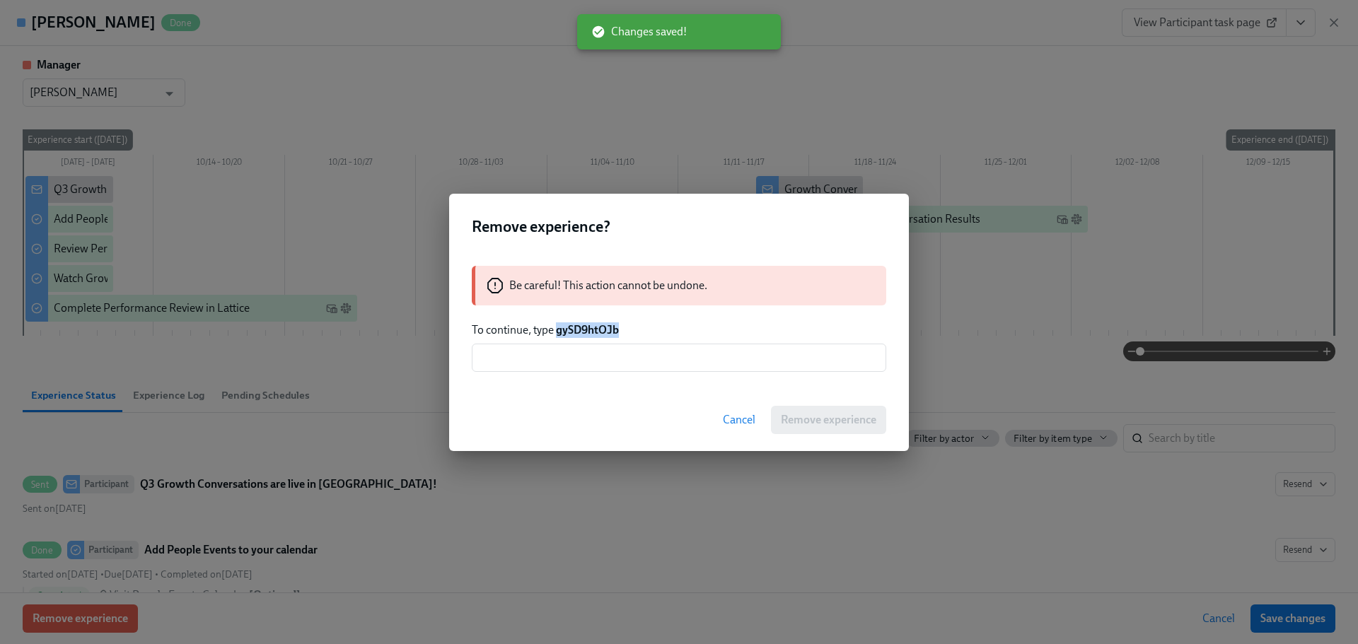
drag, startPoint x: 613, startPoint y: 331, endPoint x: 557, endPoint y: 335, distance: 56.0
click at [557, 335] on p "To continue, type gySD9htOJb" at bounding box center [679, 331] width 414 height 16
copy strong "gySD9htOJb"
click at [585, 357] on input "text" at bounding box center [679, 358] width 414 height 28
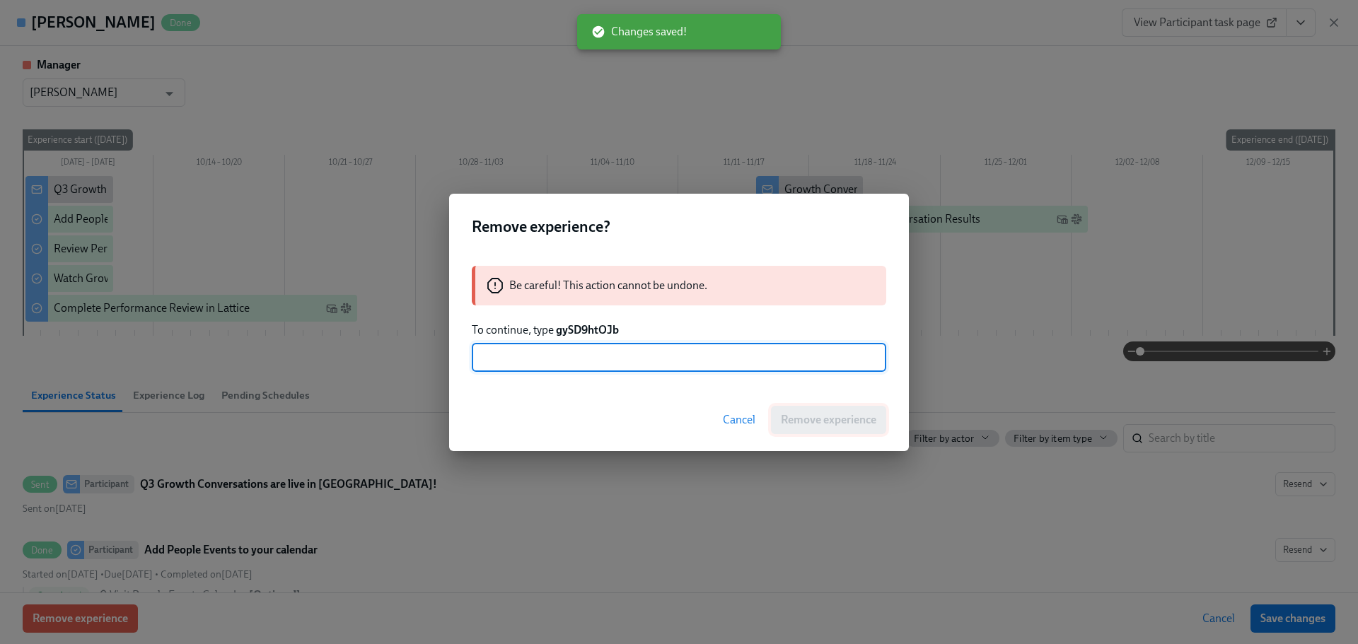
paste input "gySD9htOJb"
type input "gySD9htOJb"
click at [857, 427] on span "Remove experience" at bounding box center [828, 420] width 95 height 14
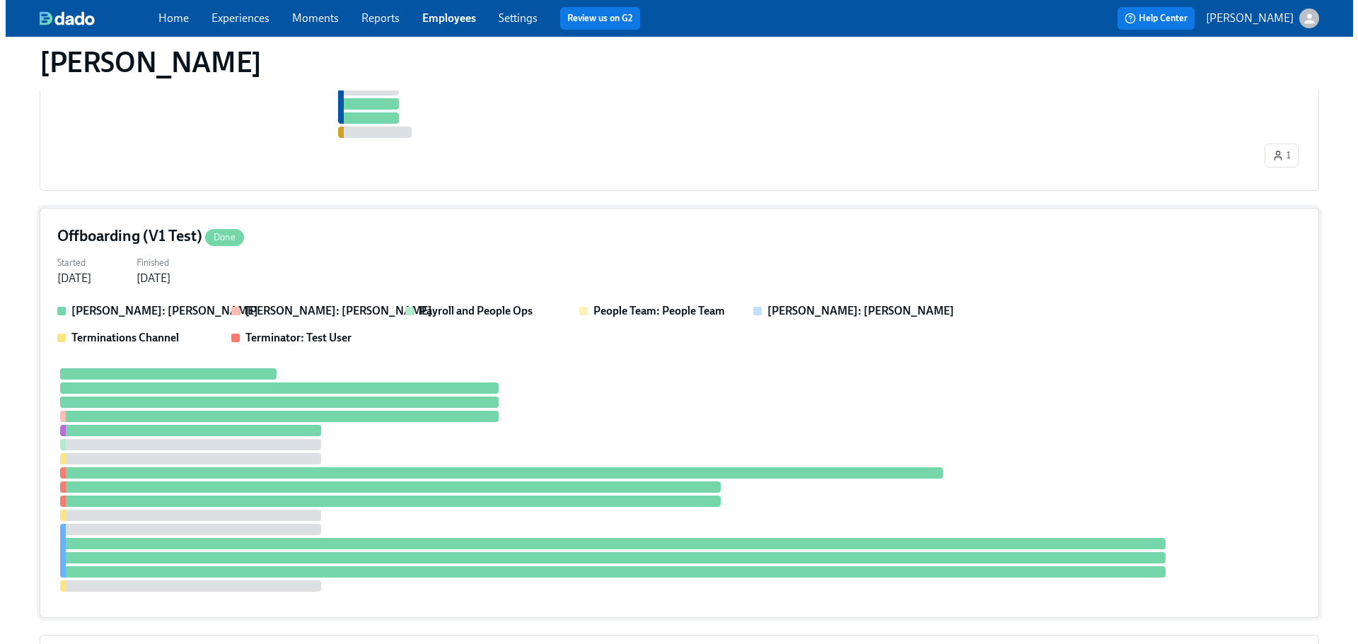
scroll to position [2617, 0]
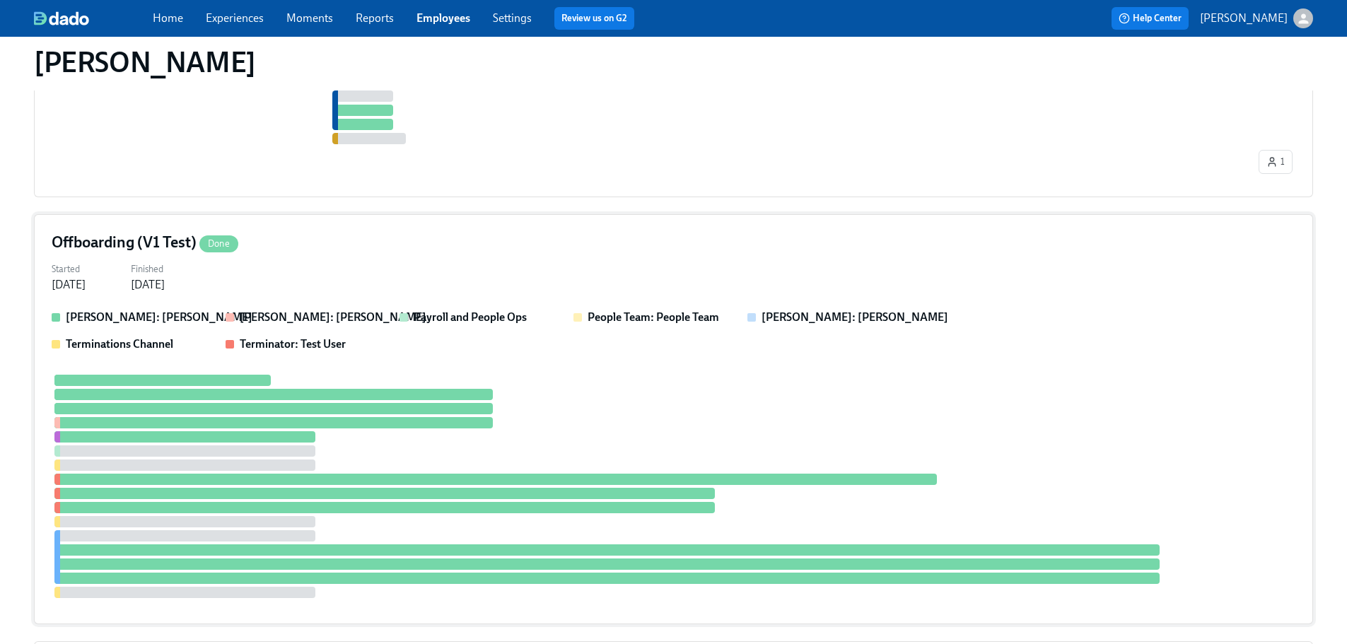
click at [383, 253] on div "Offboarding (V1 Test) Done" at bounding box center [674, 242] width 1244 height 21
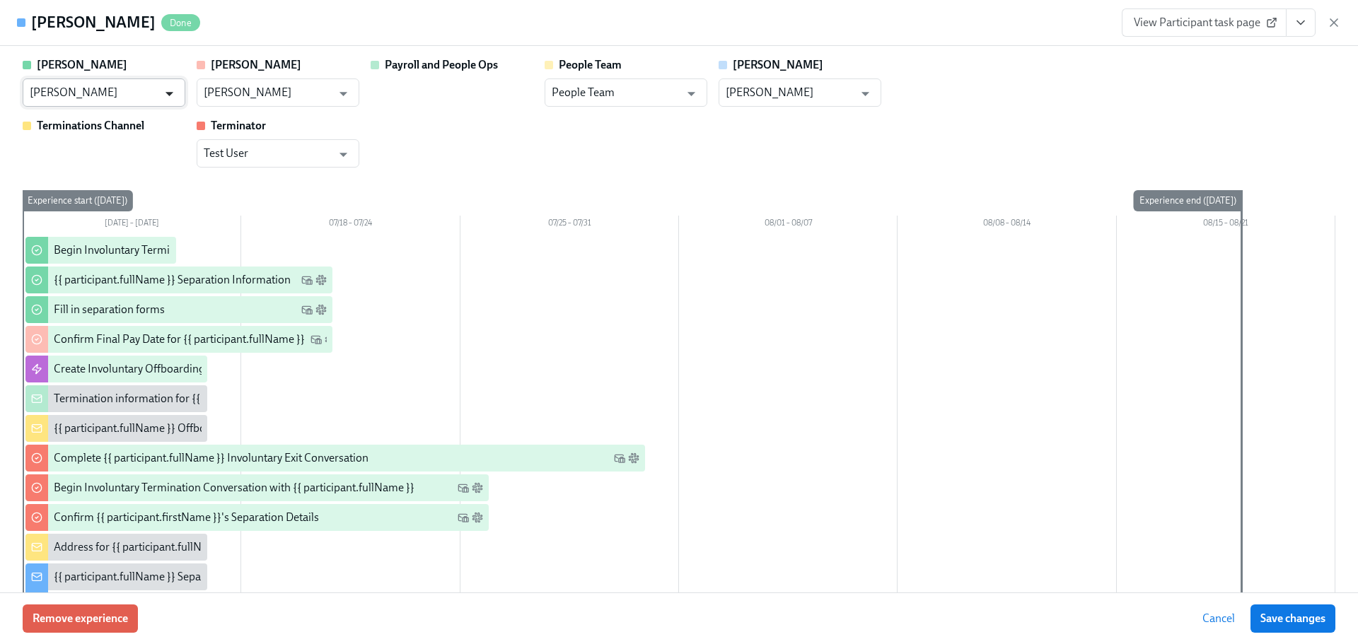
click at [168, 87] on icon "Open" at bounding box center [169, 93] width 19 height 19
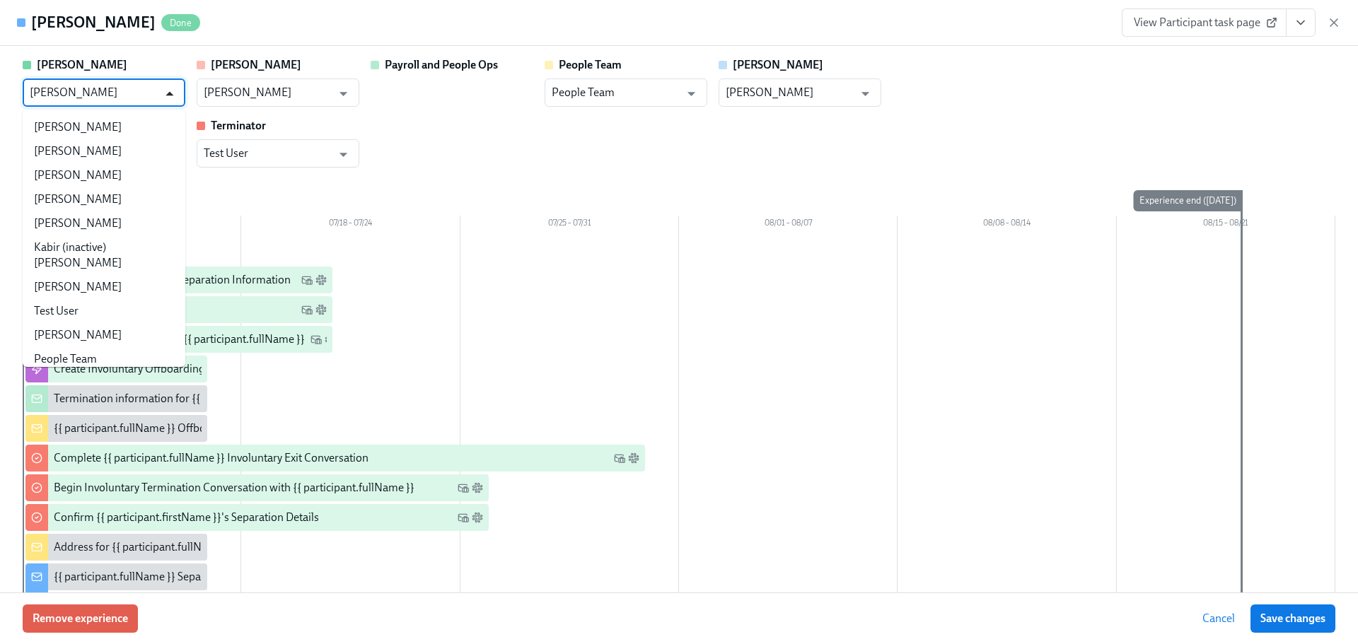
scroll to position [1955, 0]
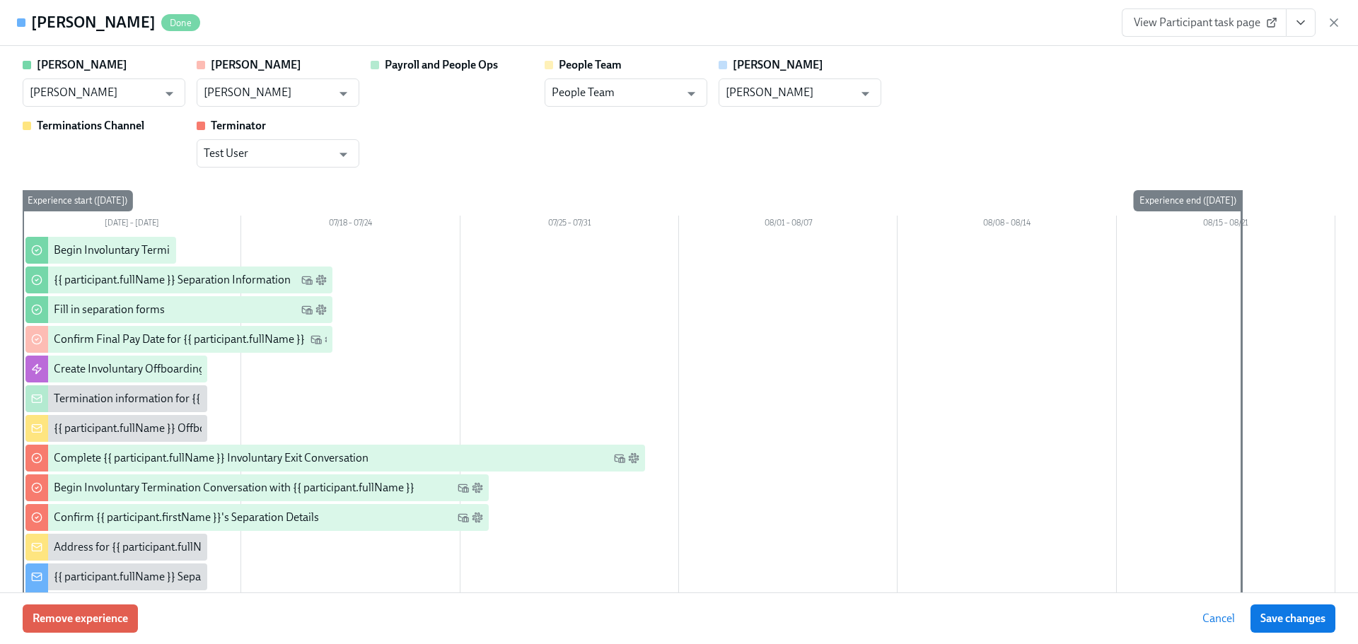
click at [708, 145] on div "[PERSON_NAME] [PERSON_NAME] ​ [PERSON_NAME] [PERSON_NAME] ​ Payroll and People …" at bounding box center [679, 112] width 1313 height 110
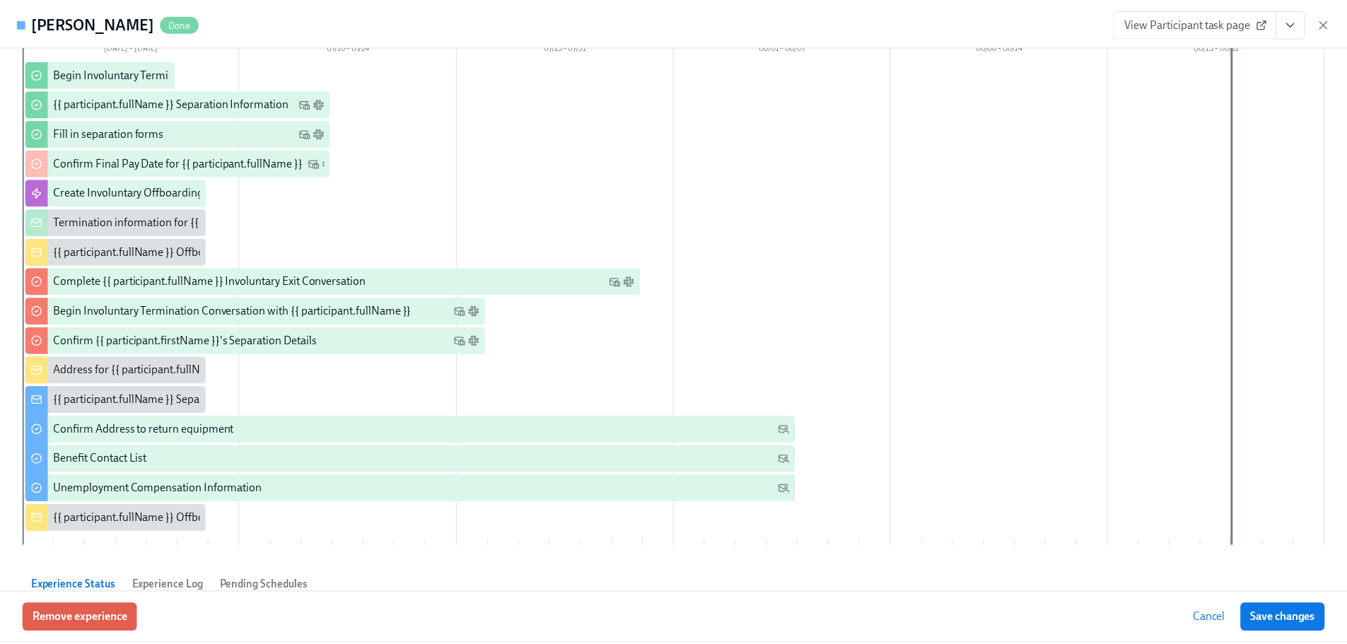
scroll to position [0, 0]
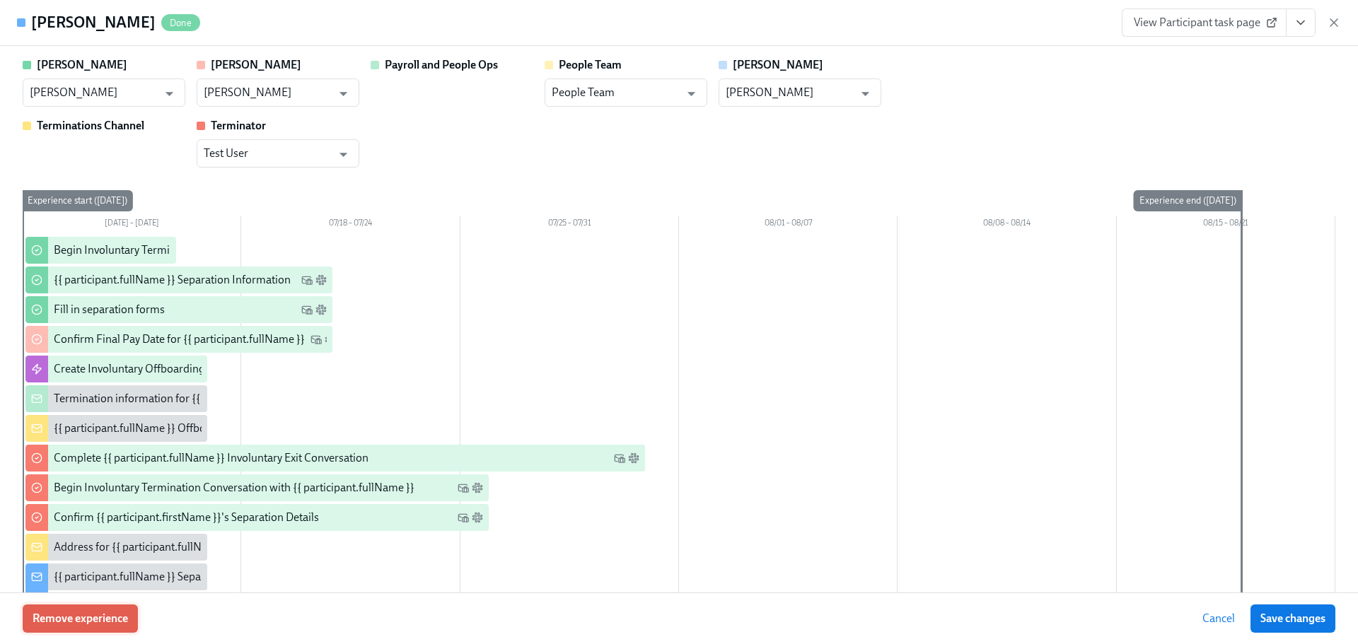
click at [109, 613] on span "Remove experience" at bounding box center [80, 619] width 95 height 14
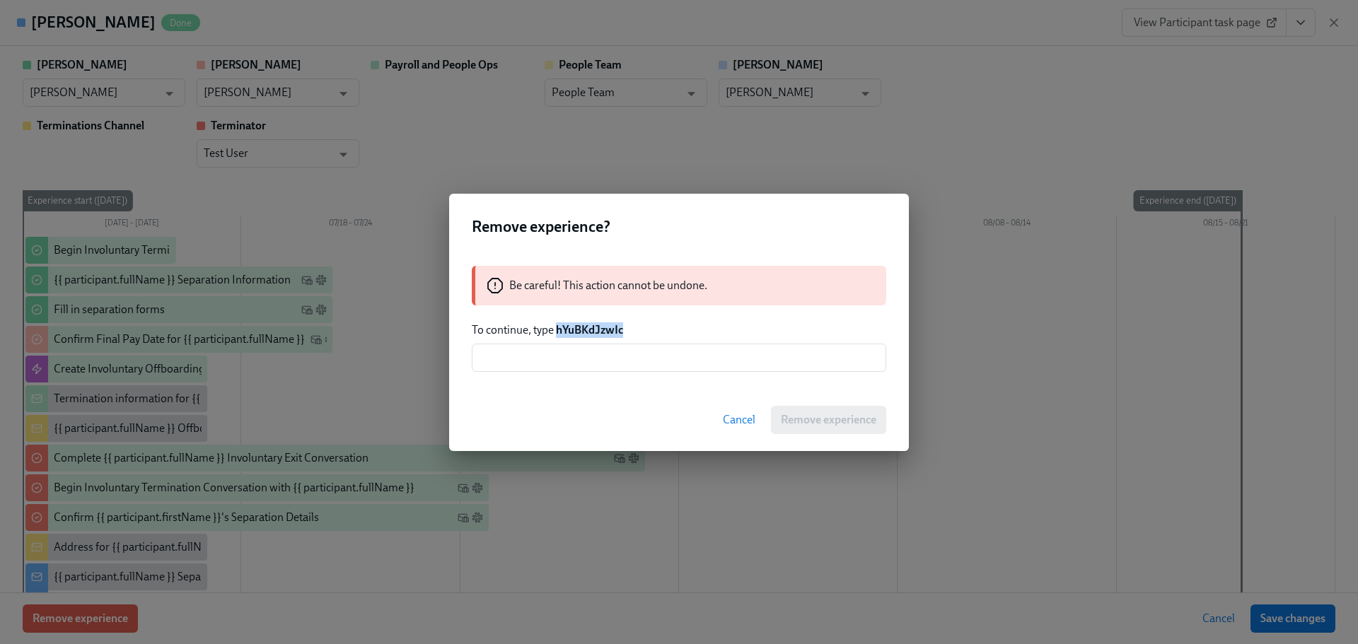
drag, startPoint x: 583, startPoint y: 330, endPoint x: 557, endPoint y: 325, distance: 25.9
click at [557, 325] on p "To continue, type hYuBKdJzwIc" at bounding box center [679, 331] width 414 height 16
click at [595, 359] on input "text" at bounding box center [679, 358] width 414 height 28
paste input "hYuBKdJzwIc"
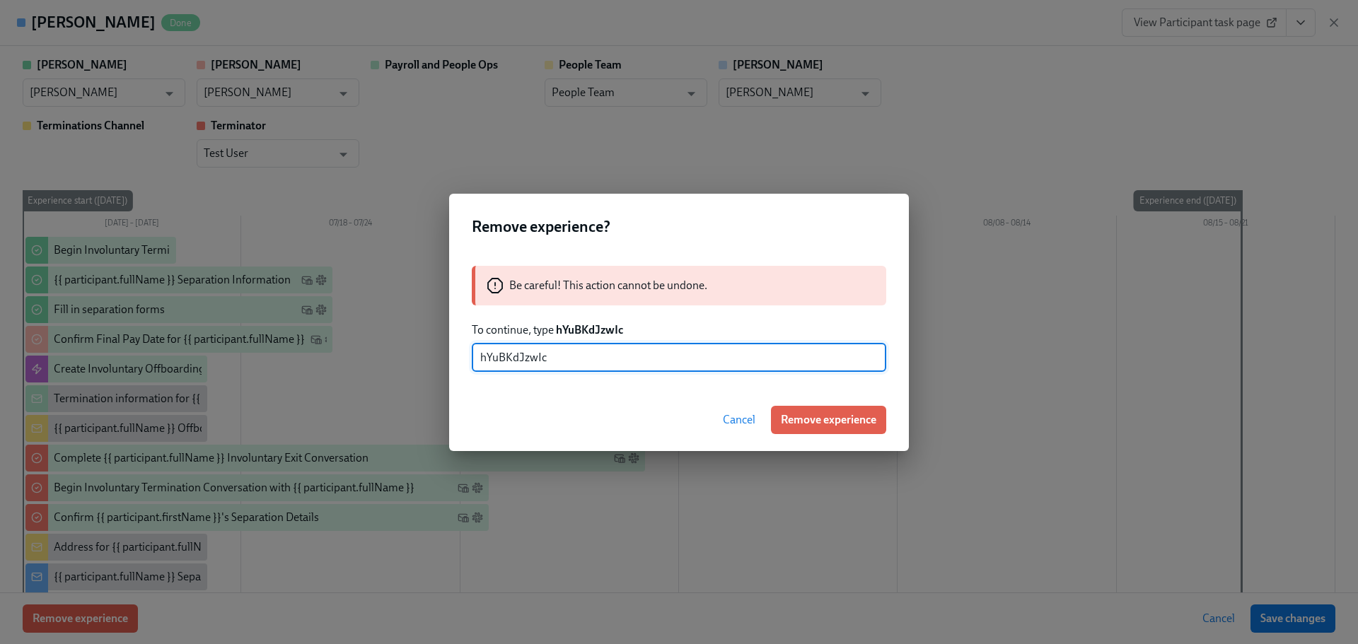
type input "hYuBKdJzwIc"
click at [743, 427] on span "Cancel" at bounding box center [739, 420] width 33 height 14
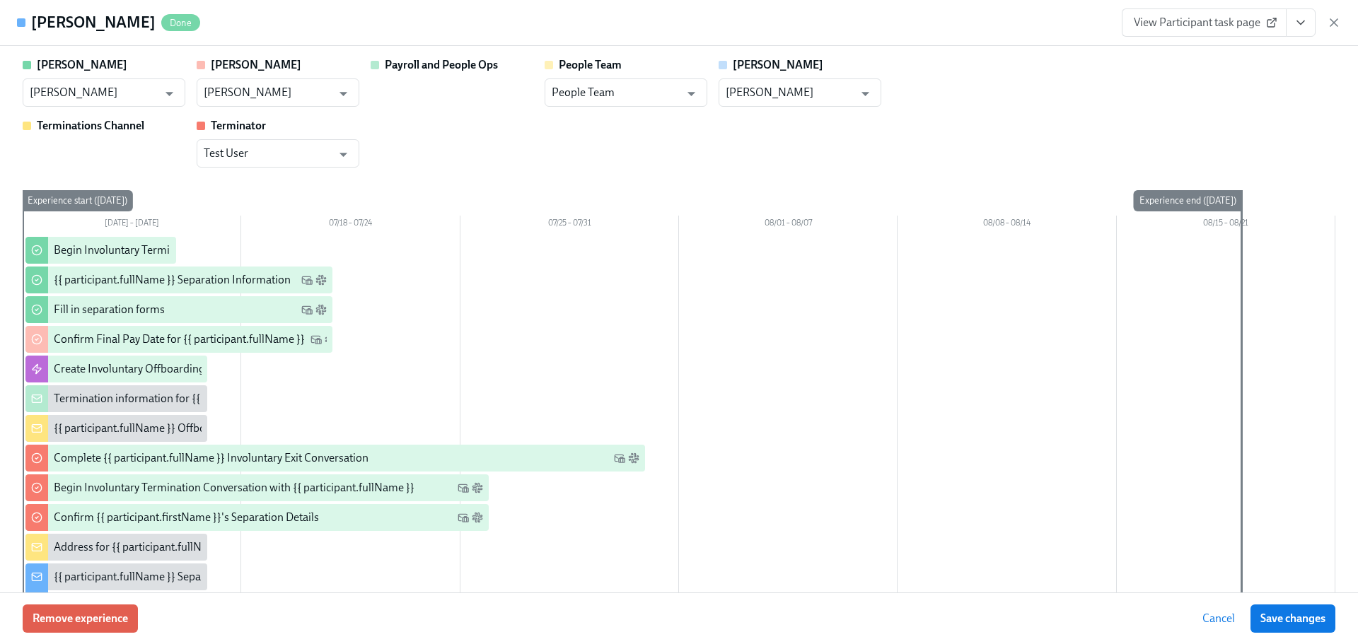
click at [1215, 614] on span "Cancel" at bounding box center [1218, 619] width 33 height 14
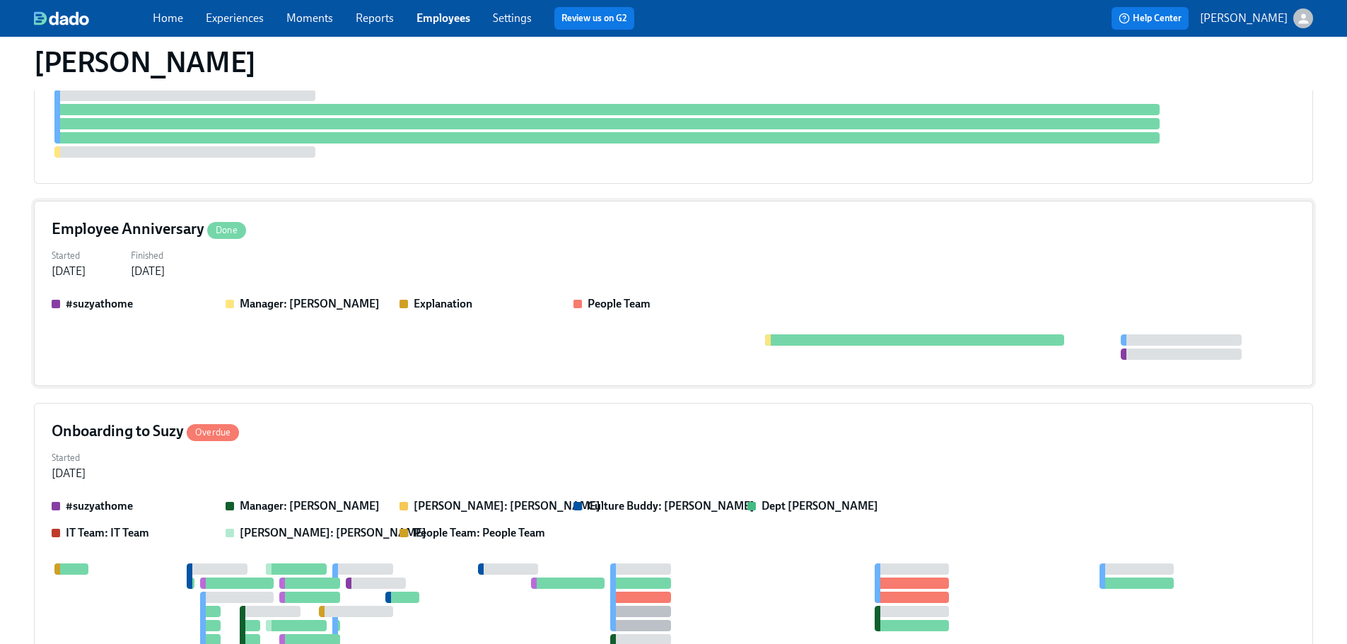
scroll to position [3042, 0]
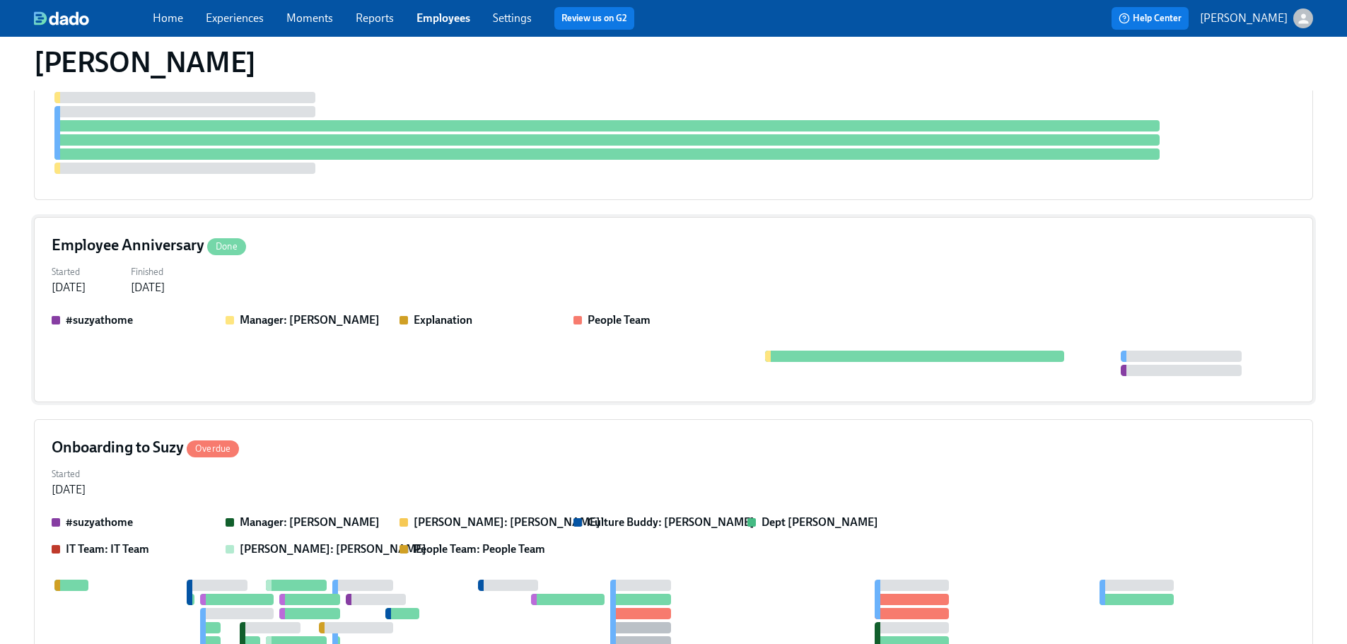
click at [374, 268] on div "Started [DATE] Finished [DATE]" at bounding box center [674, 279] width 1244 height 34
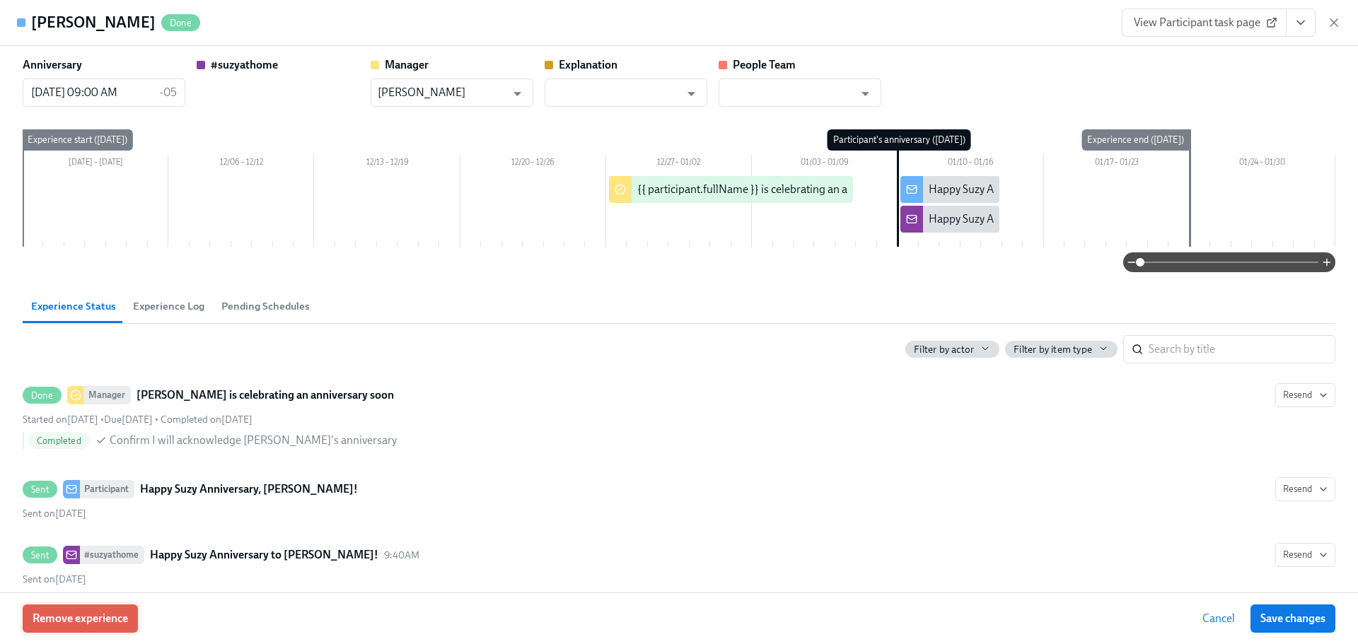
click at [131, 627] on button "Remove experience" at bounding box center [80, 619] width 115 height 28
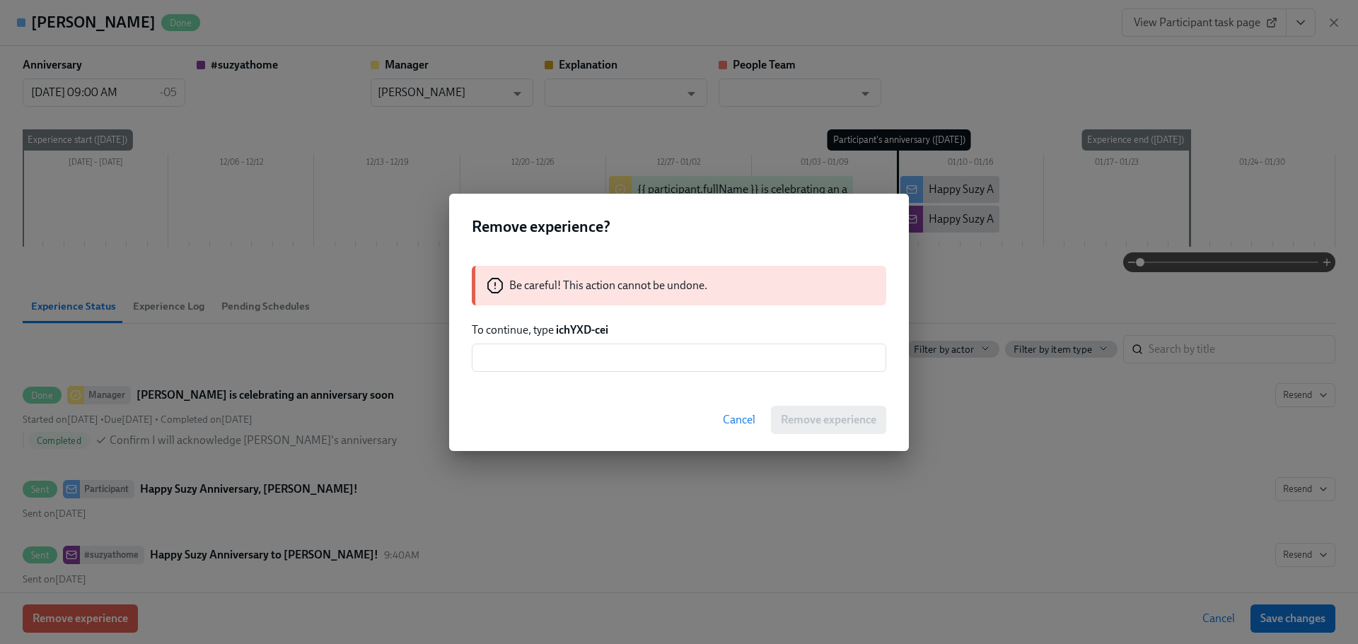
click at [608, 327] on strong "ichYXD-cei" at bounding box center [582, 329] width 52 height 13
drag, startPoint x: 592, startPoint y: 330, endPoint x: 556, endPoint y: 335, distance: 36.4
click at [556, 335] on p "To continue, type ichYXD-cei" at bounding box center [679, 331] width 414 height 16
copy strong "ichYXD-cei"
click at [592, 361] on input "text" at bounding box center [679, 358] width 414 height 28
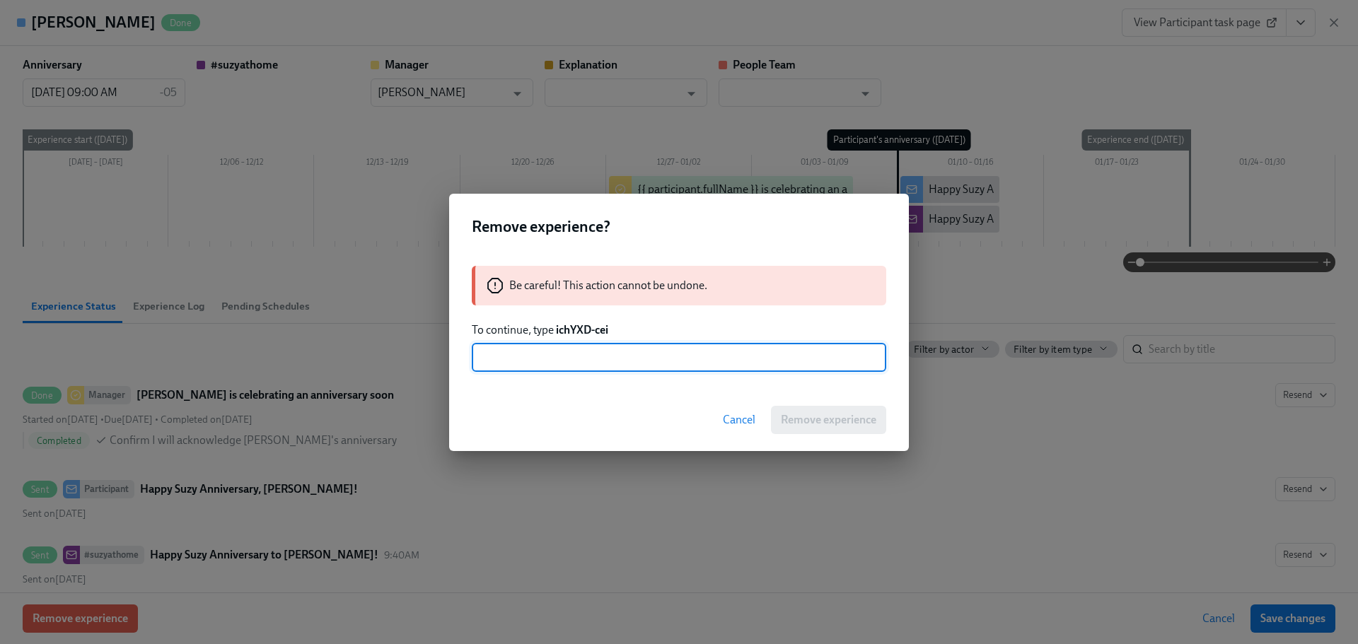
paste input "ichYXD-cei"
type input "ichYXD-cei"
click at [818, 429] on button "Remove experience" at bounding box center [828, 420] width 115 height 28
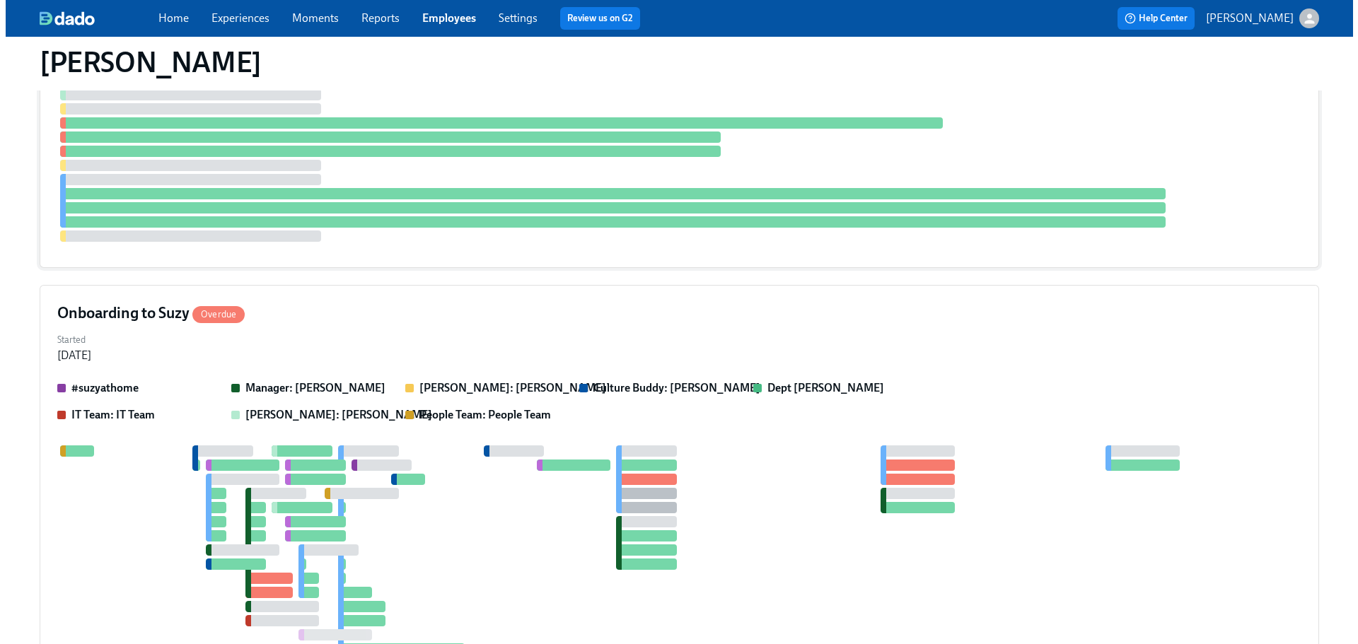
scroll to position [2971, 0]
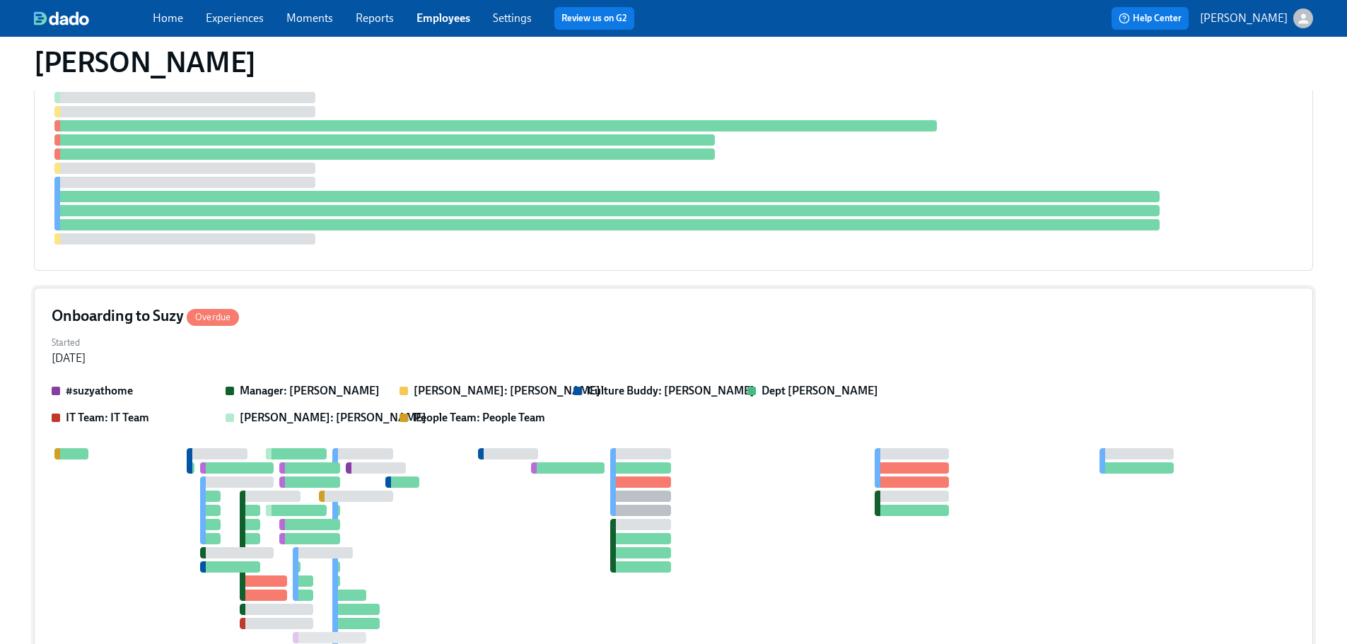
click at [366, 324] on div "Onboarding to Suzy Overdue" at bounding box center [674, 316] width 1244 height 21
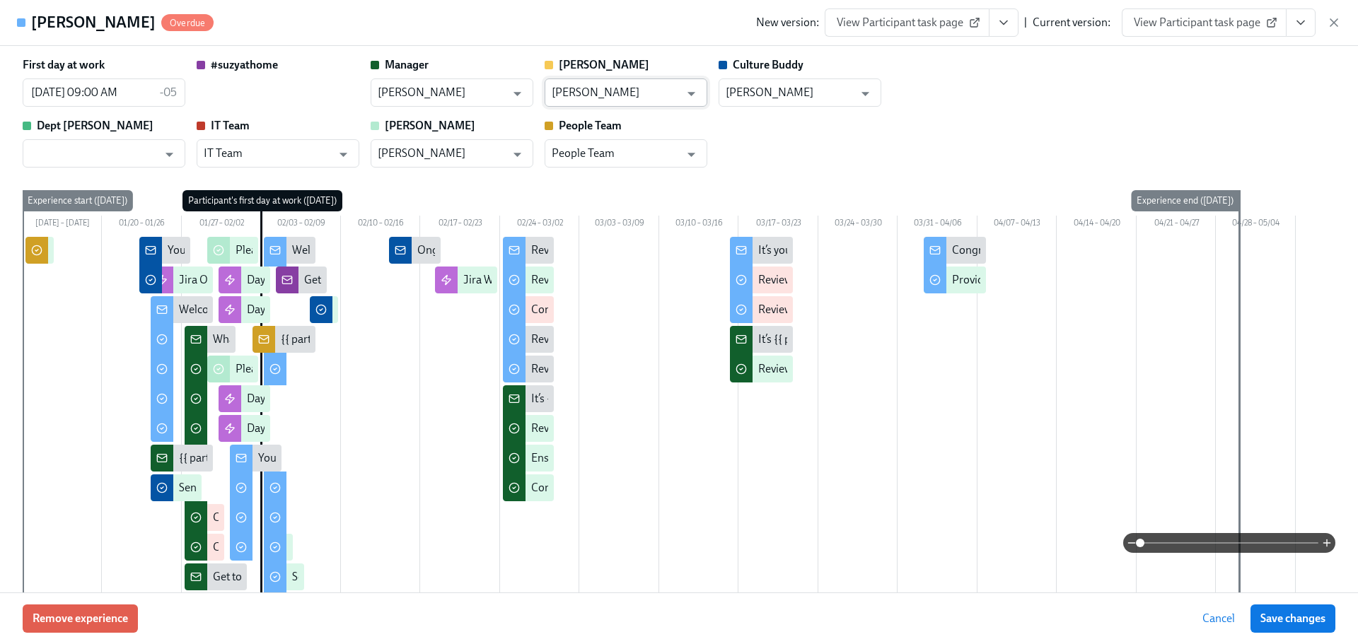
click at [640, 90] on input "[PERSON_NAME]" at bounding box center [616, 93] width 128 height 28
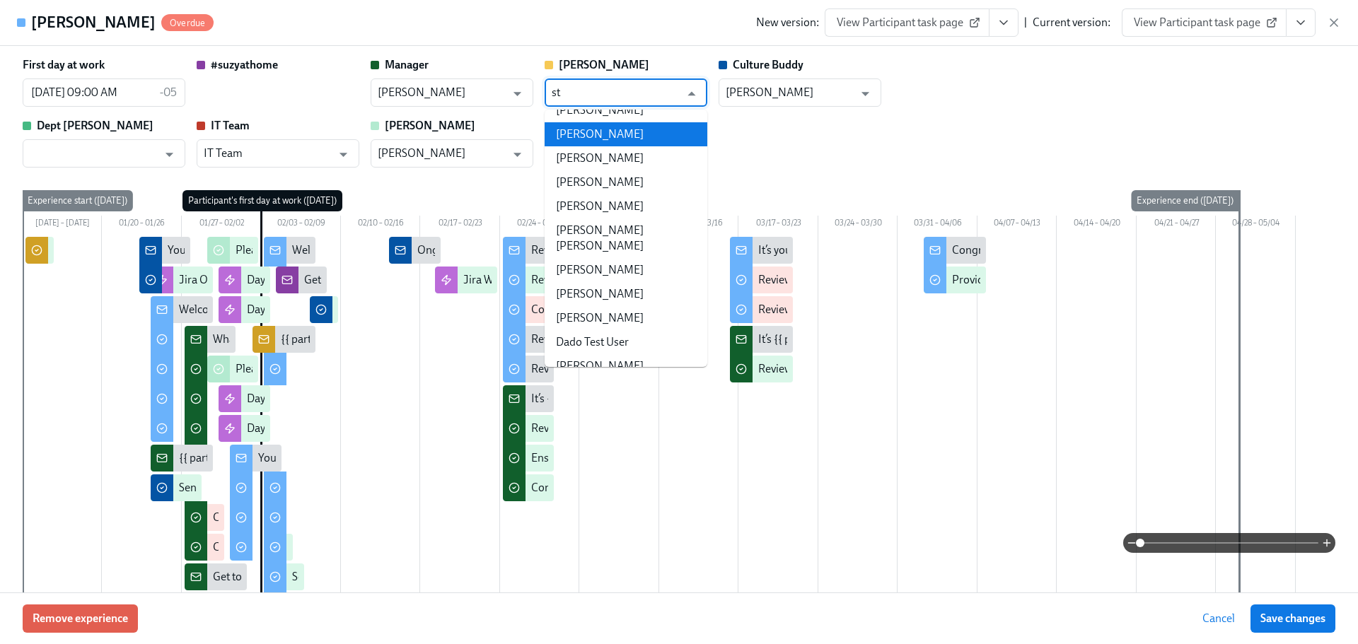
scroll to position [0, 0]
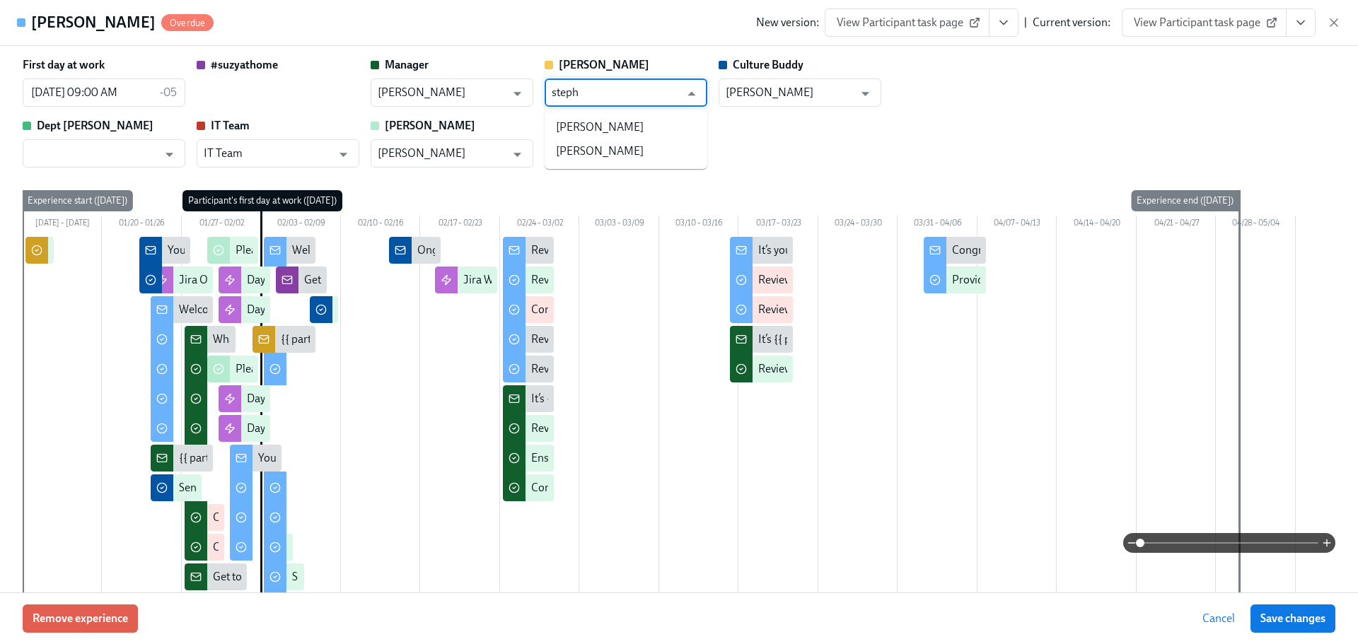
click at [677, 153] on li "[PERSON_NAME]" at bounding box center [626, 151] width 163 height 24
type input "[PERSON_NAME]"
click at [1304, 607] on button "Save changes" at bounding box center [1293, 619] width 85 height 28
click at [1209, 634] on div "Remove experience Cancel Save changes" at bounding box center [679, 619] width 1358 height 52
click at [868, 89] on icon "Open" at bounding box center [865, 93] width 19 height 19
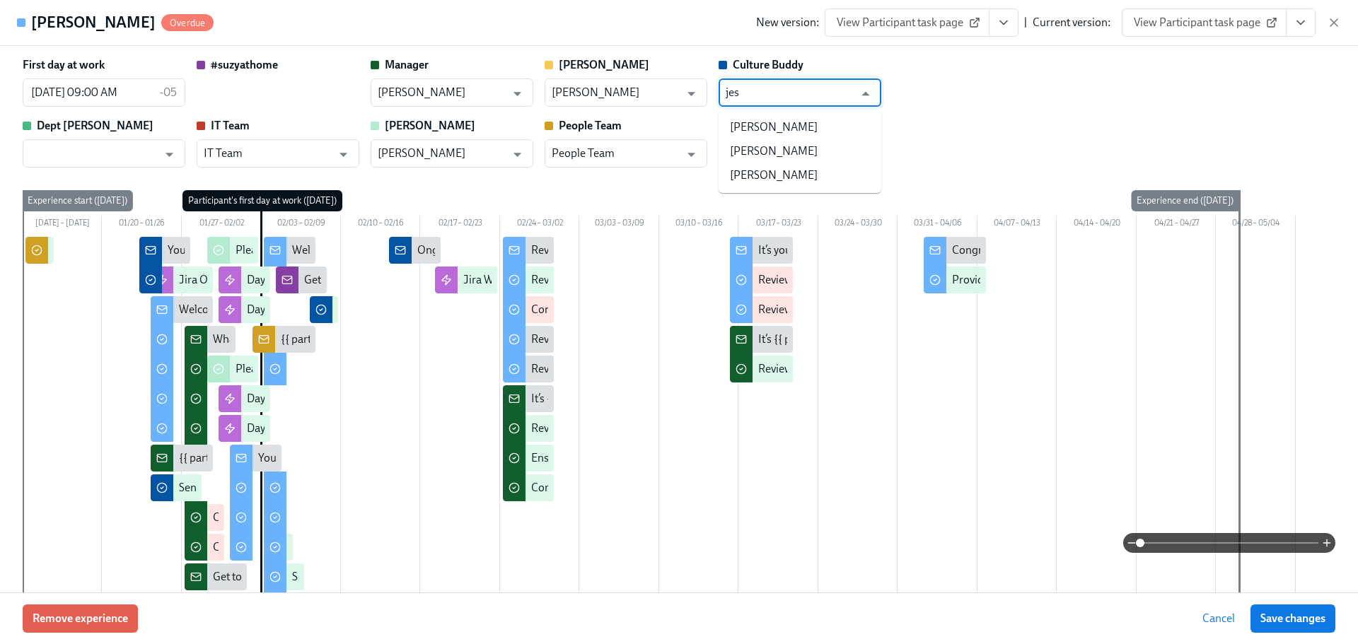
click at [857, 115] on ul "[PERSON_NAME] [PERSON_NAME] [PERSON_NAME]" at bounding box center [800, 151] width 163 height 83
click at [859, 125] on li "[PERSON_NAME]" at bounding box center [800, 127] width 163 height 24
type input "[PERSON_NAME]"
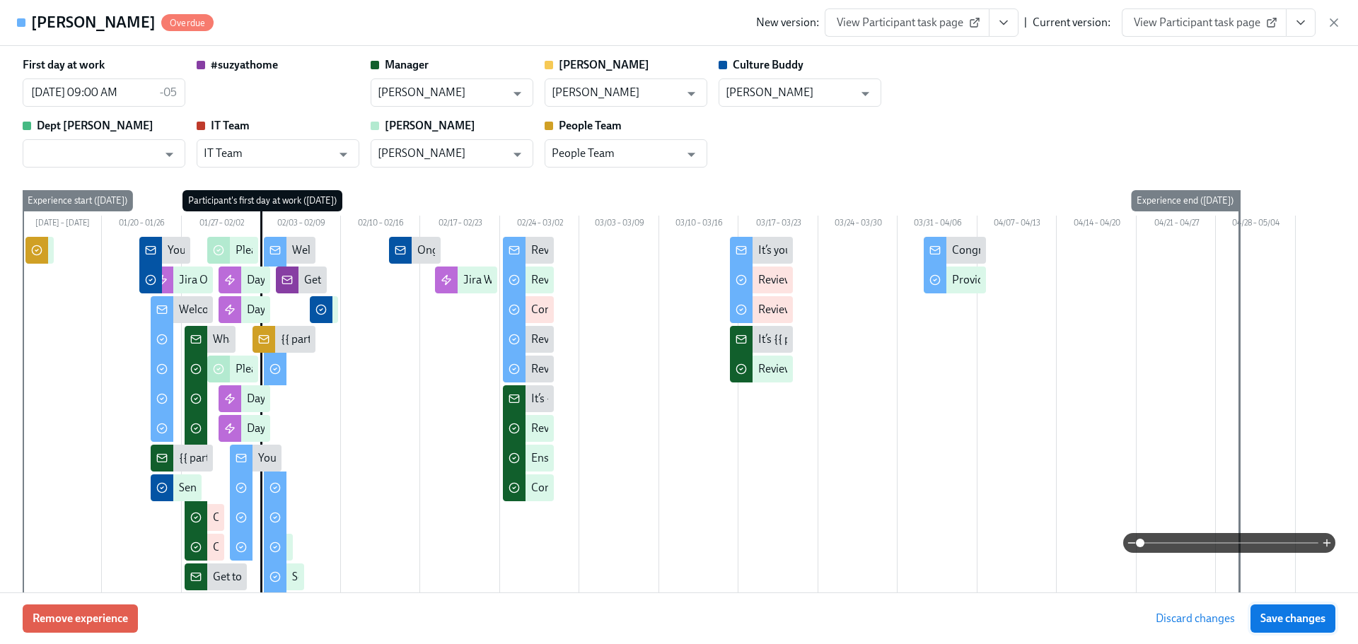
click at [1296, 618] on span "Save changes" at bounding box center [1292, 619] width 65 height 14
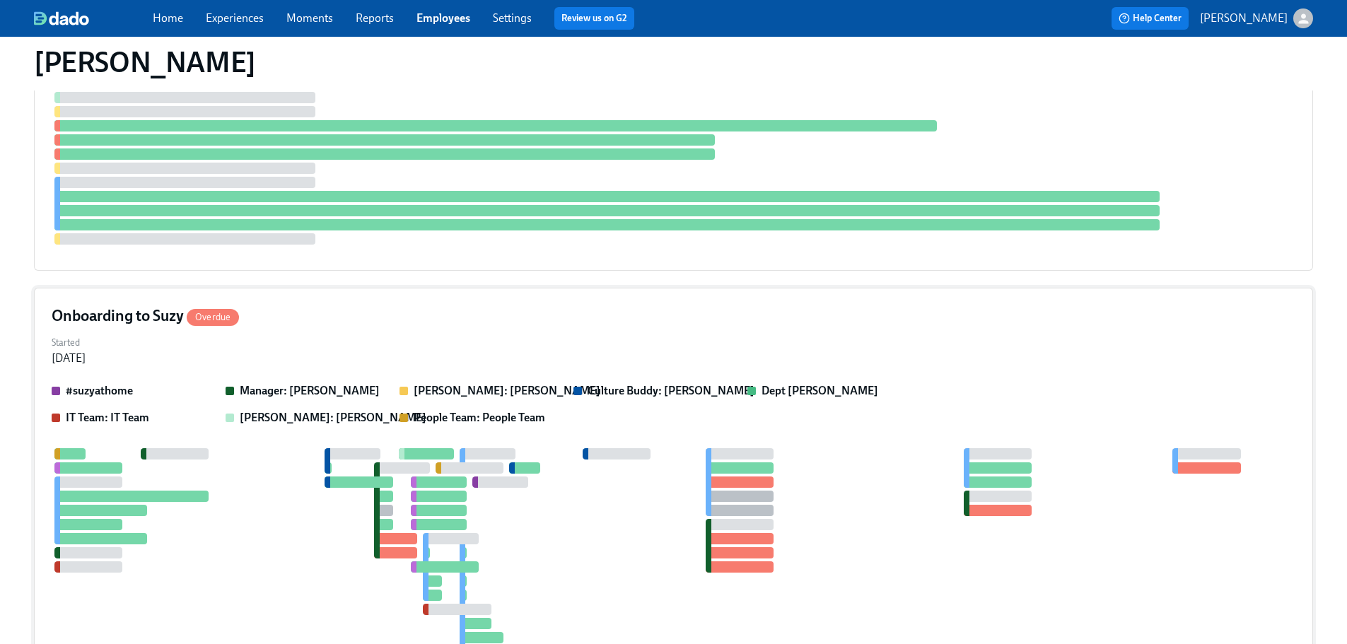
click at [515, 375] on div "Onboarding to Suzy Overdue Started [DATE] #suzyathome Manager: [PERSON_NAME] [P…" at bounding box center [674, 549] width 1280 height 522
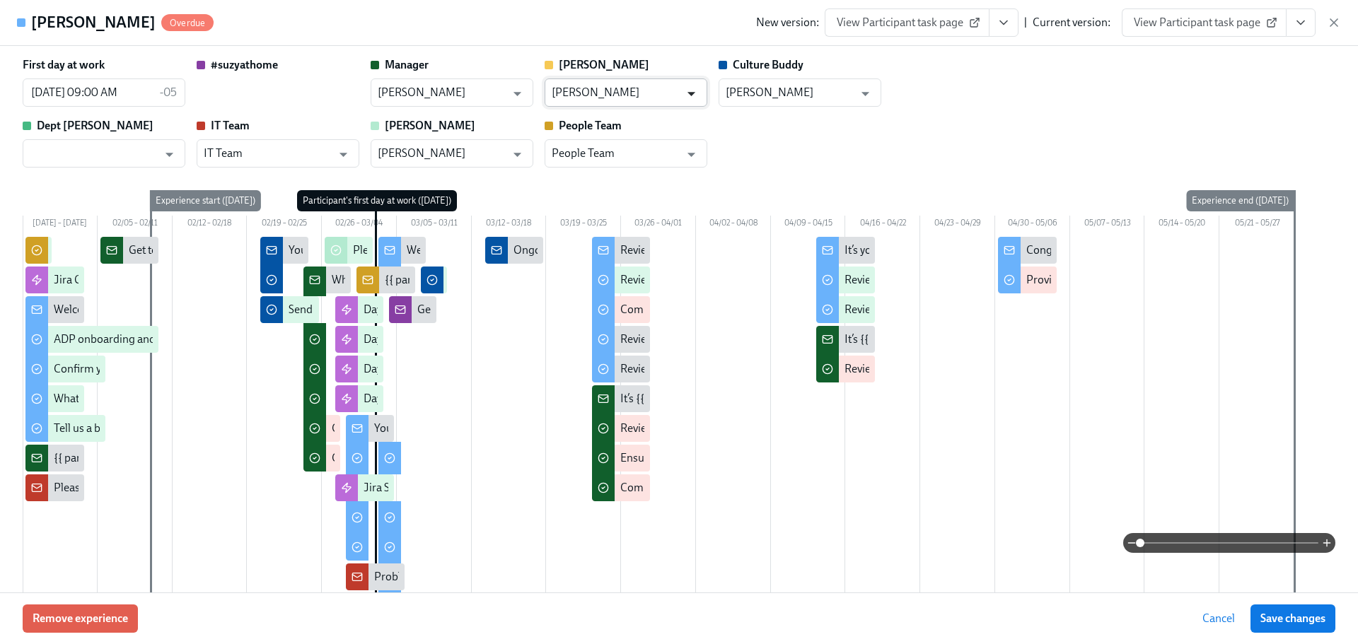
click at [683, 96] on icon "Open" at bounding box center [691, 93] width 19 height 19
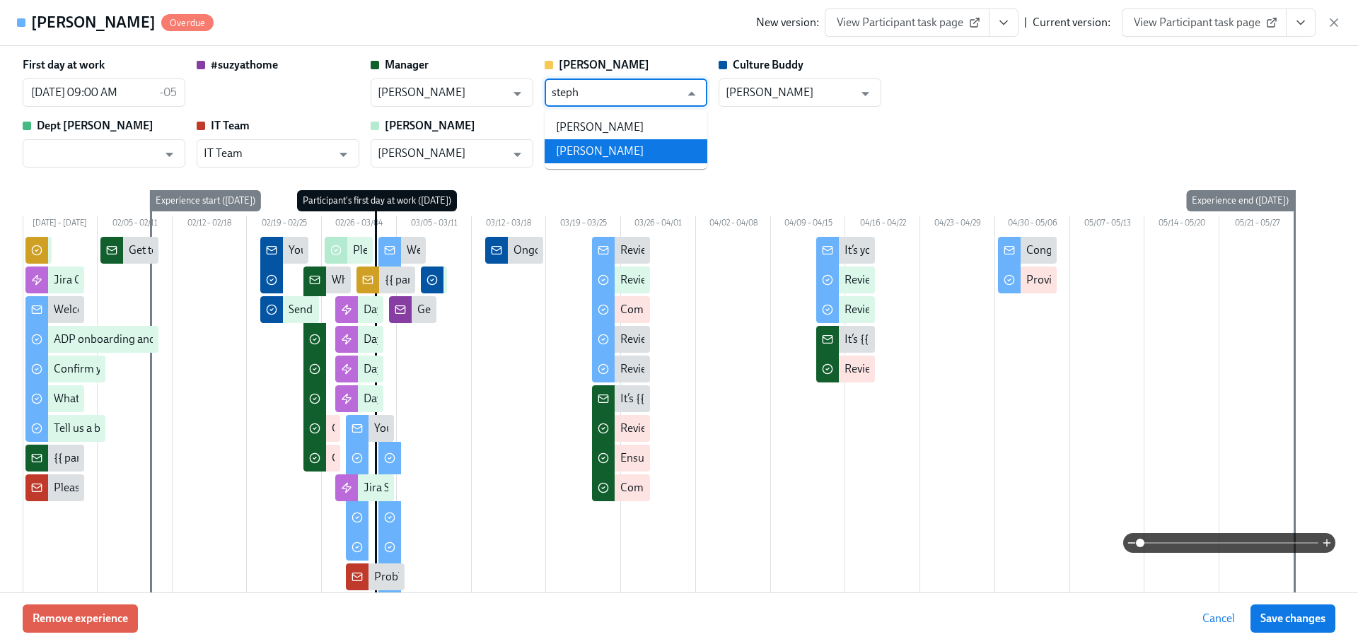
click at [655, 145] on li "[PERSON_NAME]" at bounding box center [626, 151] width 163 height 24
type input "[PERSON_NAME]"
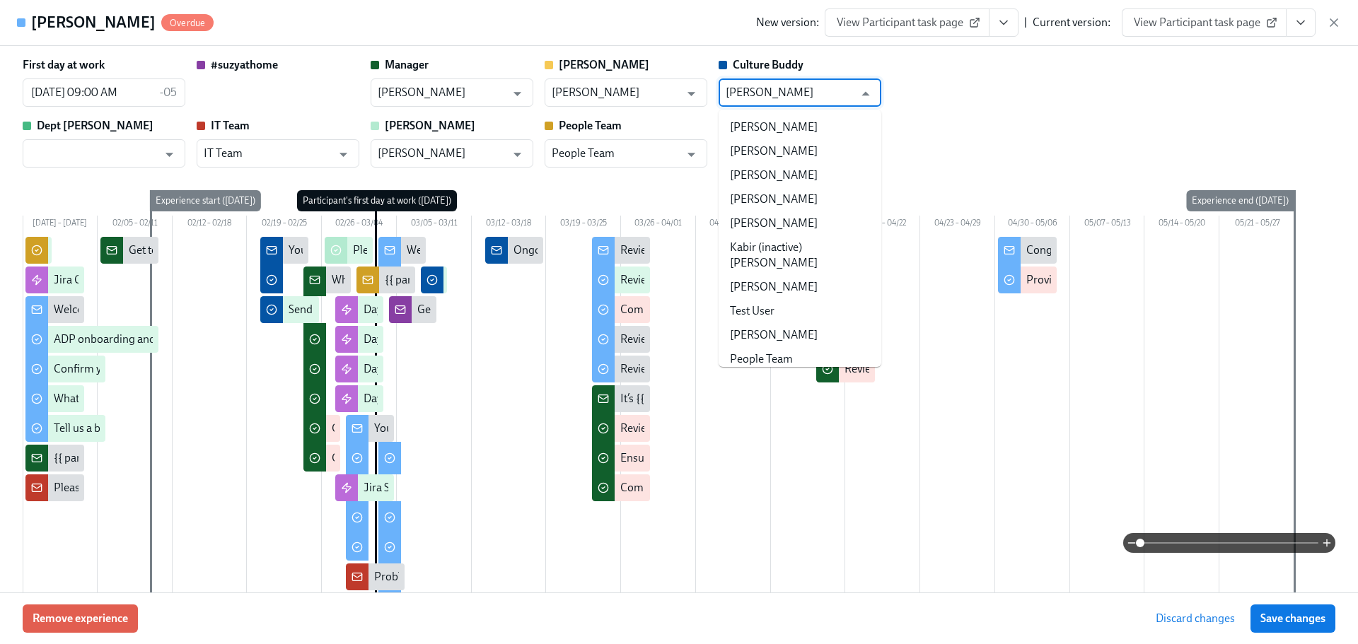
click at [770, 84] on input "[PERSON_NAME]" at bounding box center [790, 93] width 128 height 28
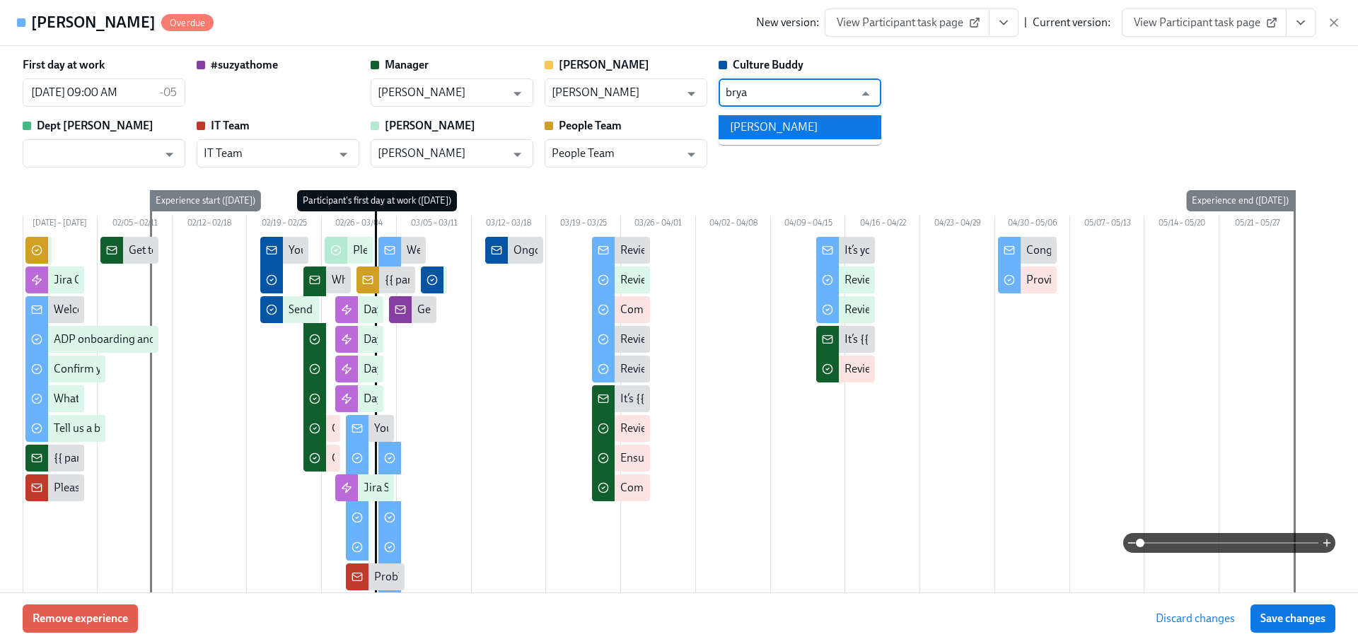
click at [767, 124] on li "[PERSON_NAME]" at bounding box center [800, 127] width 163 height 24
type input "[PERSON_NAME]"
click at [1270, 624] on span "Save changes" at bounding box center [1292, 619] width 65 height 14
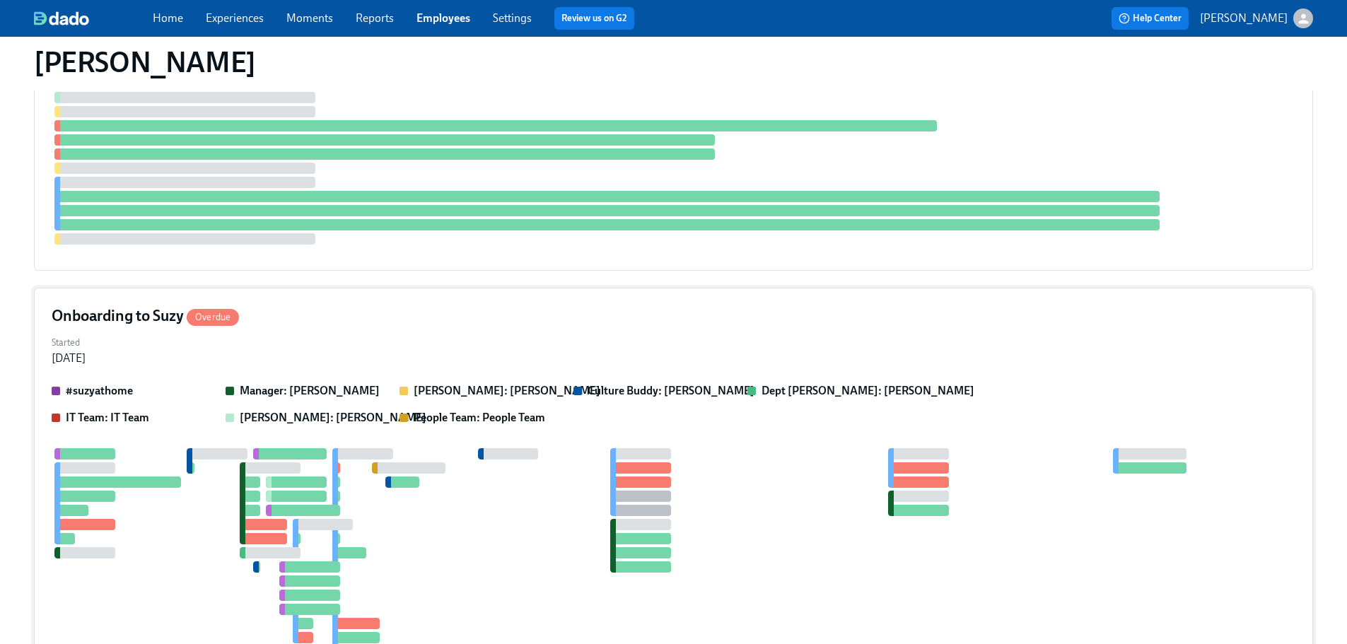
click at [395, 327] on div "Onboarding to Suzy Overdue" at bounding box center [674, 316] width 1244 height 21
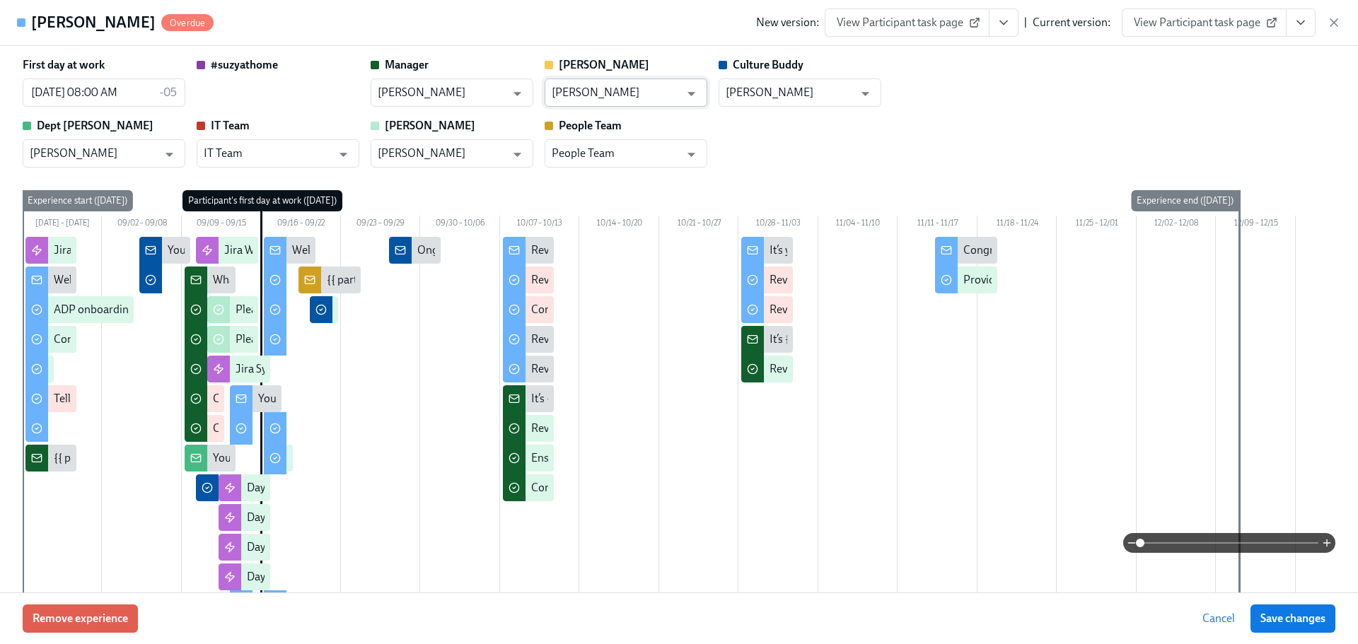
click at [678, 95] on input "[PERSON_NAME]" at bounding box center [616, 93] width 128 height 28
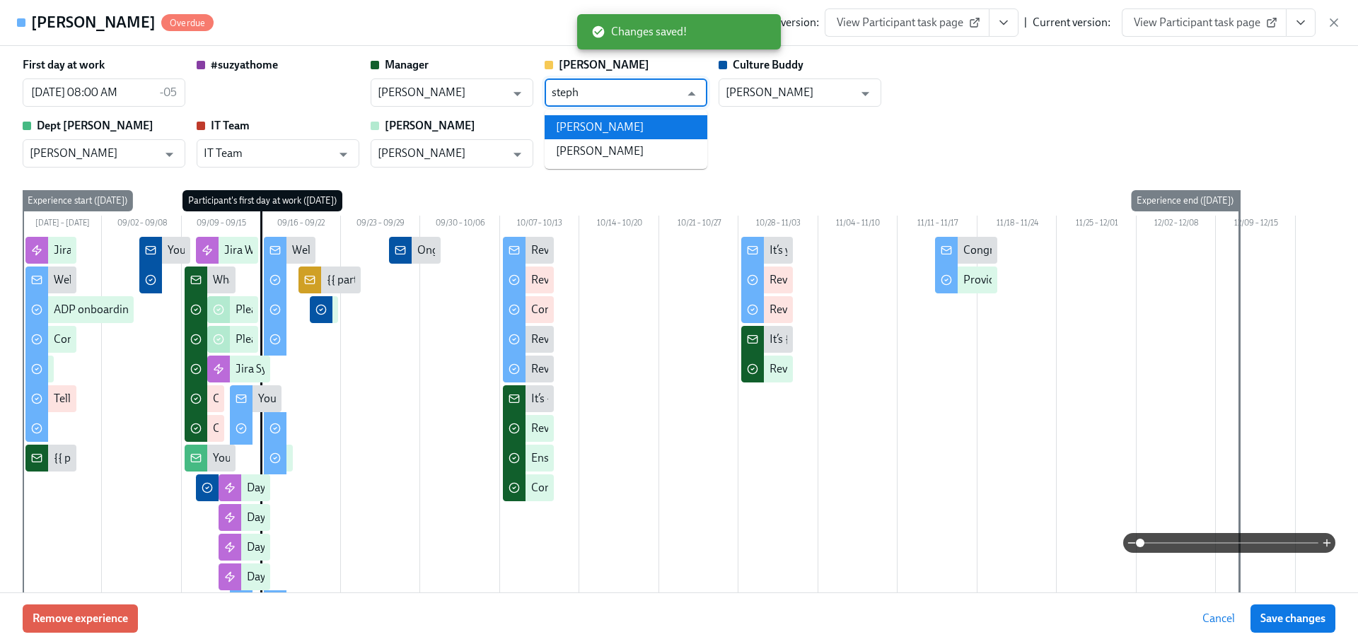
click at [661, 146] on li "[PERSON_NAME]" at bounding box center [626, 151] width 163 height 24
type input "[PERSON_NAME]"
click at [1311, 620] on span "Save changes" at bounding box center [1292, 619] width 65 height 14
